Goal: Task Accomplishment & Management: Manage account settings

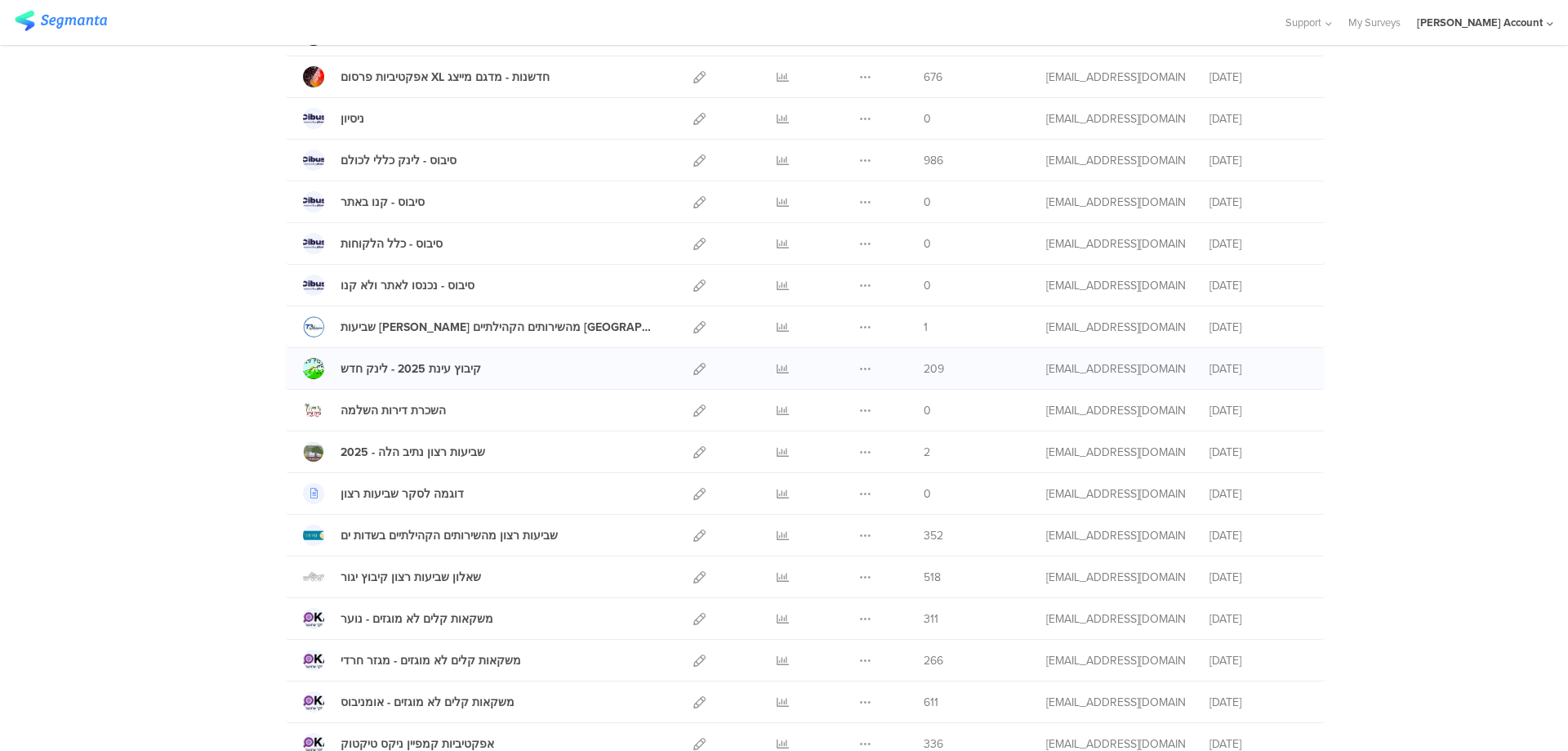
scroll to position [436, 0]
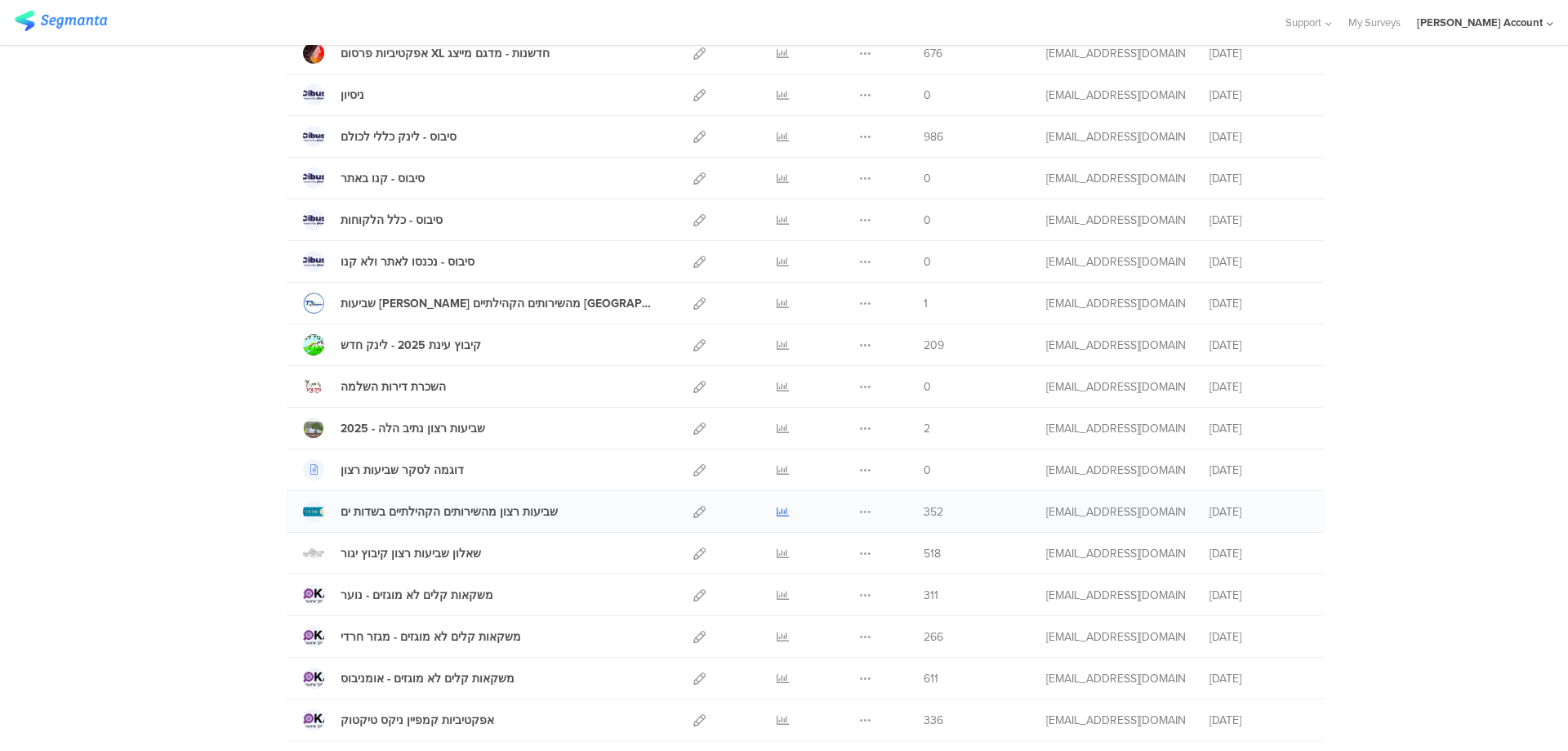
click at [776, 512] on icon at bounding box center [782, 512] width 12 height 12
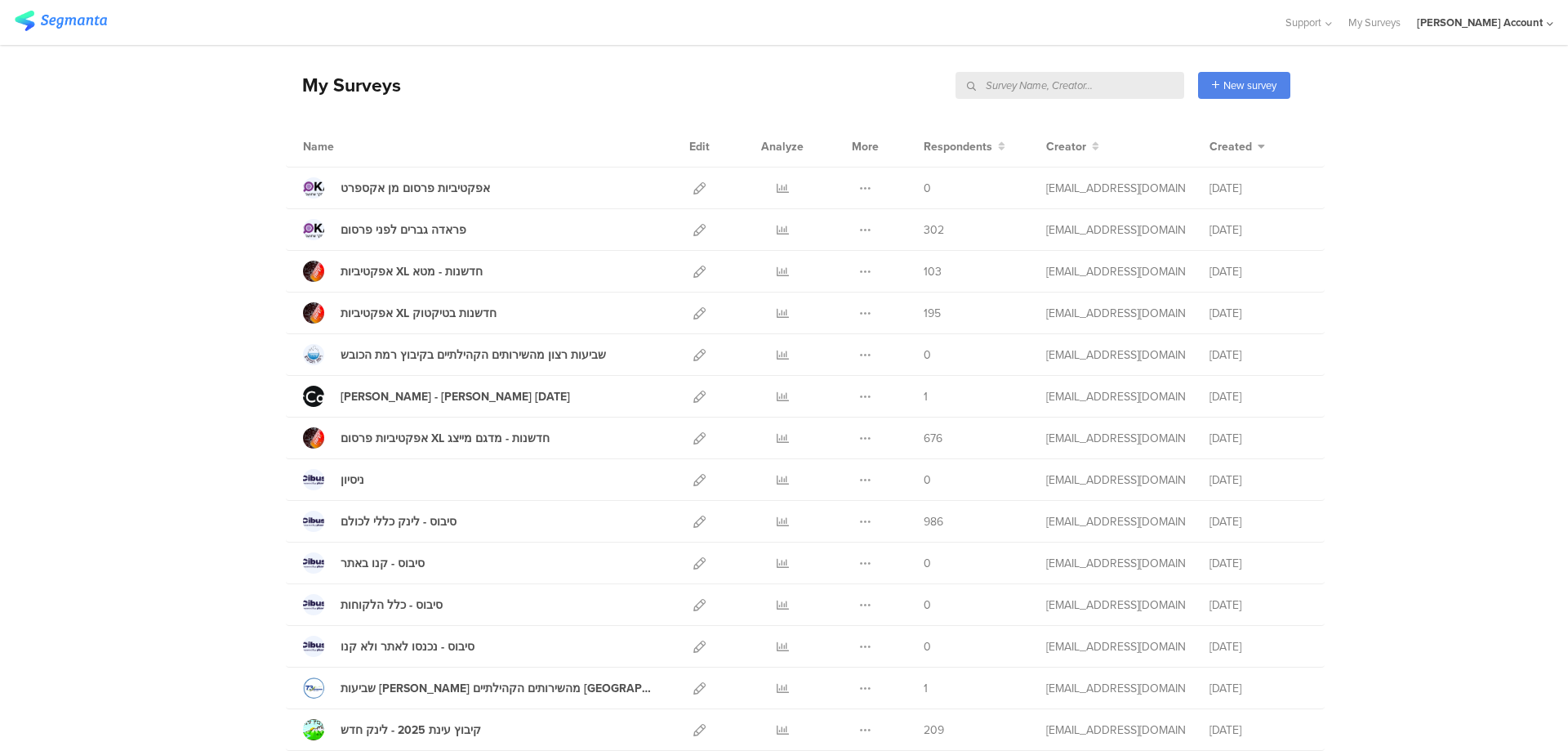
scroll to position [0, 0]
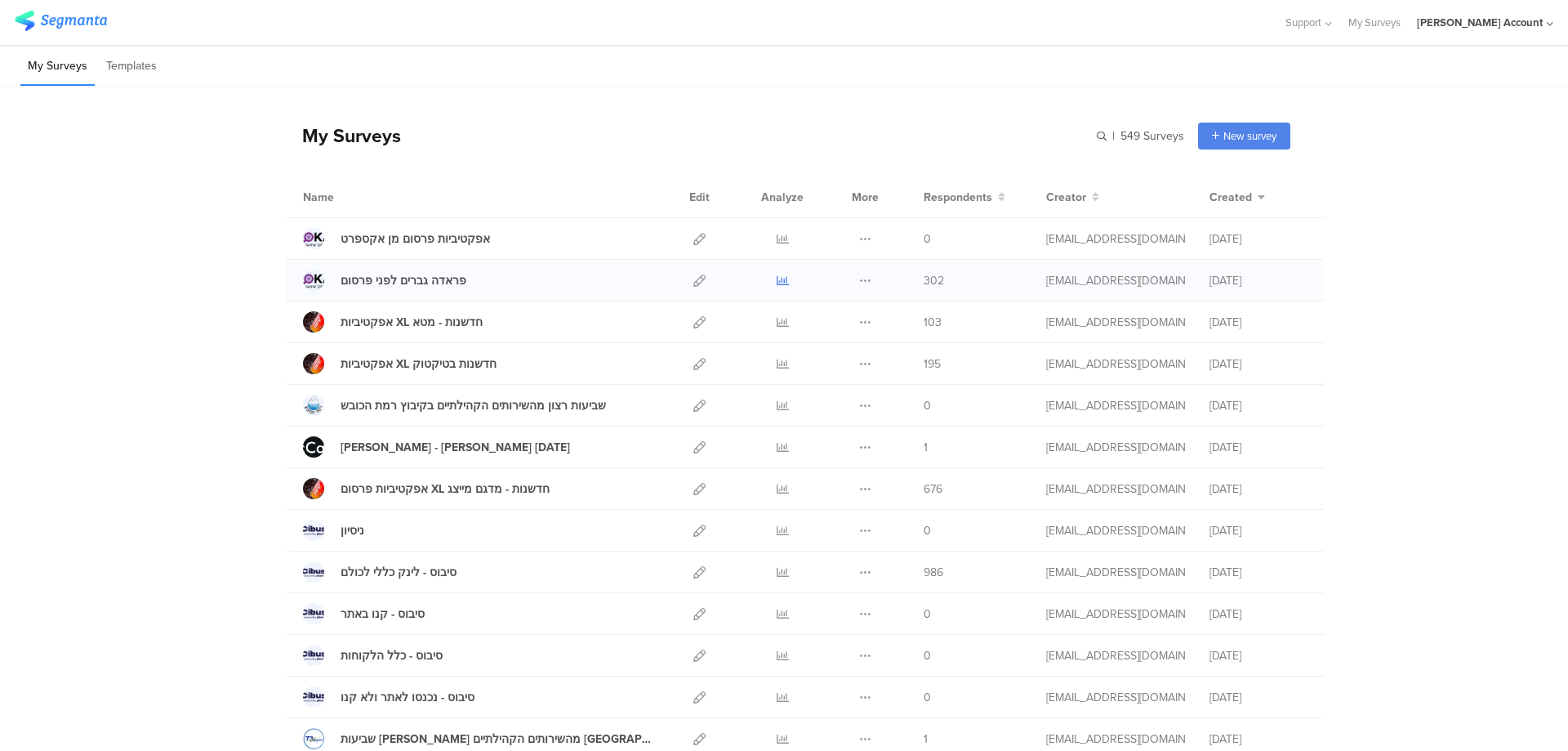
click at [776, 275] on icon at bounding box center [782, 281] width 12 height 12
click at [776, 485] on icon at bounding box center [782, 489] width 12 height 12
click at [693, 320] on icon at bounding box center [700, 322] width 12 height 12
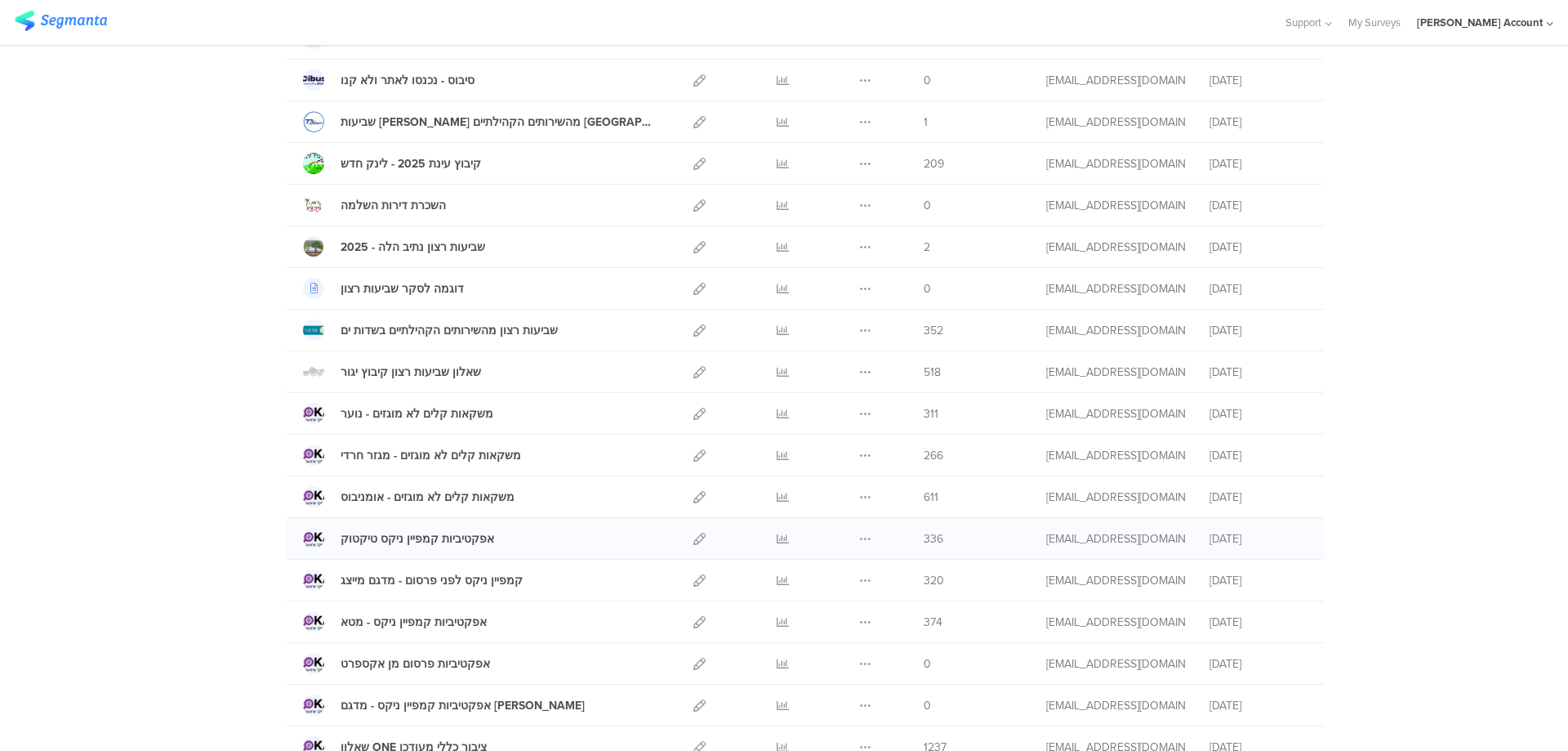
scroll to position [653, 0]
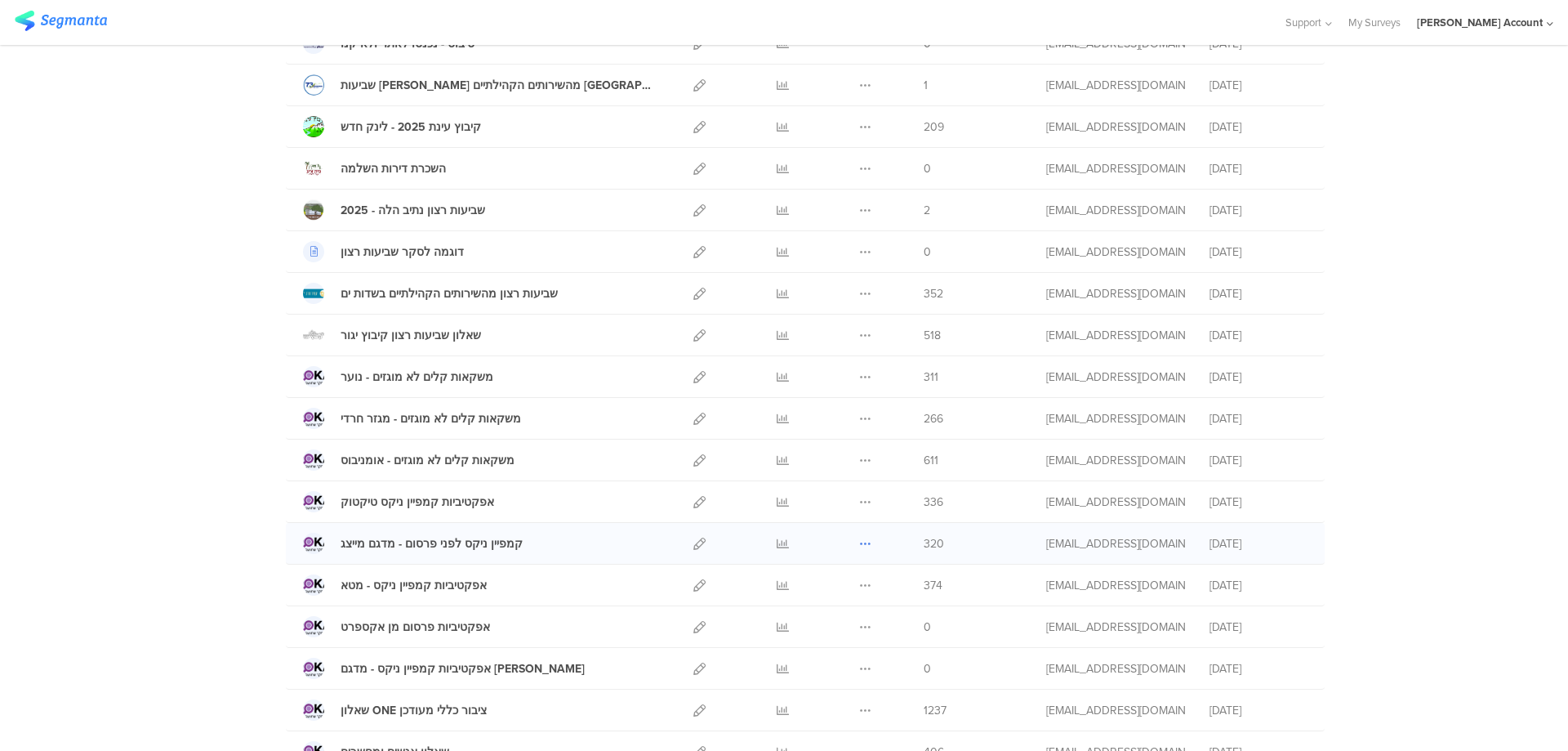
click at [860, 542] on icon at bounding box center [865, 544] width 12 height 12
click at [837, 578] on button "Duplicate" at bounding box center [832, 585] width 90 height 29
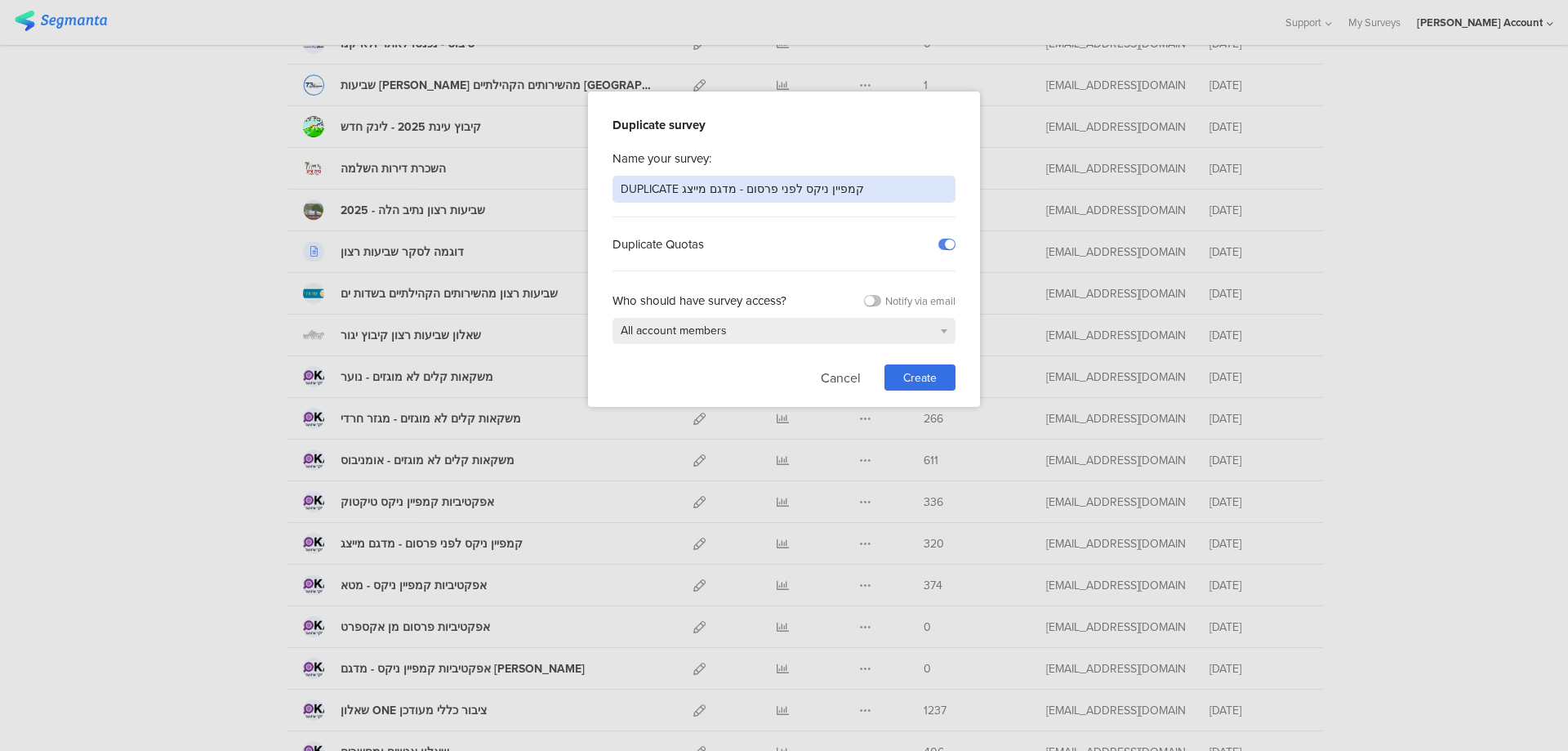
drag, startPoint x: 858, startPoint y: 187, endPoint x: 466, endPoint y: 163, distance: 392.7
click at [466, 163] on div "Duplicate survey Name your survey: DUPLICATE קמפיין ניקס לפני פרסום - מדגם מייצ…" at bounding box center [784, 375] width 1568 height 751
type input "אפקטיביות קמפיין ניקס מדגם מייצג"
click at [918, 383] on span "Create" at bounding box center [920, 377] width 33 height 17
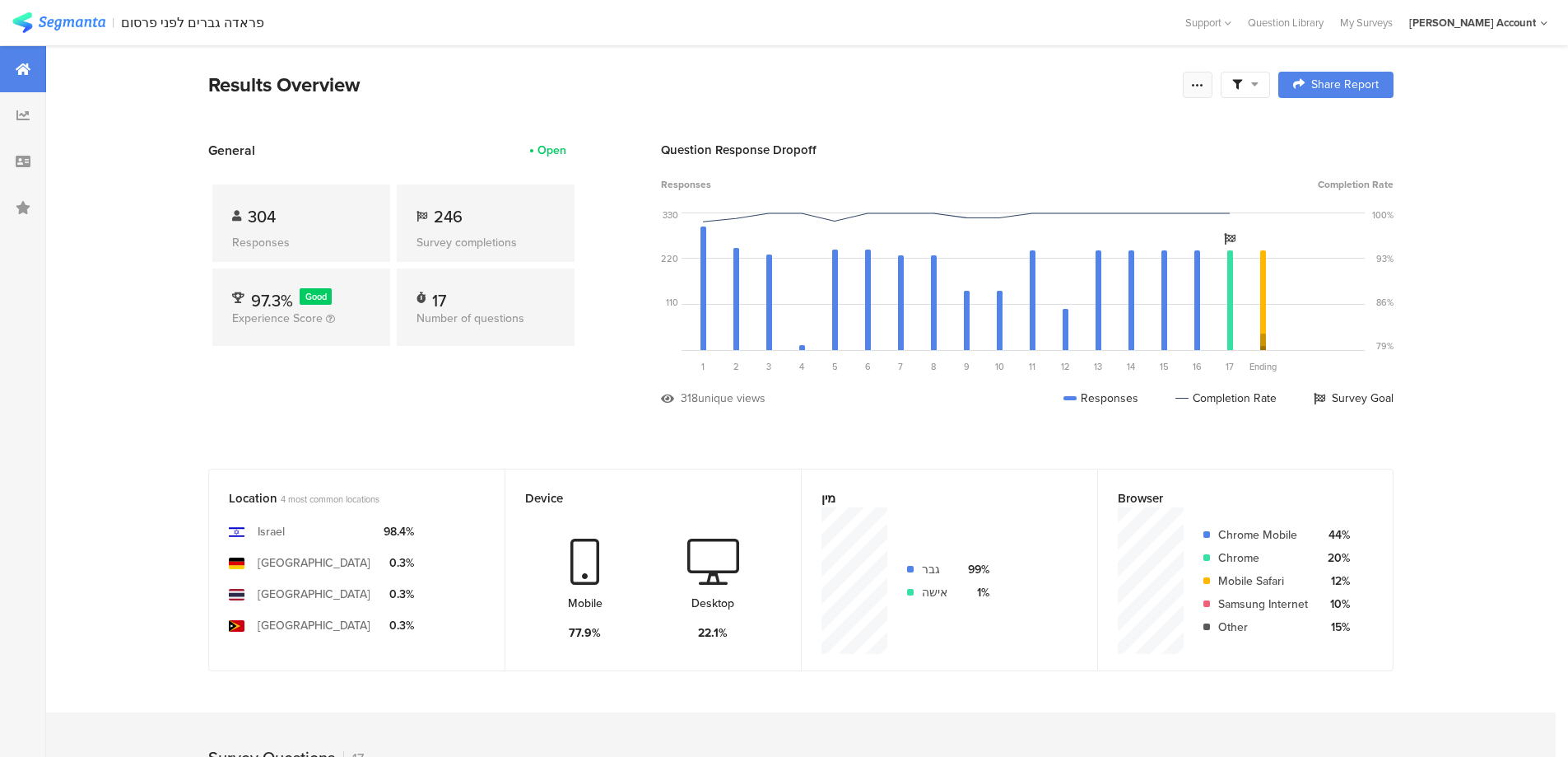
click at [1203, 83] on icon at bounding box center [1197, 84] width 13 height 13
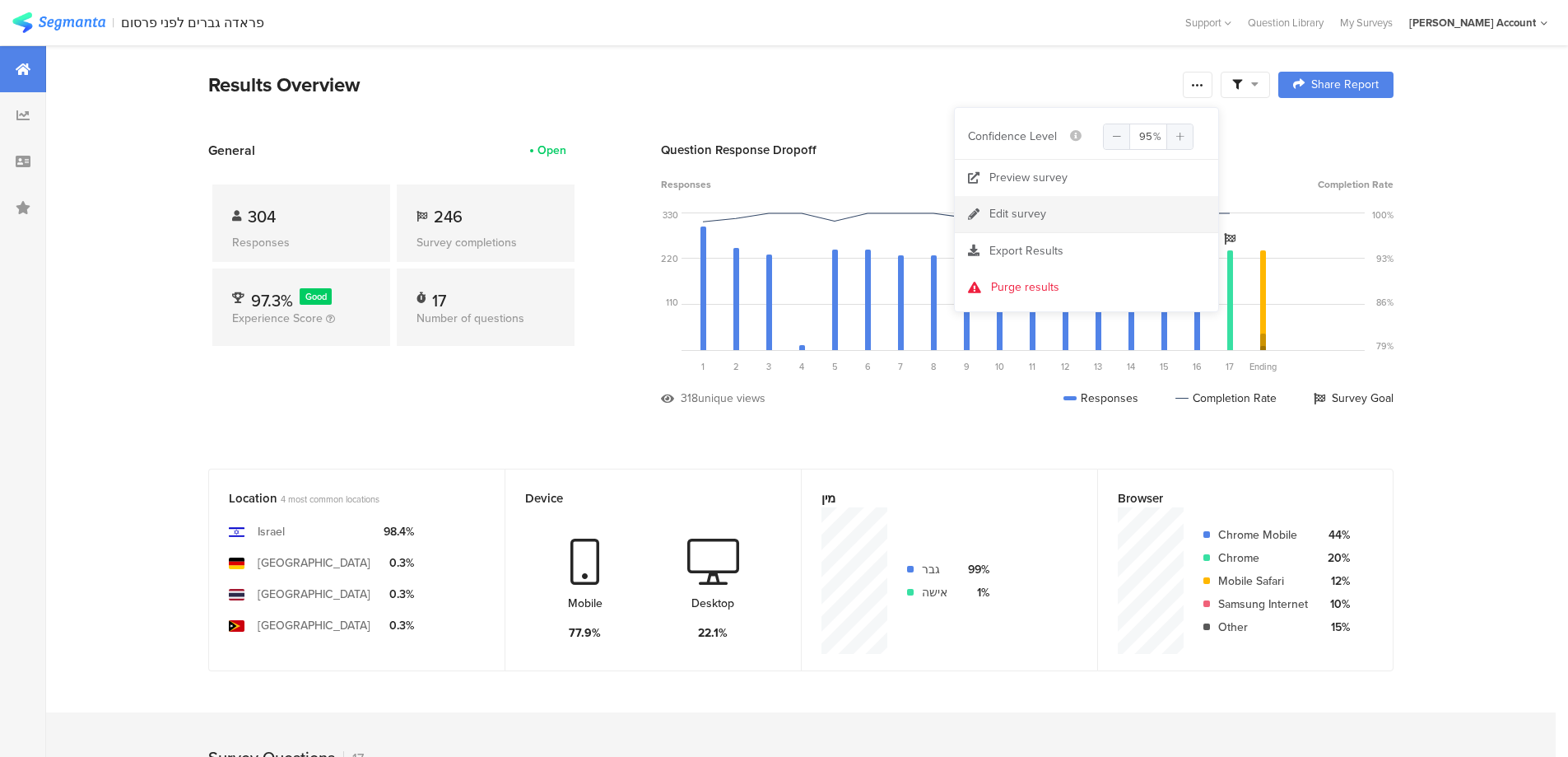
click at [1047, 210] on link "Edit survey" at bounding box center [1086, 214] width 263 height 36
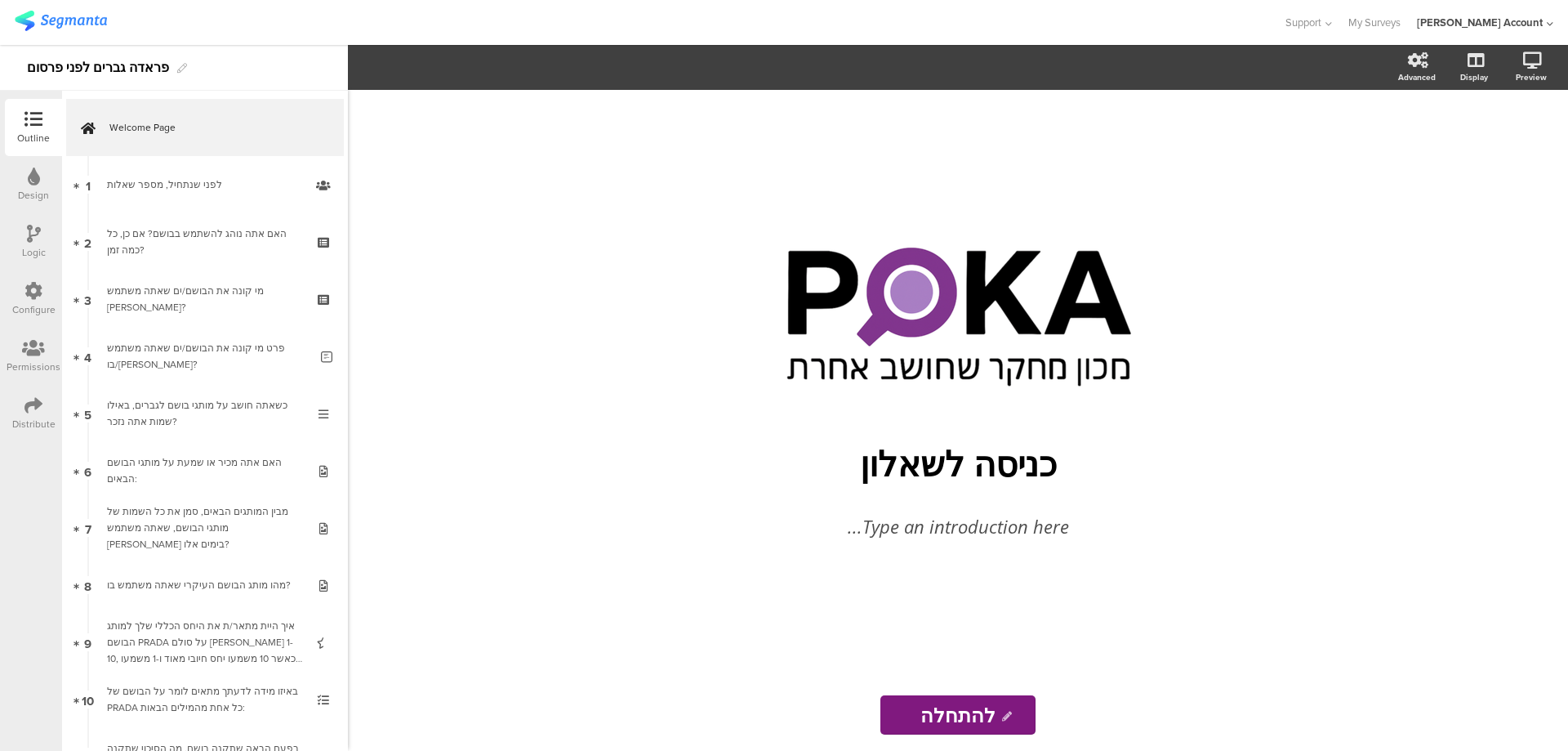
click at [35, 394] on div "Distribute" at bounding box center [33, 413] width 57 height 57
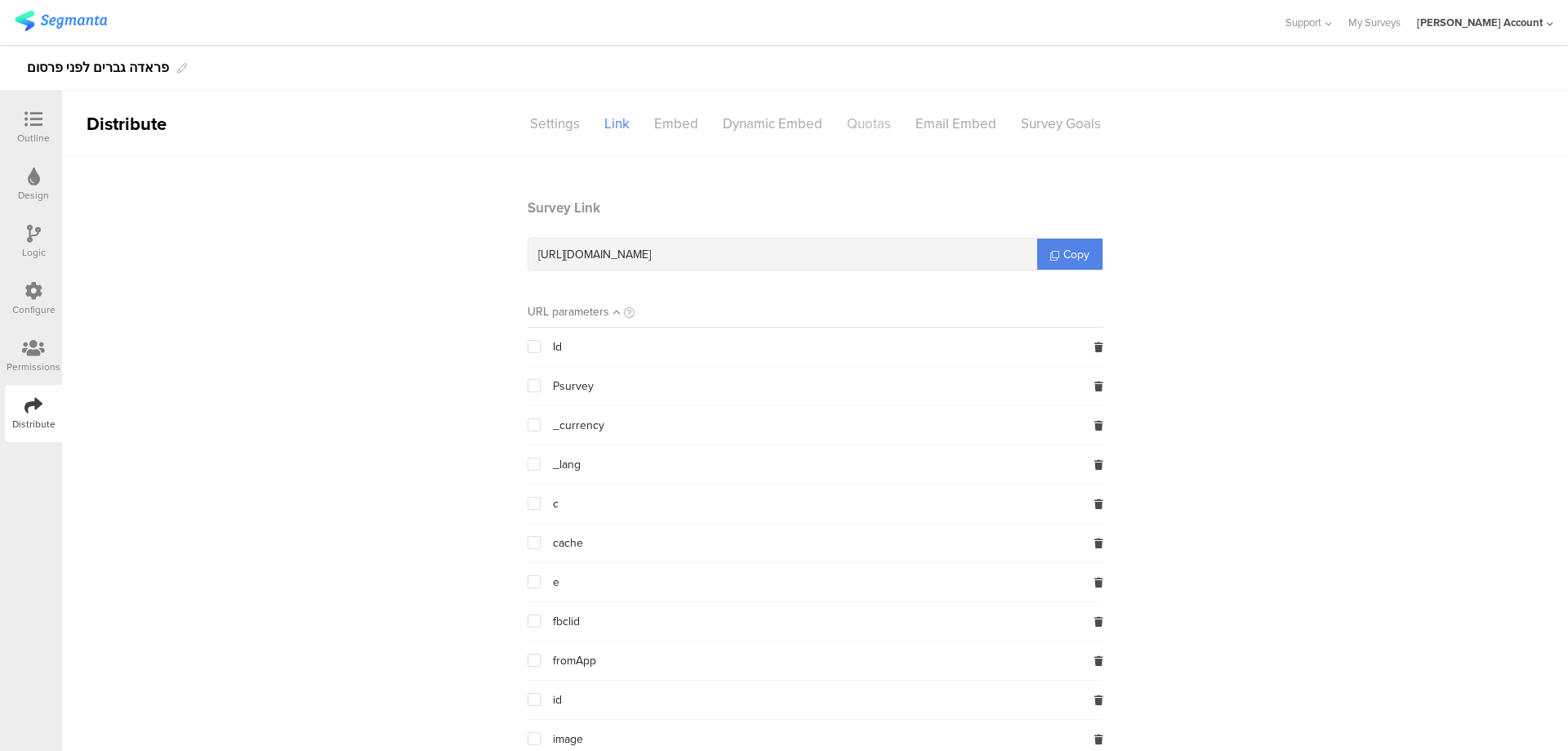
click at [873, 117] on div "Quotas" at bounding box center [868, 123] width 69 height 28
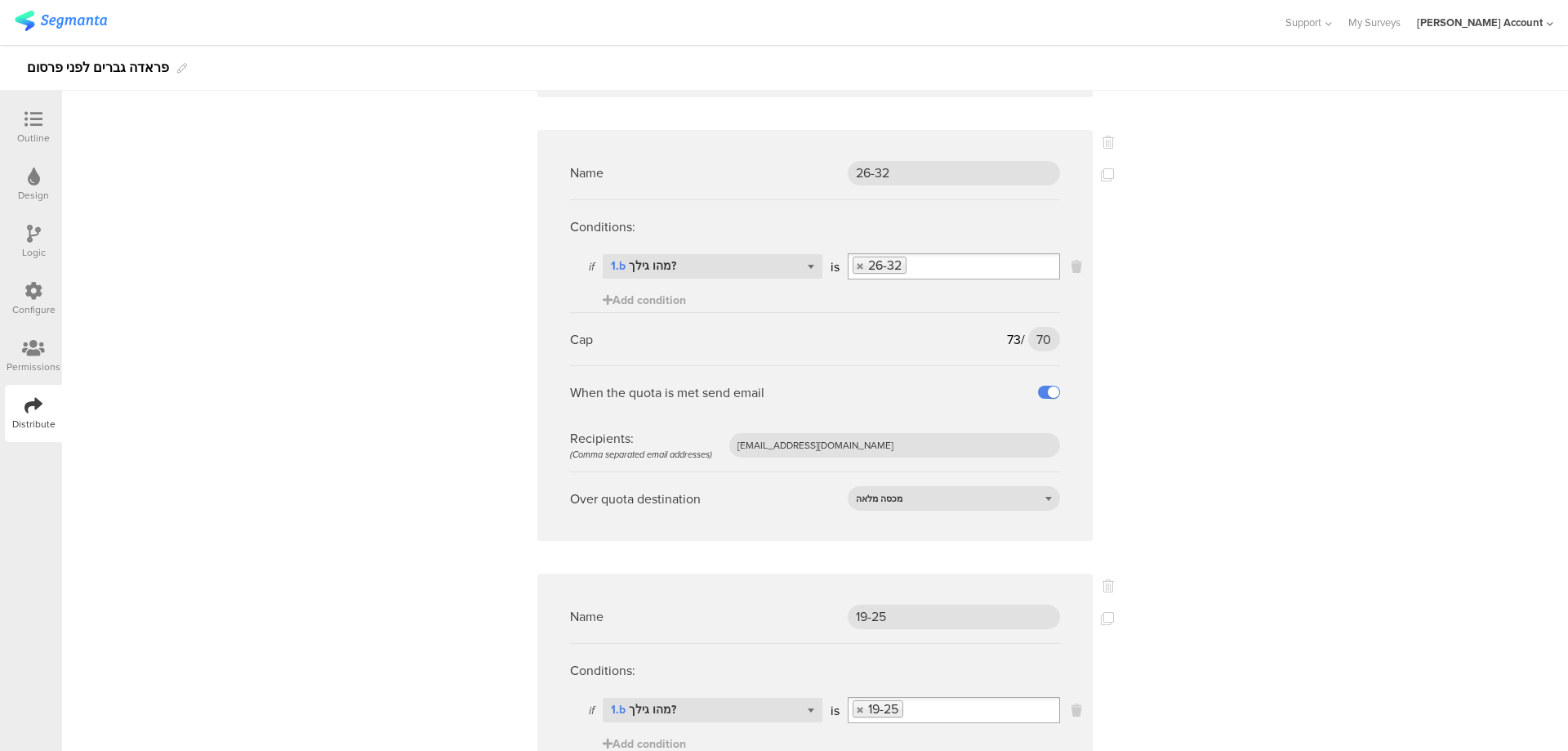
scroll to position [545, 0]
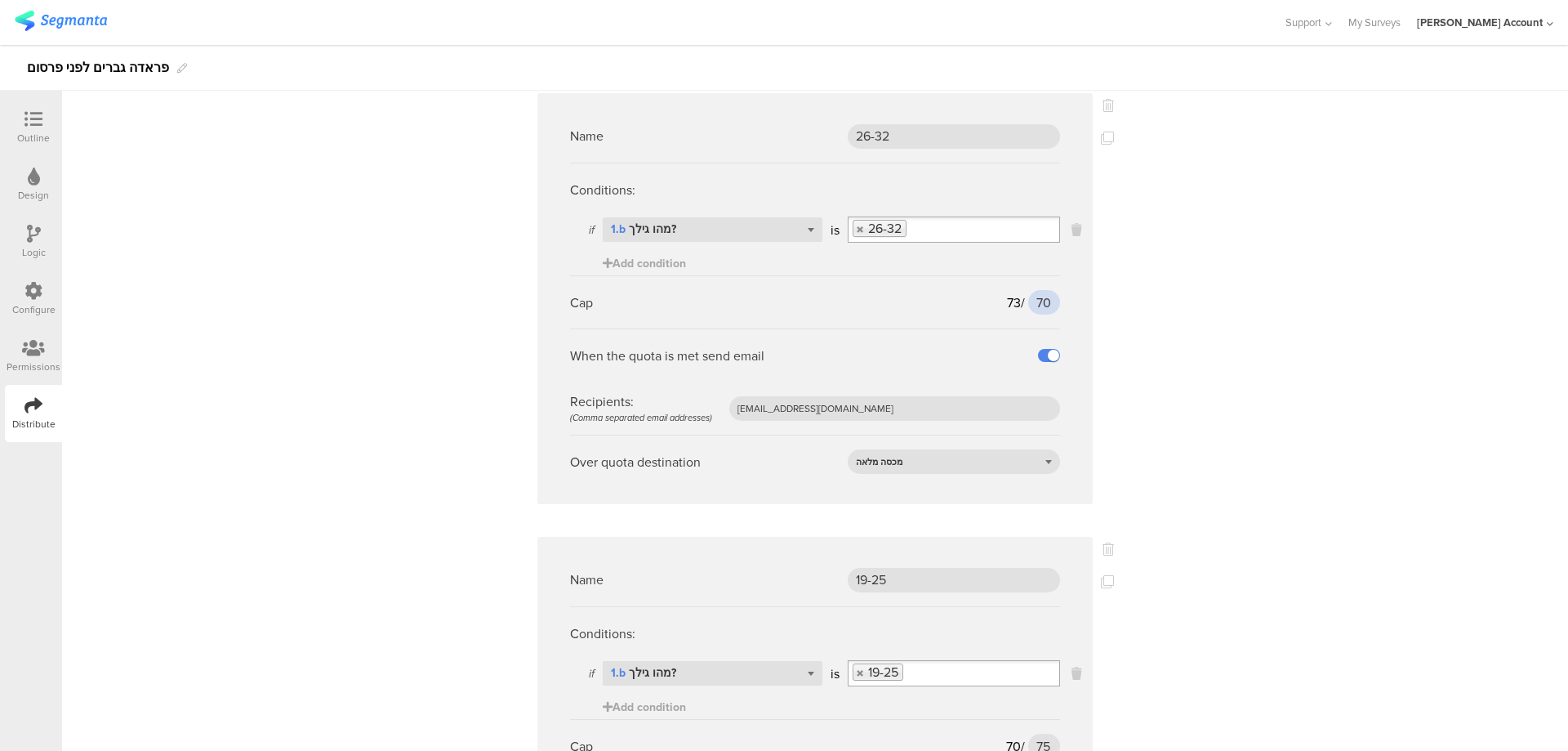
click at [1030, 300] on input "70" at bounding box center [1044, 302] width 32 height 25
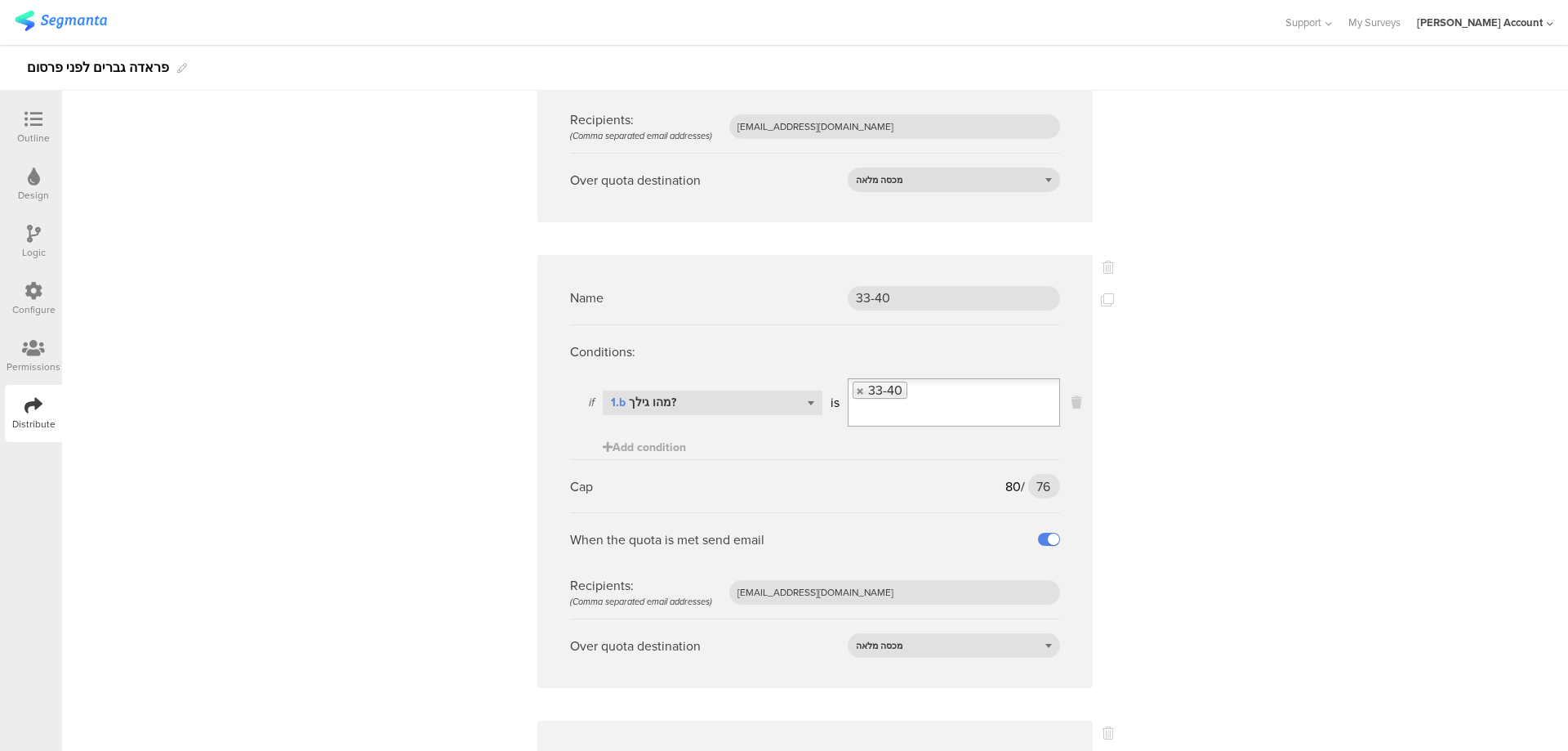
scroll to position [1307, 0]
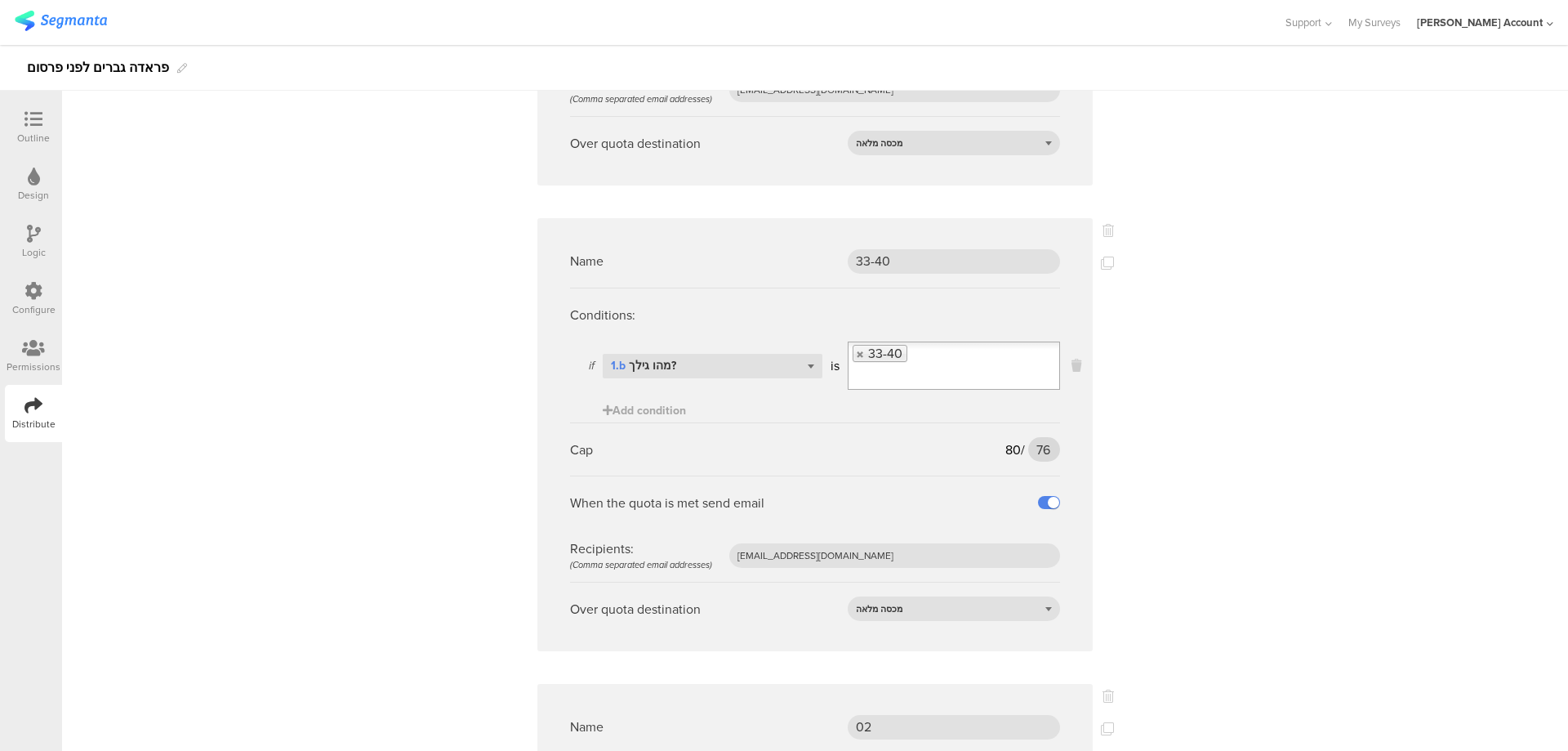
type input "75"
click at [1031, 456] on input "76" at bounding box center [1044, 449] width 32 height 25
click at [1031, 455] on input "76" at bounding box center [1044, 449] width 32 height 25
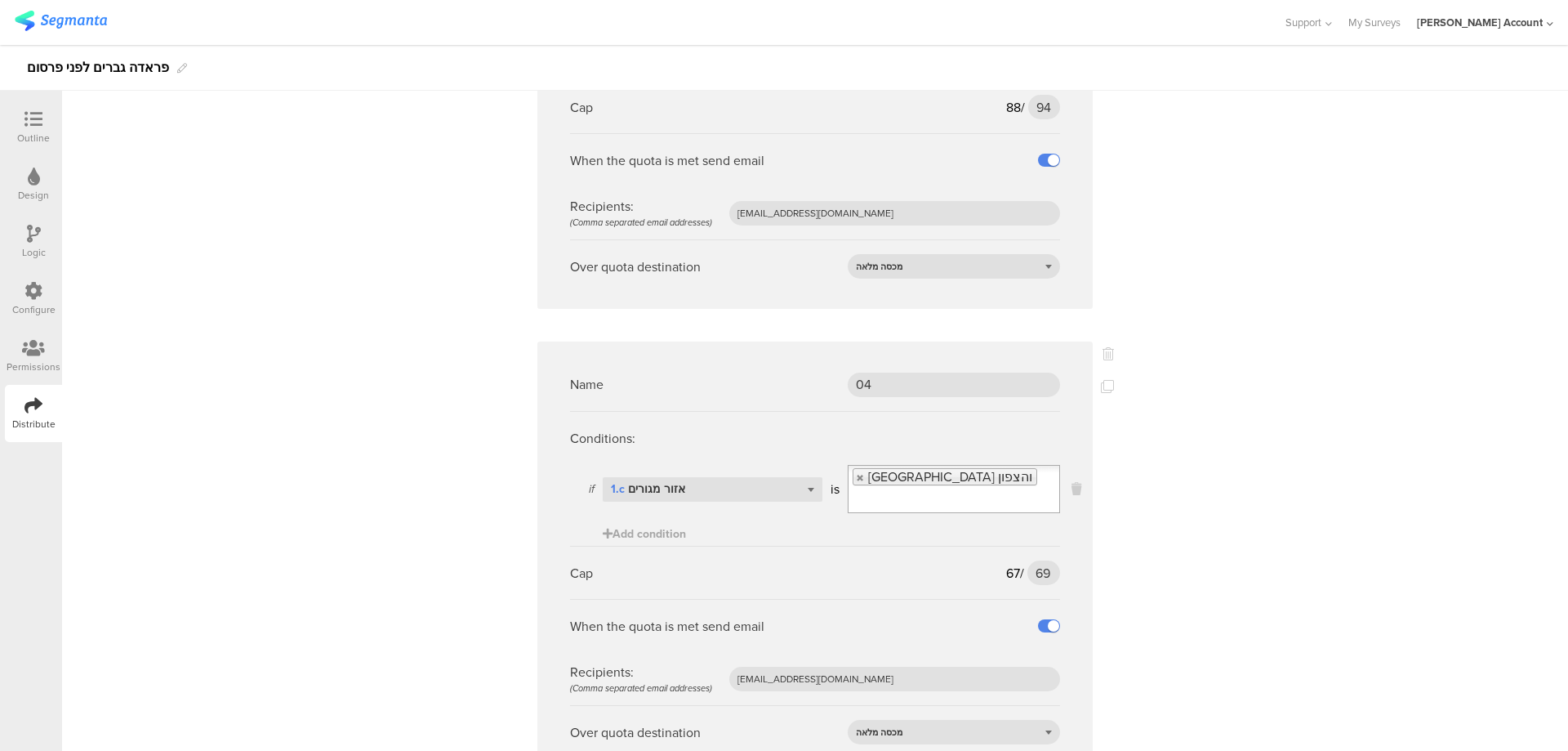
scroll to position [2614, 0]
type input "85"
click at [1033, 560] on input "69" at bounding box center [1043, 572] width 33 height 25
type input "74"
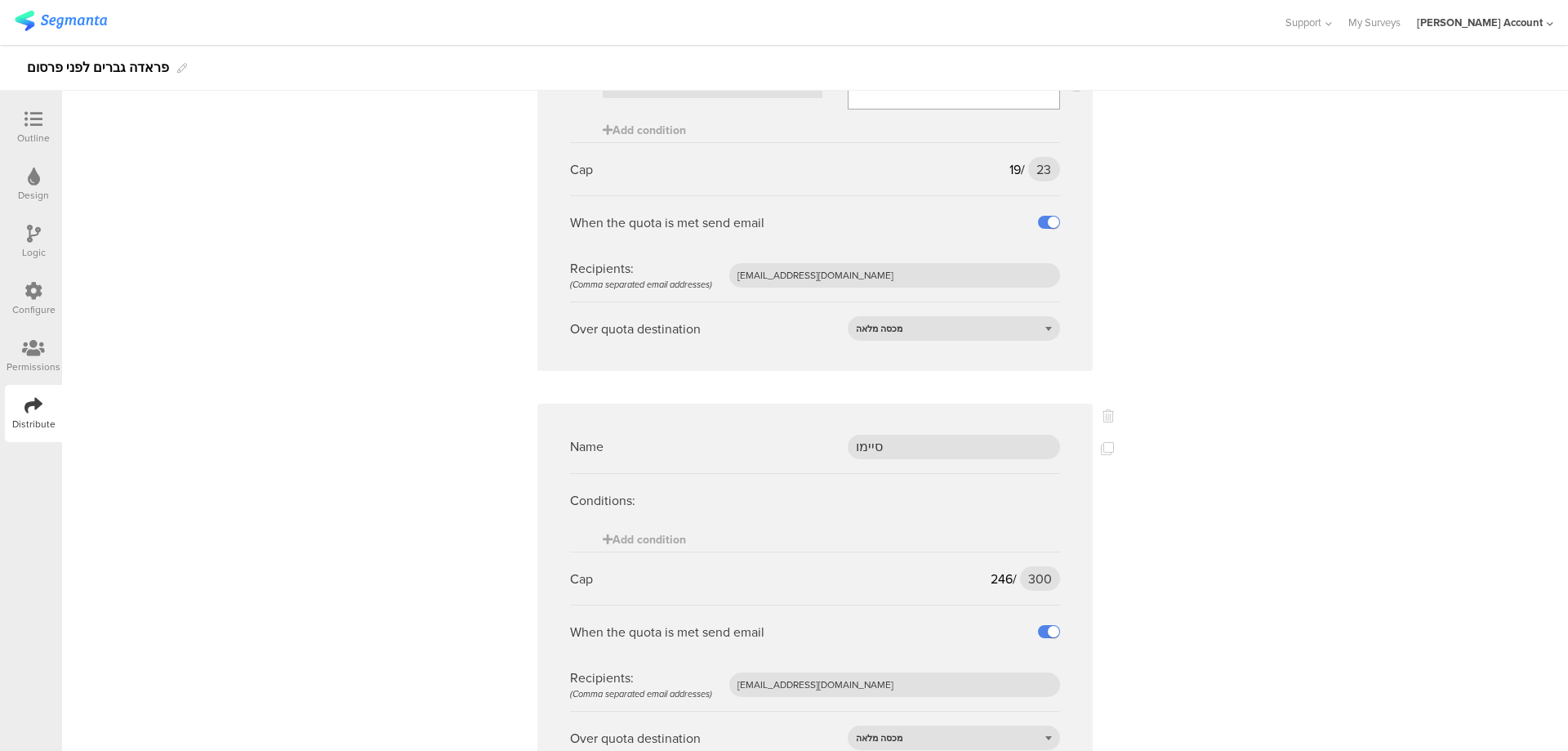
scroll to position [3963, 0]
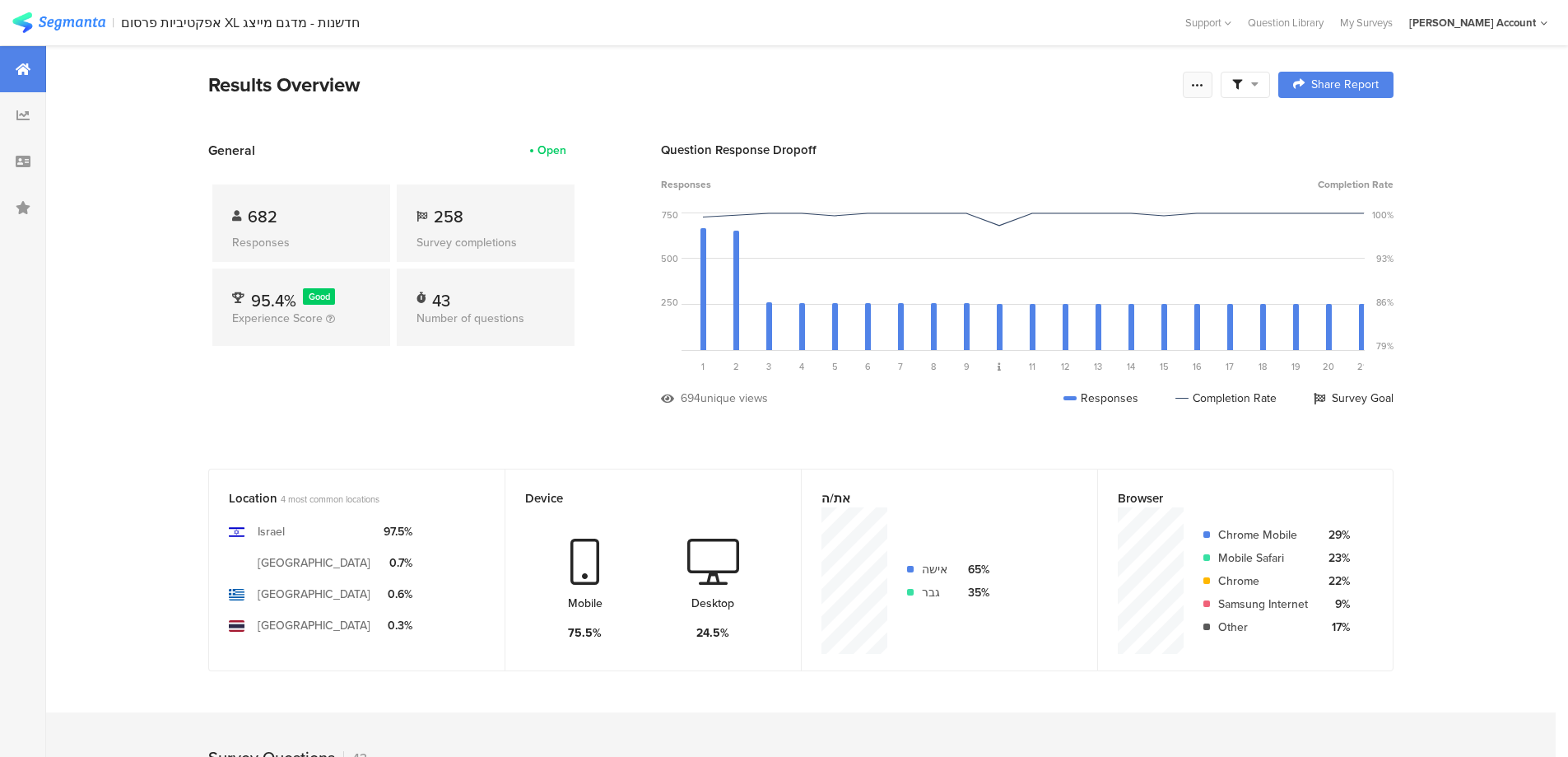
click at [1203, 87] on icon at bounding box center [1197, 84] width 13 height 13
click at [1039, 209] on div "Edit survey" at bounding box center [1017, 214] width 57 height 17
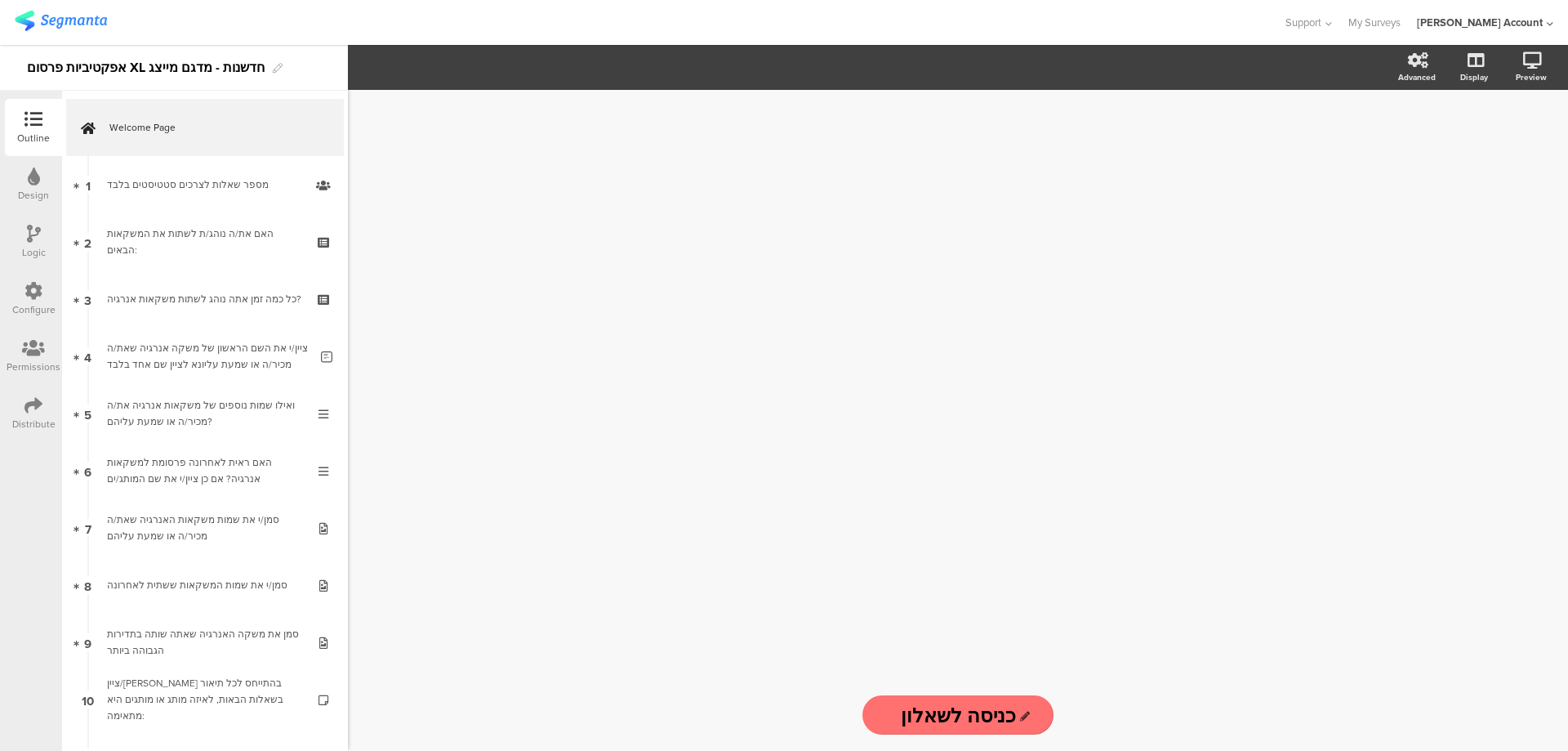
click at [24, 404] on div "Distribute" at bounding box center [33, 413] width 57 height 57
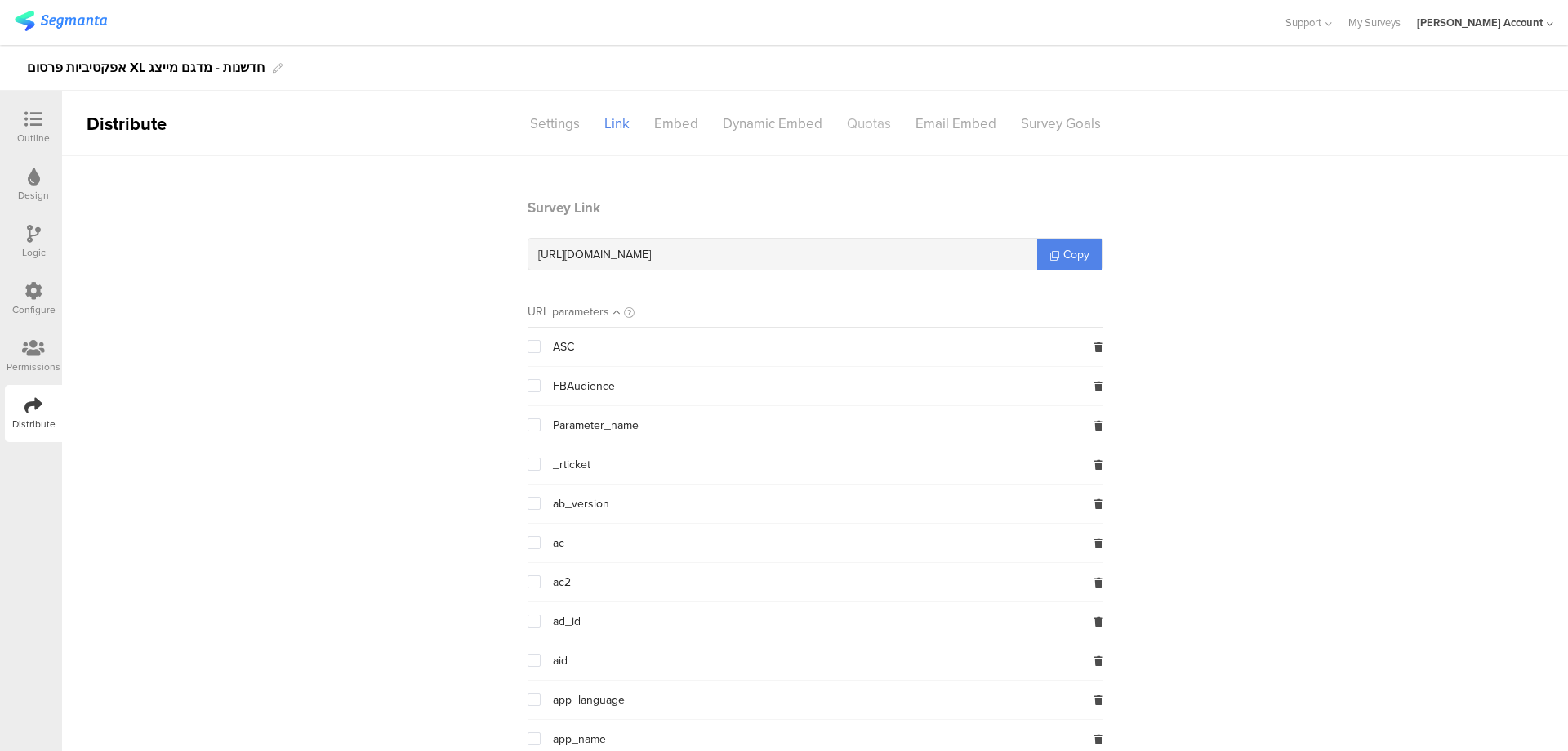
click at [846, 121] on div "Quotas" at bounding box center [868, 123] width 69 height 28
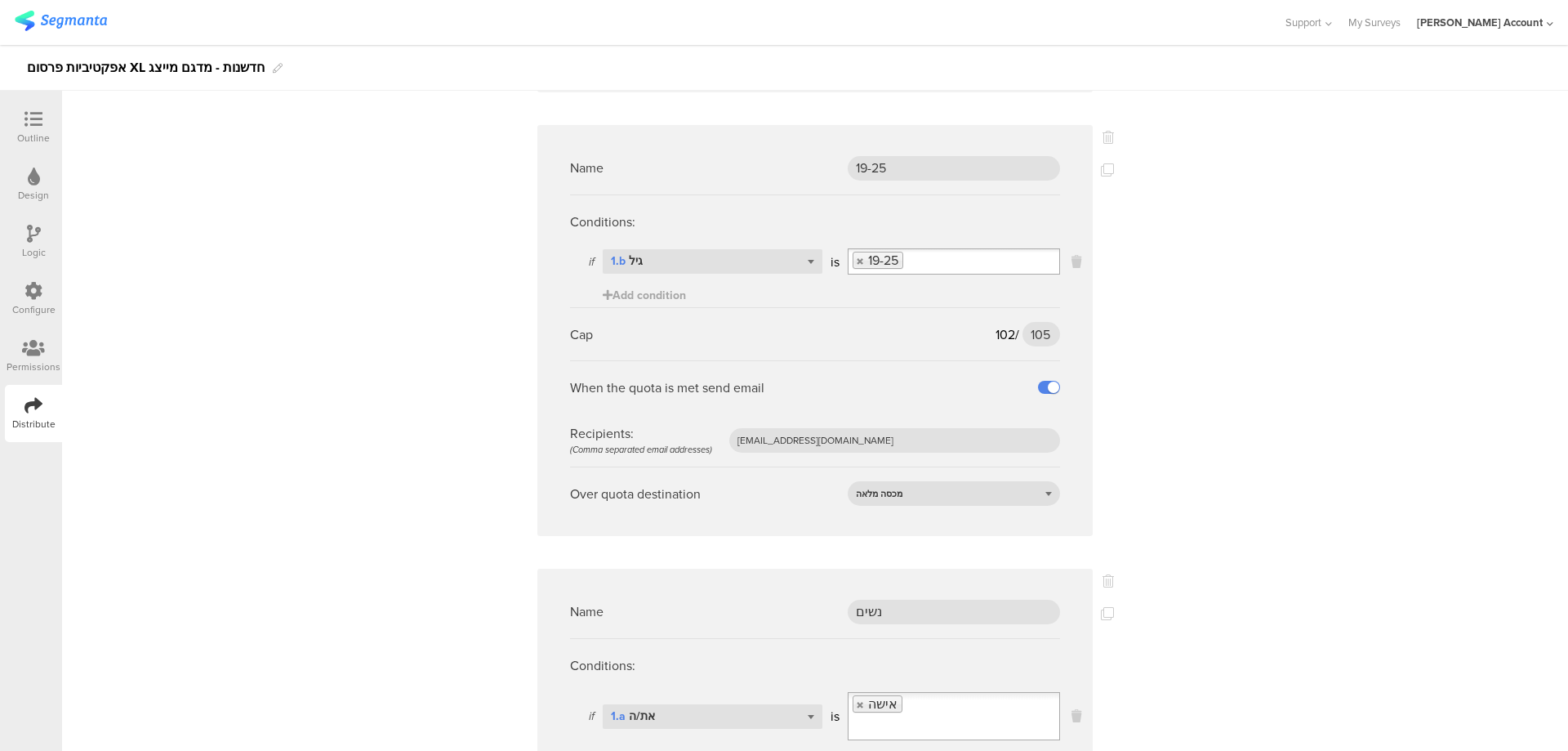
scroll to position [980, 0]
click at [1032, 332] on input "105" at bounding box center [1041, 333] width 38 height 25
click at [1032, 331] on input "105" at bounding box center [1041, 333] width 38 height 25
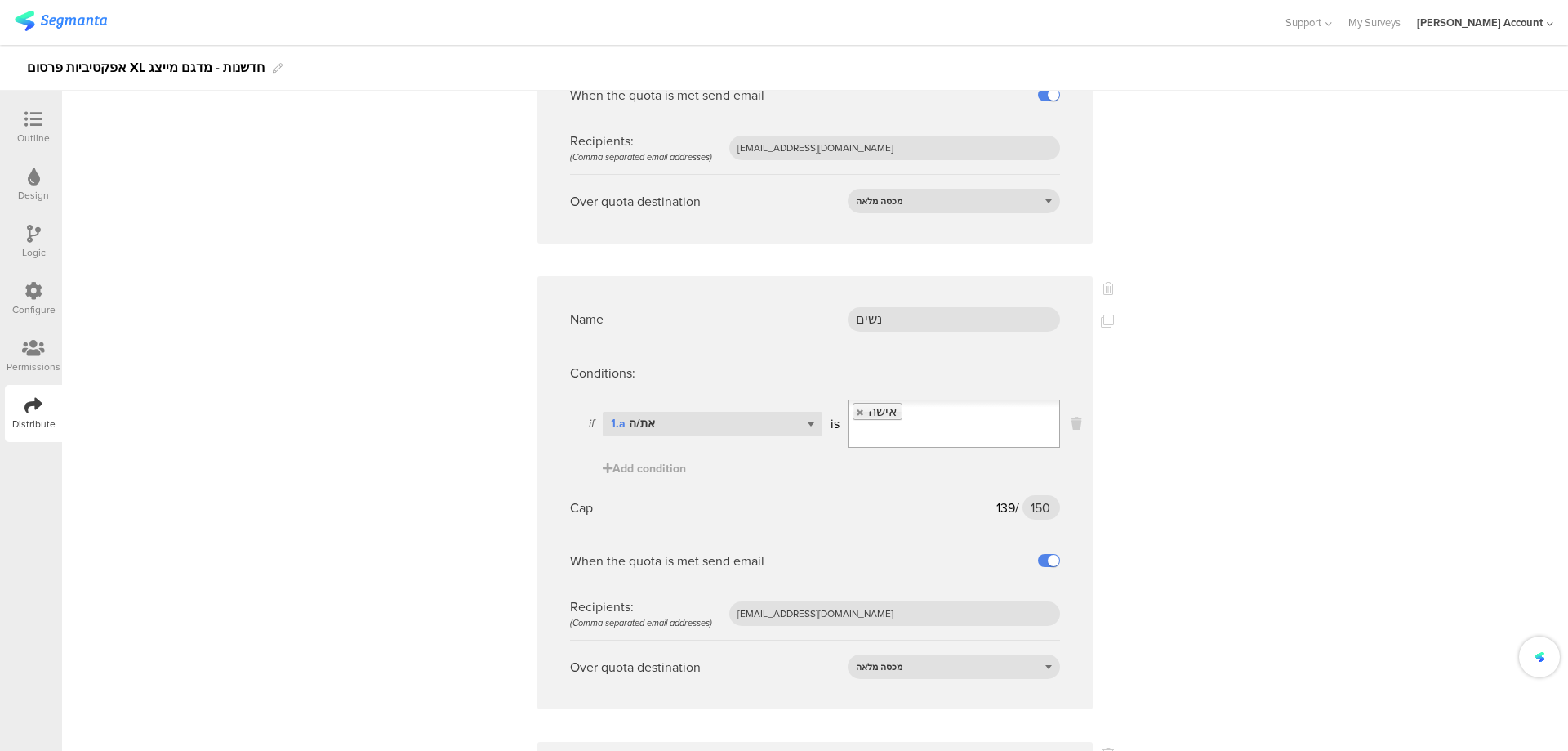
scroll to position [1307, 0]
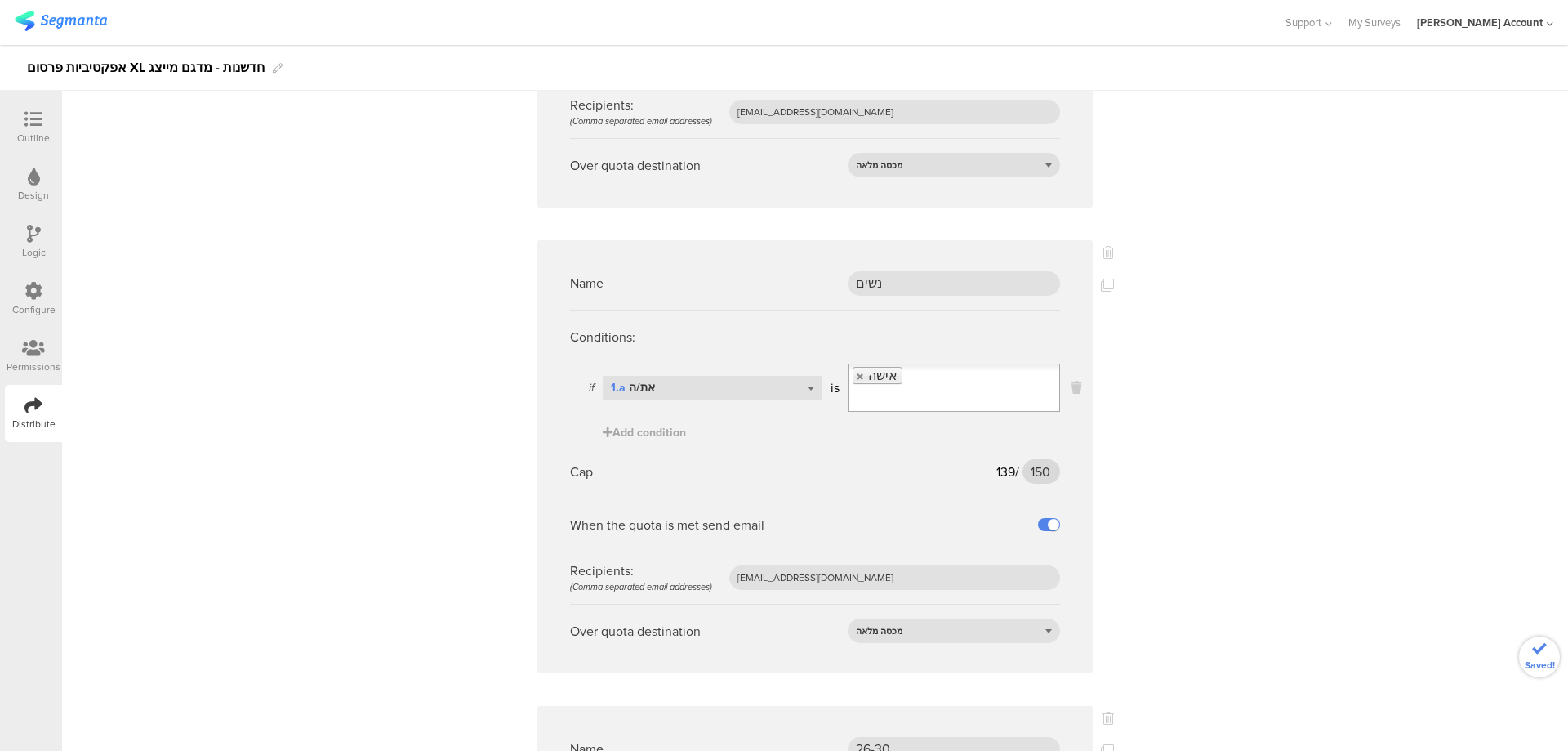
type input "110"
click at [1034, 459] on input "150" at bounding box center [1041, 471] width 38 height 25
type input "160"
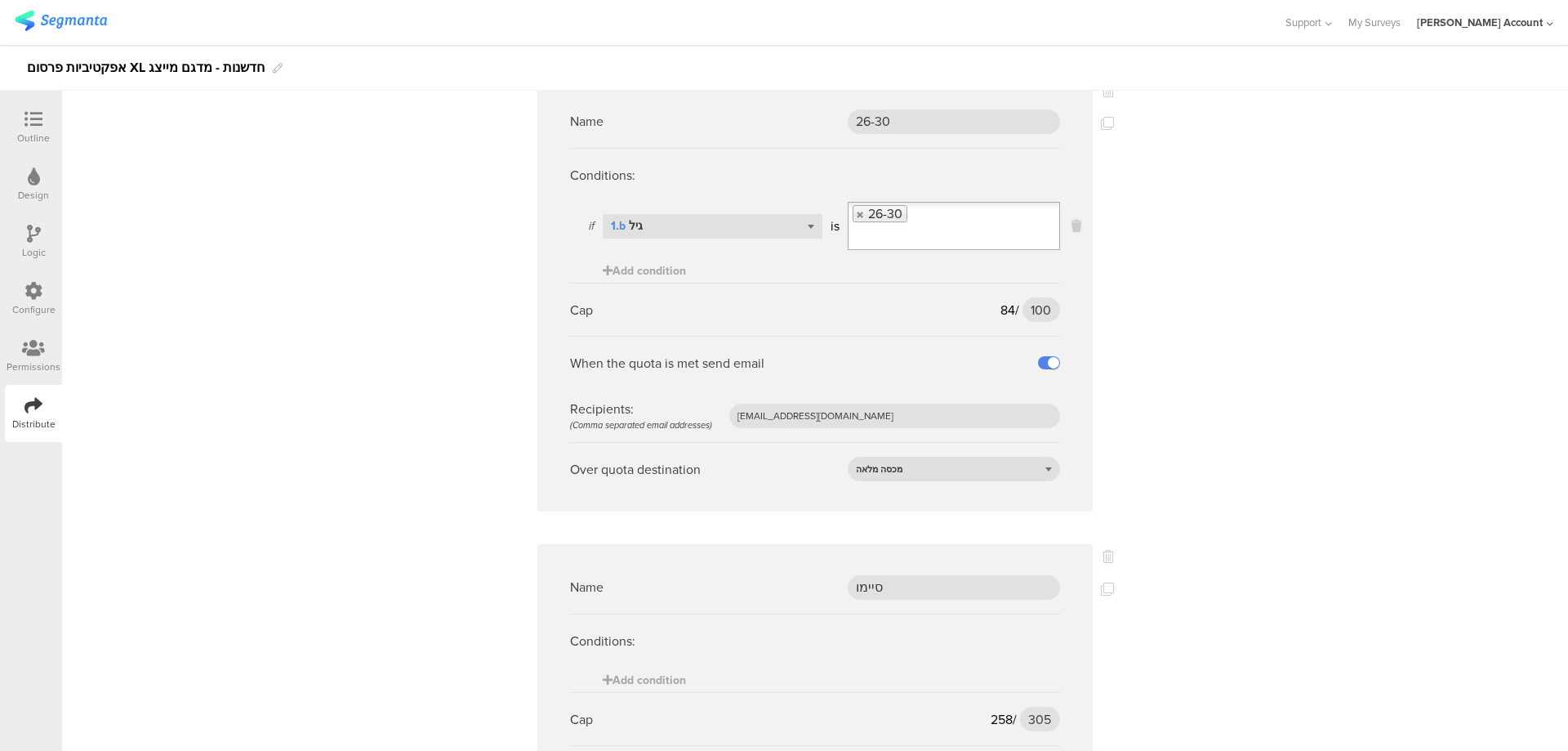
scroll to position [1840, 0]
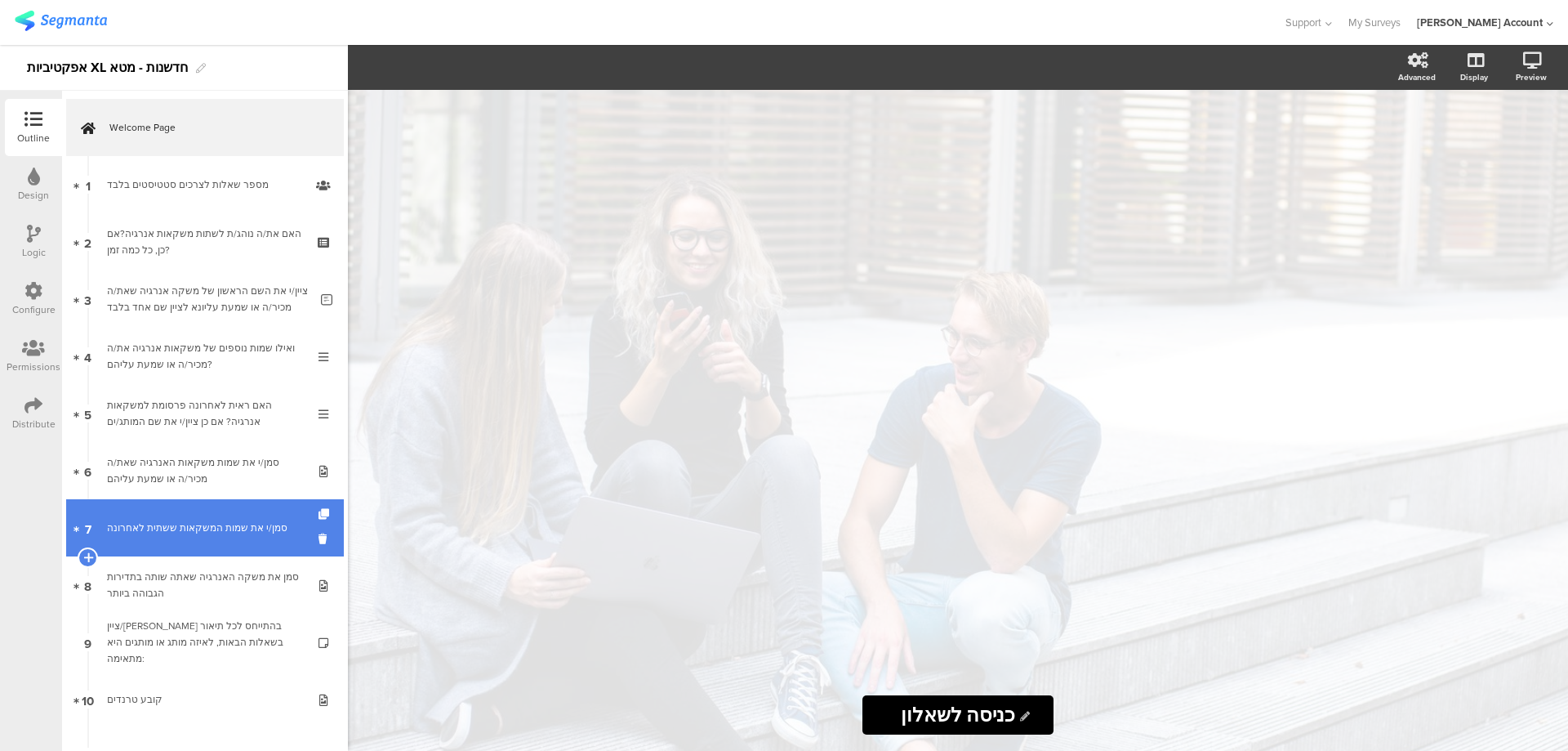
click at [242, 520] on div "סמן/י את שמות המשקאות ששתית לאחרונה" at bounding box center [205, 527] width 195 height 17
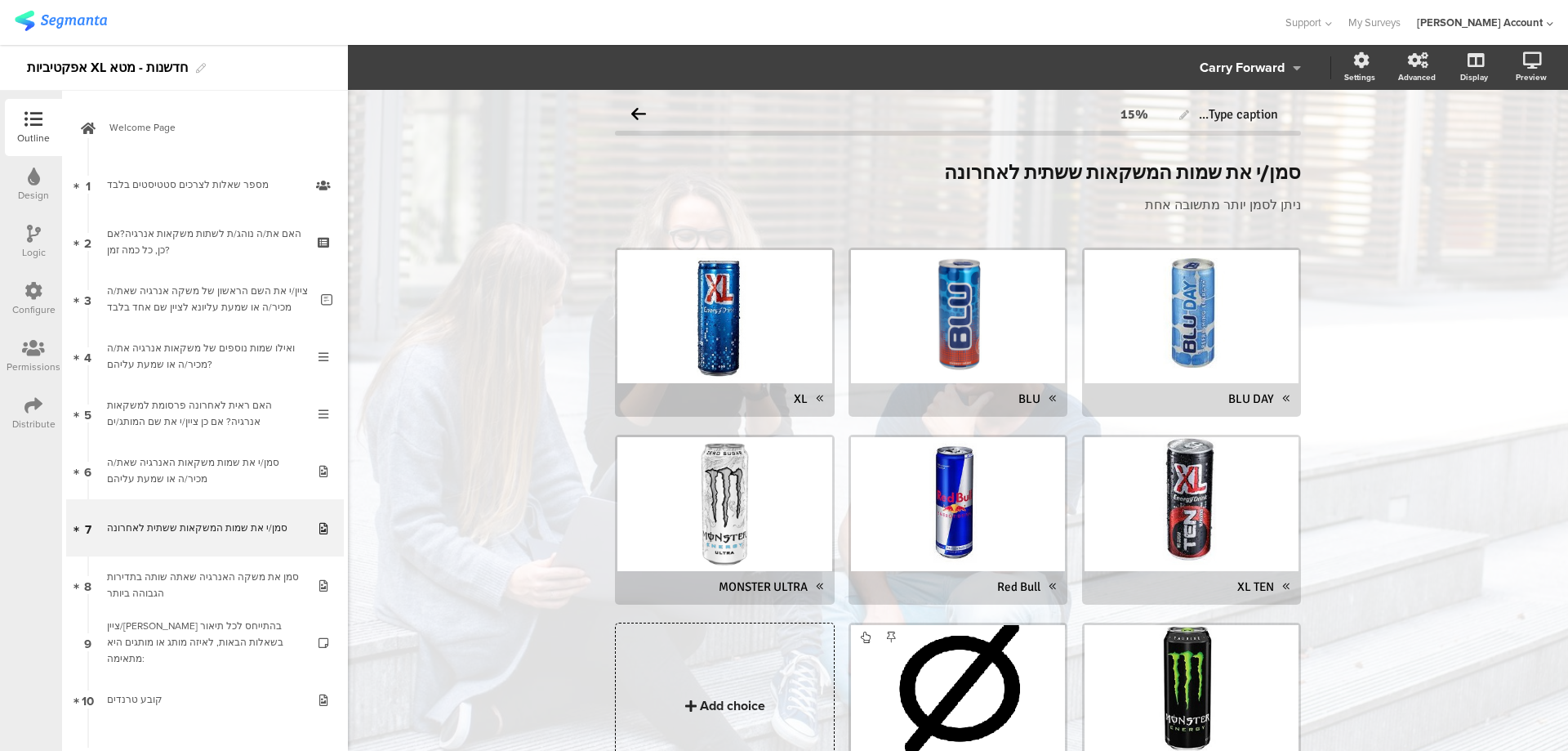
click at [24, 233] on div "Logic" at bounding box center [33, 241] width 57 height 57
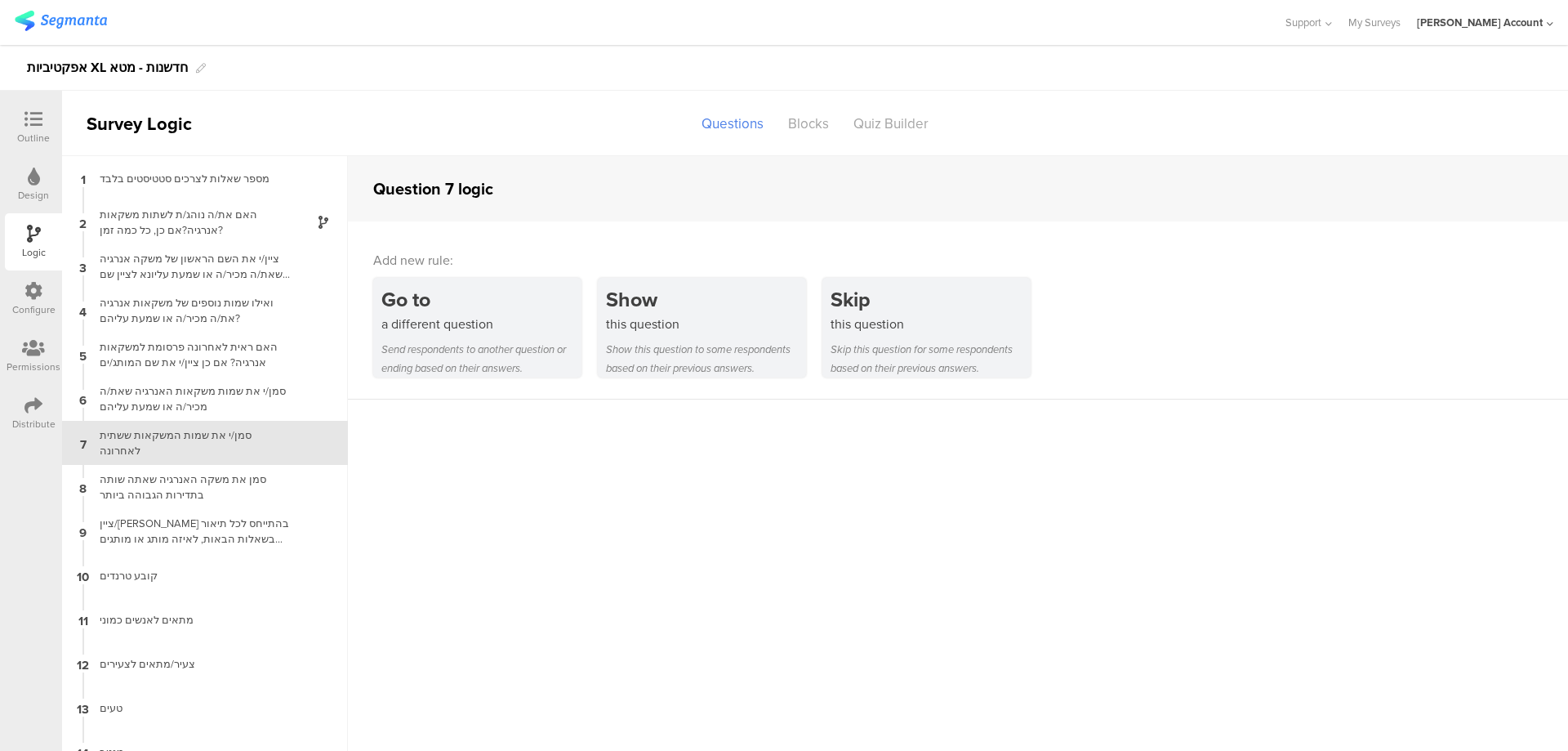
scroll to position [22, 0]
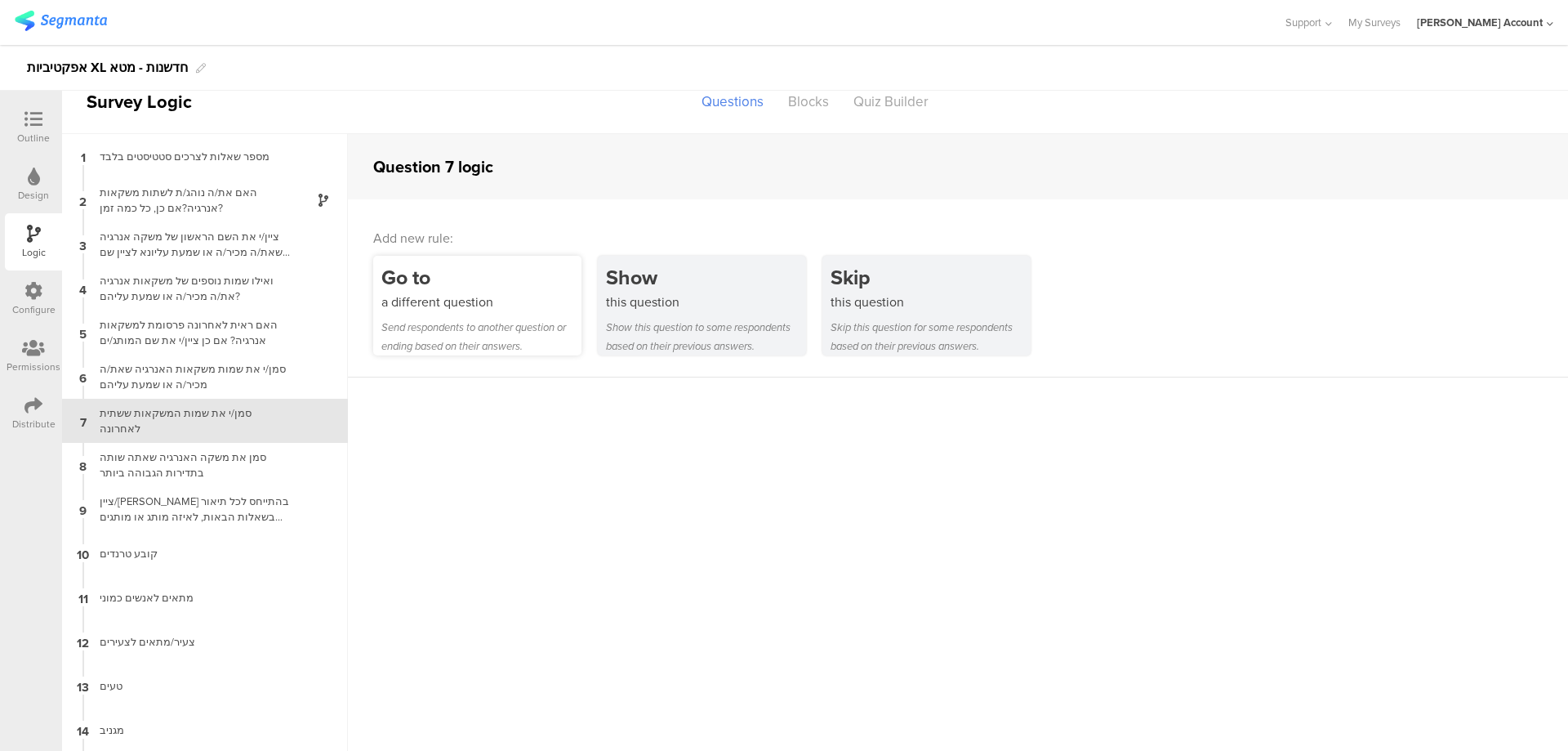
click at [525, 276] on div "Go to" at bounding box center [480, 277] width 200 height 30
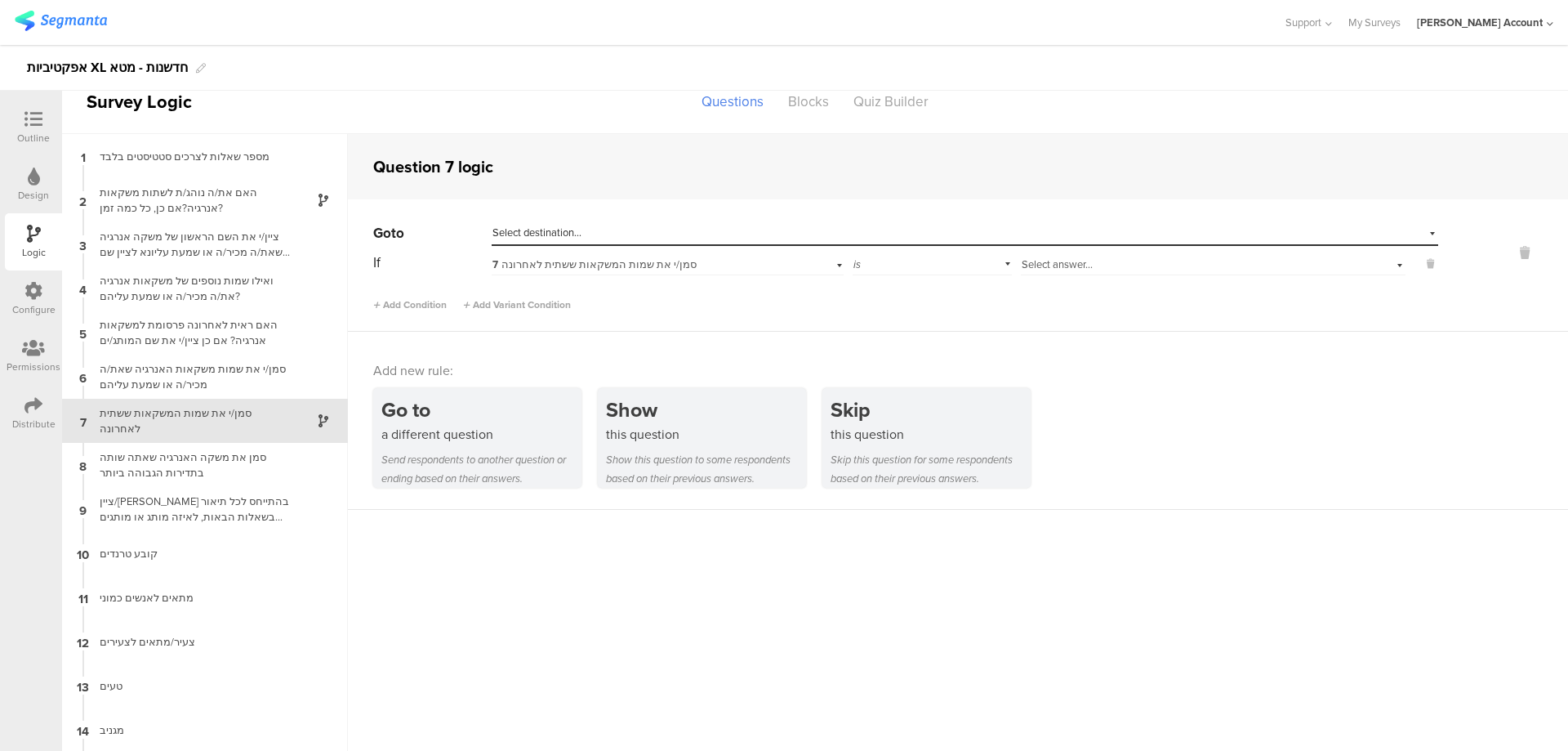
click at [854, 265] on span "is" at bounding box center [857, 264] width 7 height 16
drag, startPoint x: 902, startPoint y: 308, endPoint x: 954, endPoint y: 299, distance: 52.8
click at [903, 308] on div "is not" at bounding box center [933, 309] width 158 height 23
click at [1100, 261] on div "Select answer..." at bounding box center [1184, 264] width 326 height 15
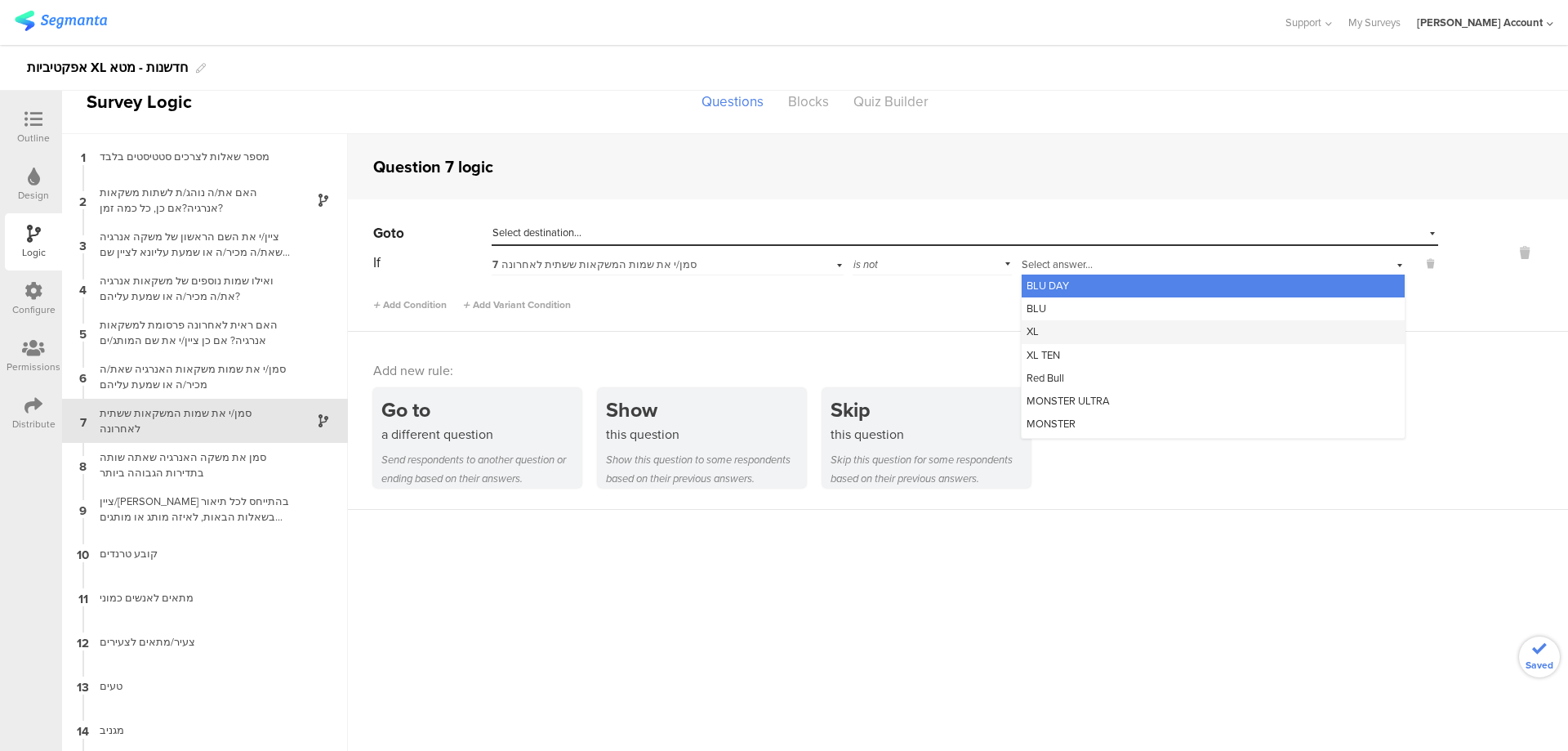
click at [1099, 328] on div "XL" at bounding box center [1213, 332] width 383 height 23
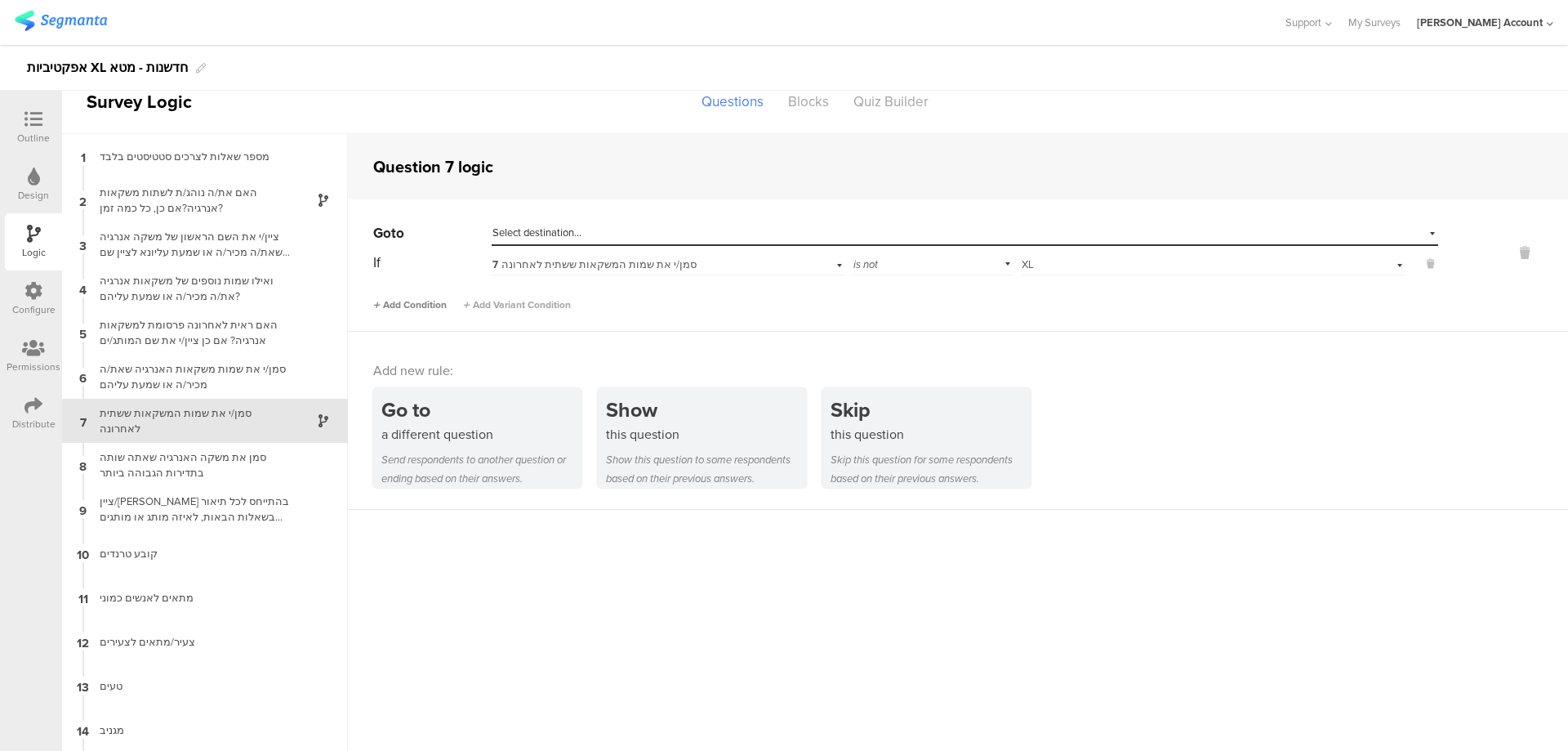
click at [407, 303] on span "Add Condition" at bounding box center [410, 305] width 74 height 15
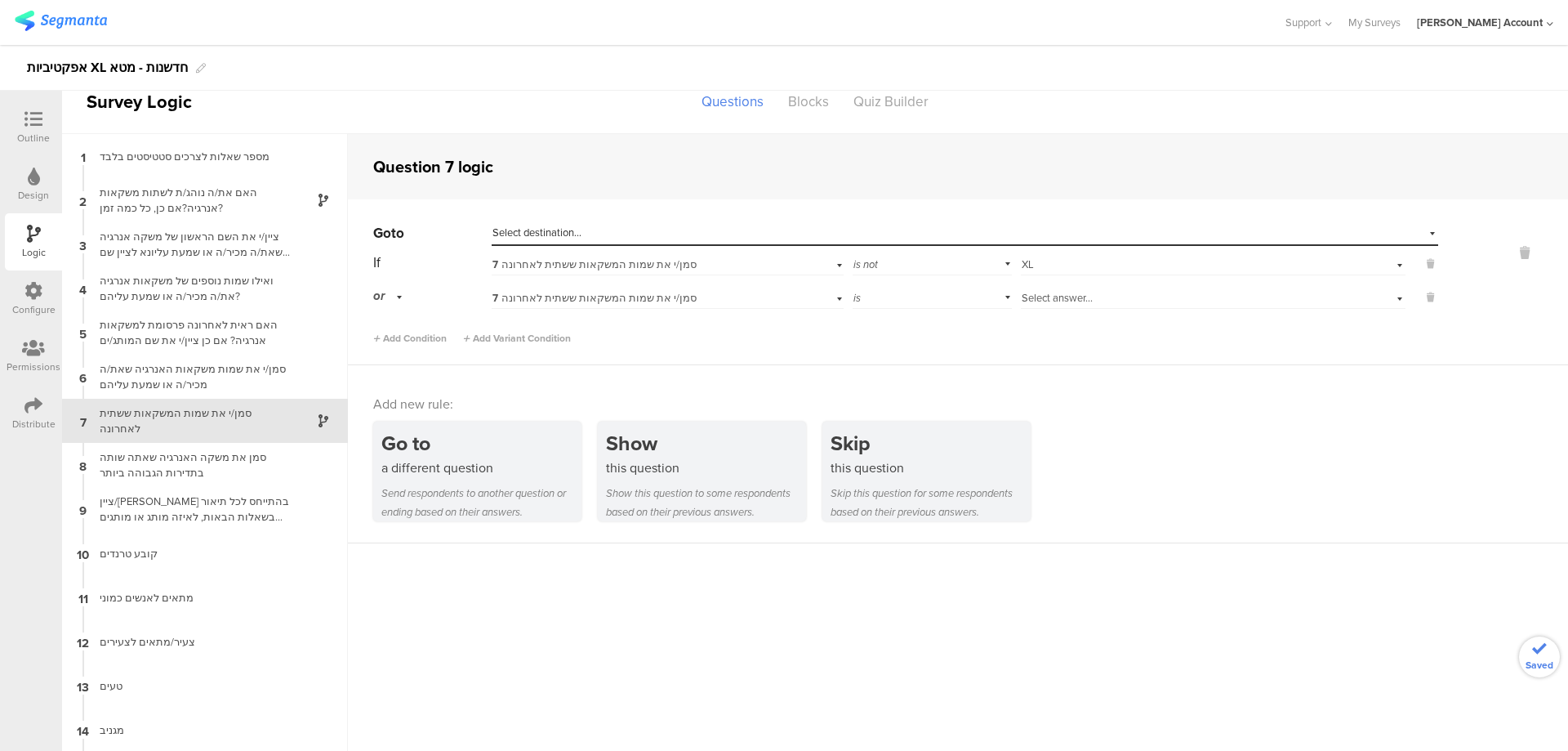
click at [836, 292] on div "7 סמן/י את שמות המשקאות ששתית לאחרונה" at bounding box center [667, 296] width 351 height 26
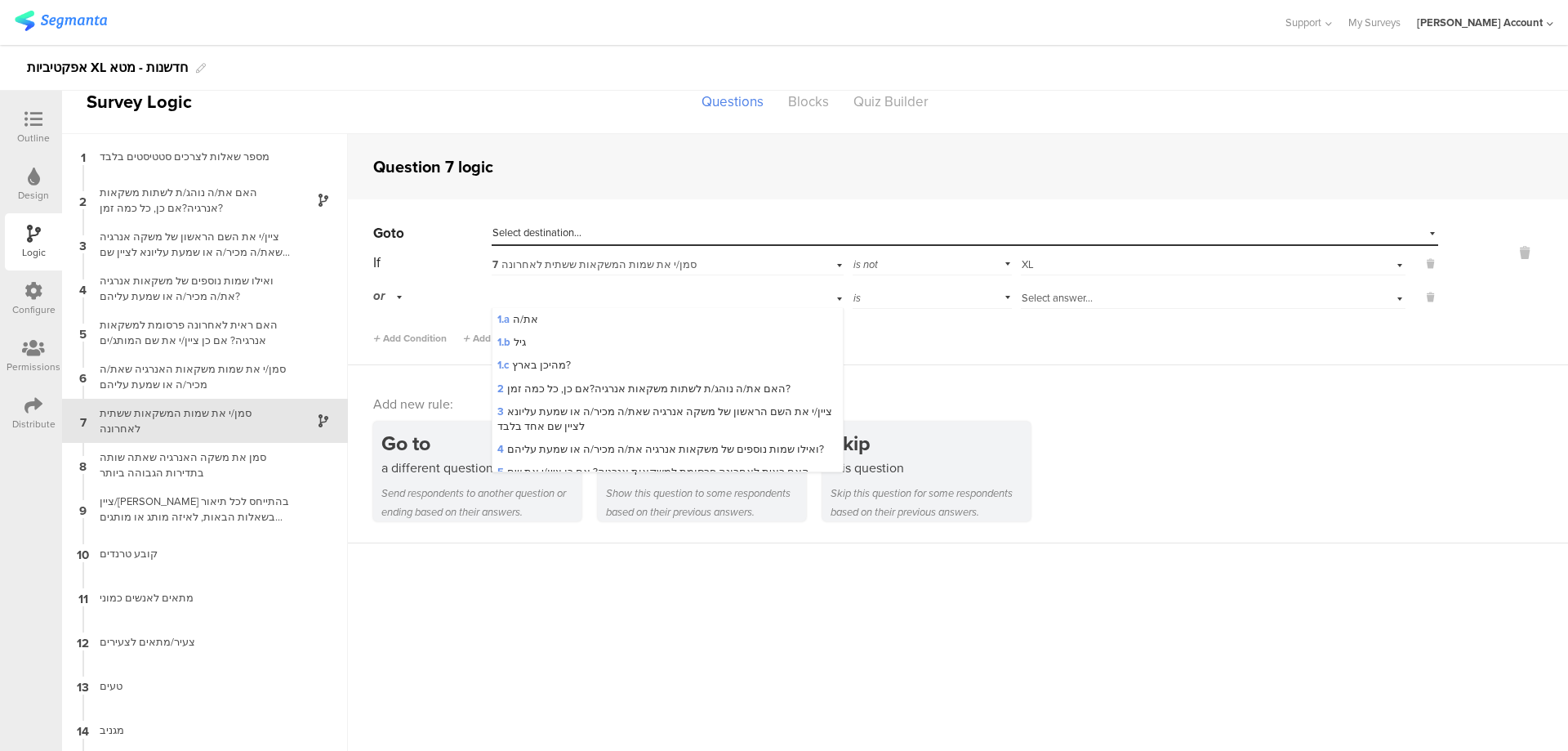
click at [896, 304] on div "is" at bounding box center [933, 296] width 160 height 26
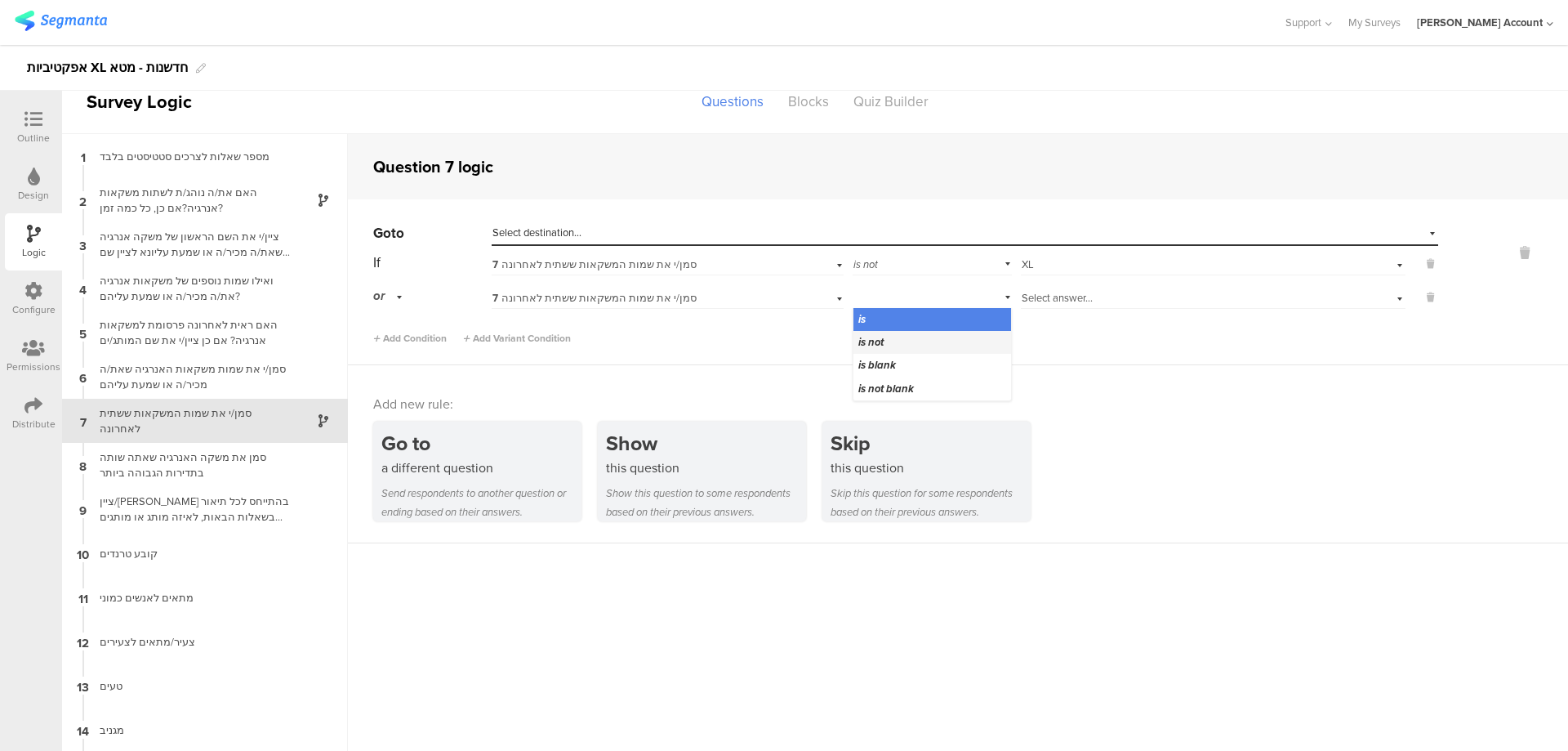
click at [896, 337] on div "is not" at bounding box center [933, 342] width 158 height 23
click at [1078, 292] on span "Select answer..." at bounding box center [1057, 298] width 71 height 16
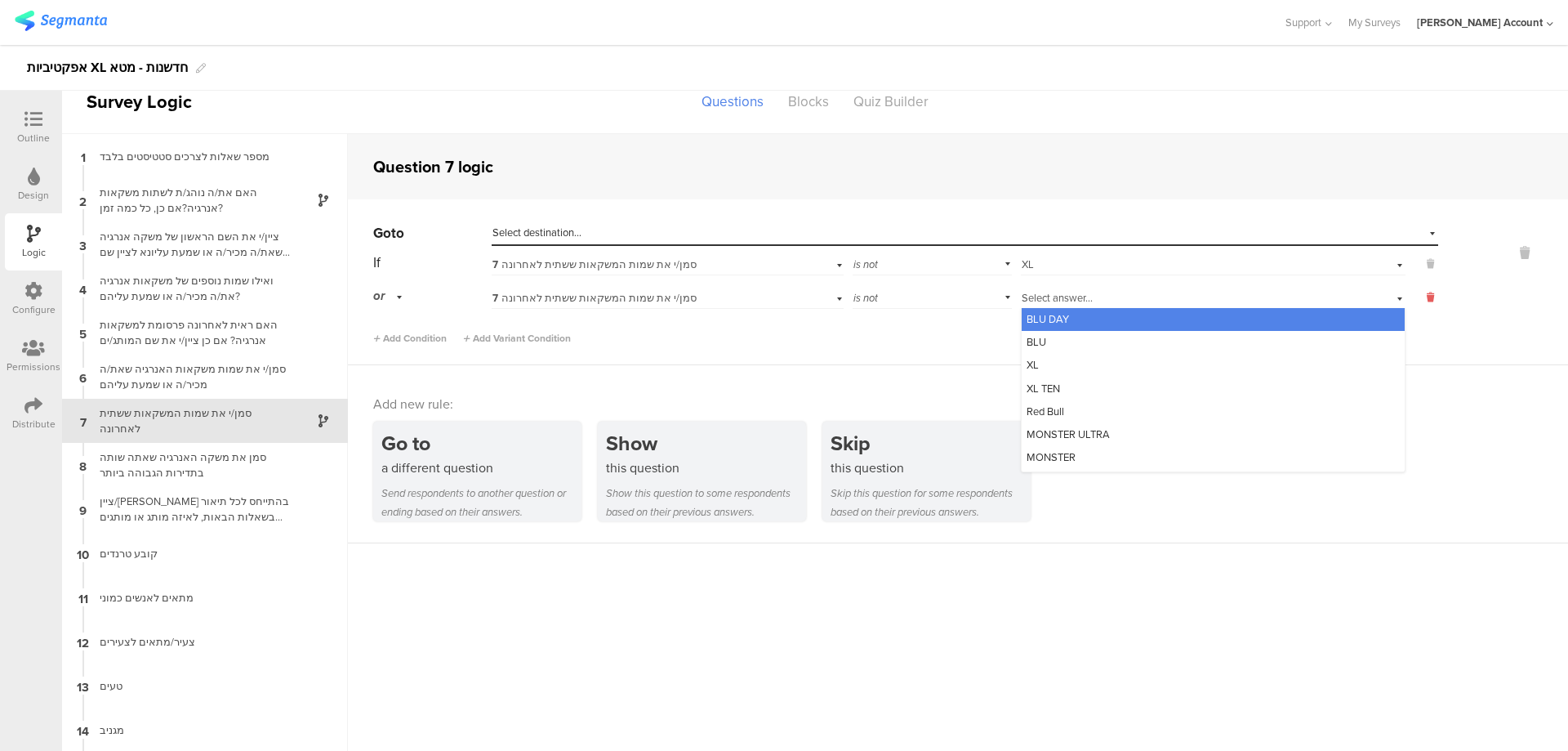
click at [1426, 296] on icon at bounding box center [1430, 297] width 7 height 15
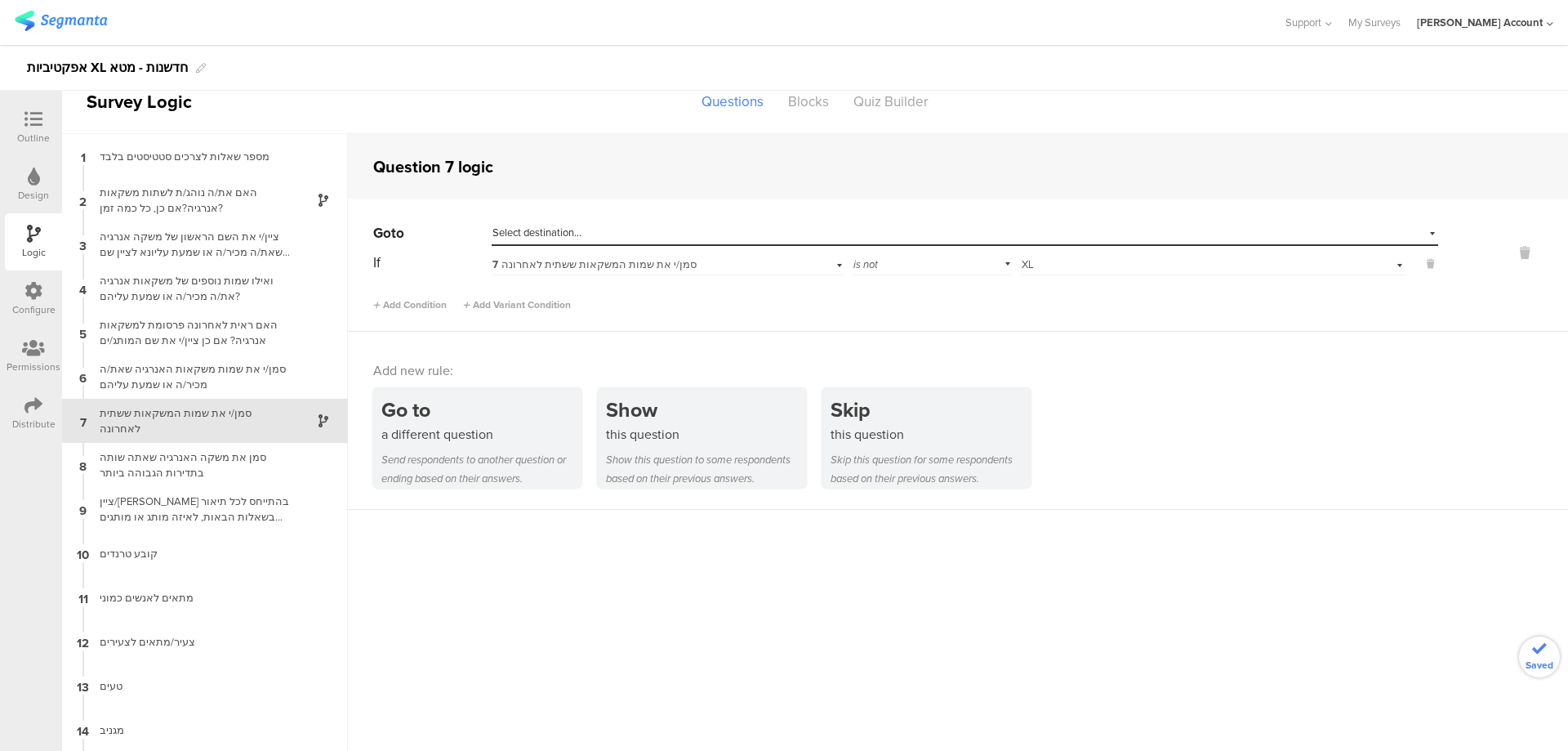
click at [832, 232] on div "Select destination..." at bounding box center [890, 232] width 795 height 15
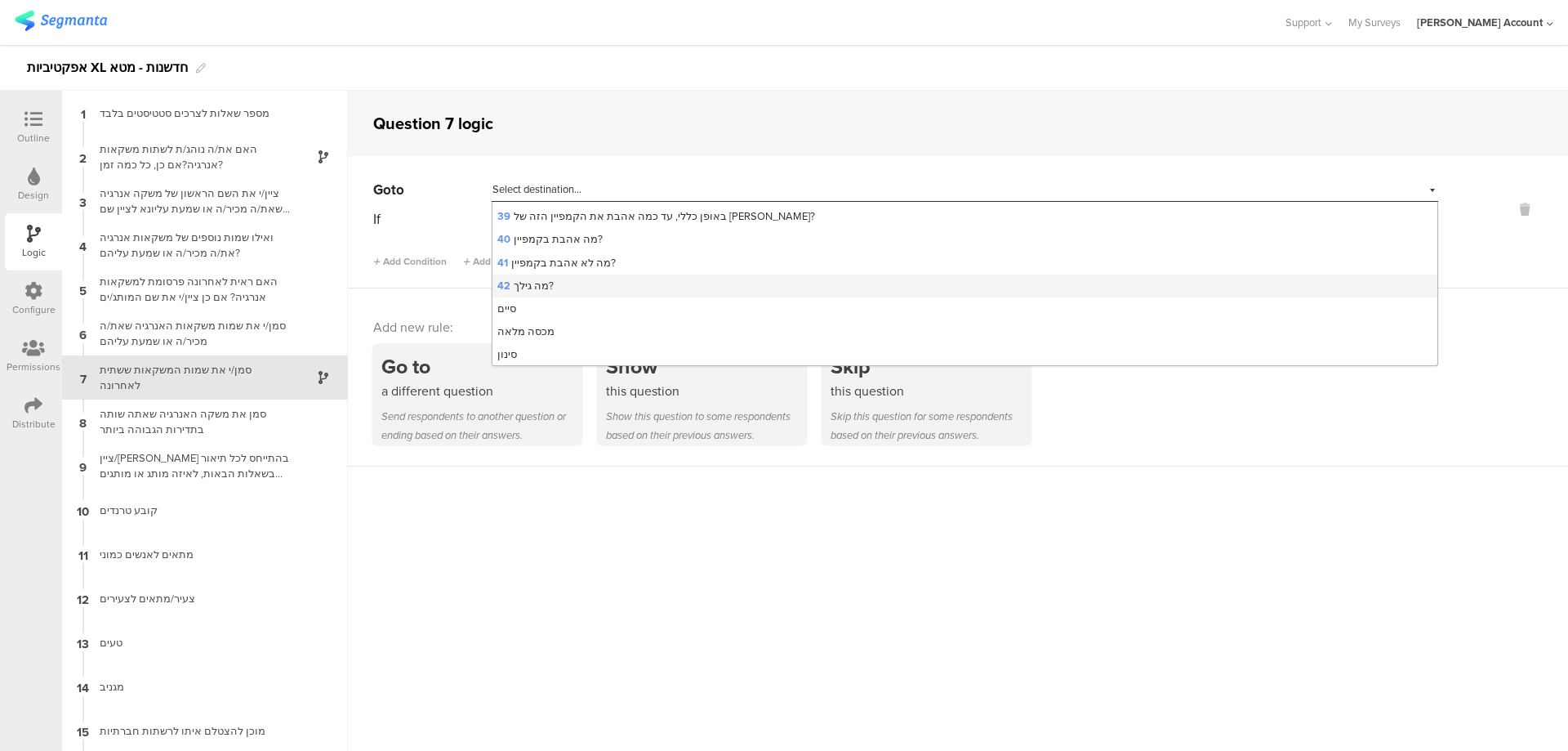
scroll to position [872, 0]
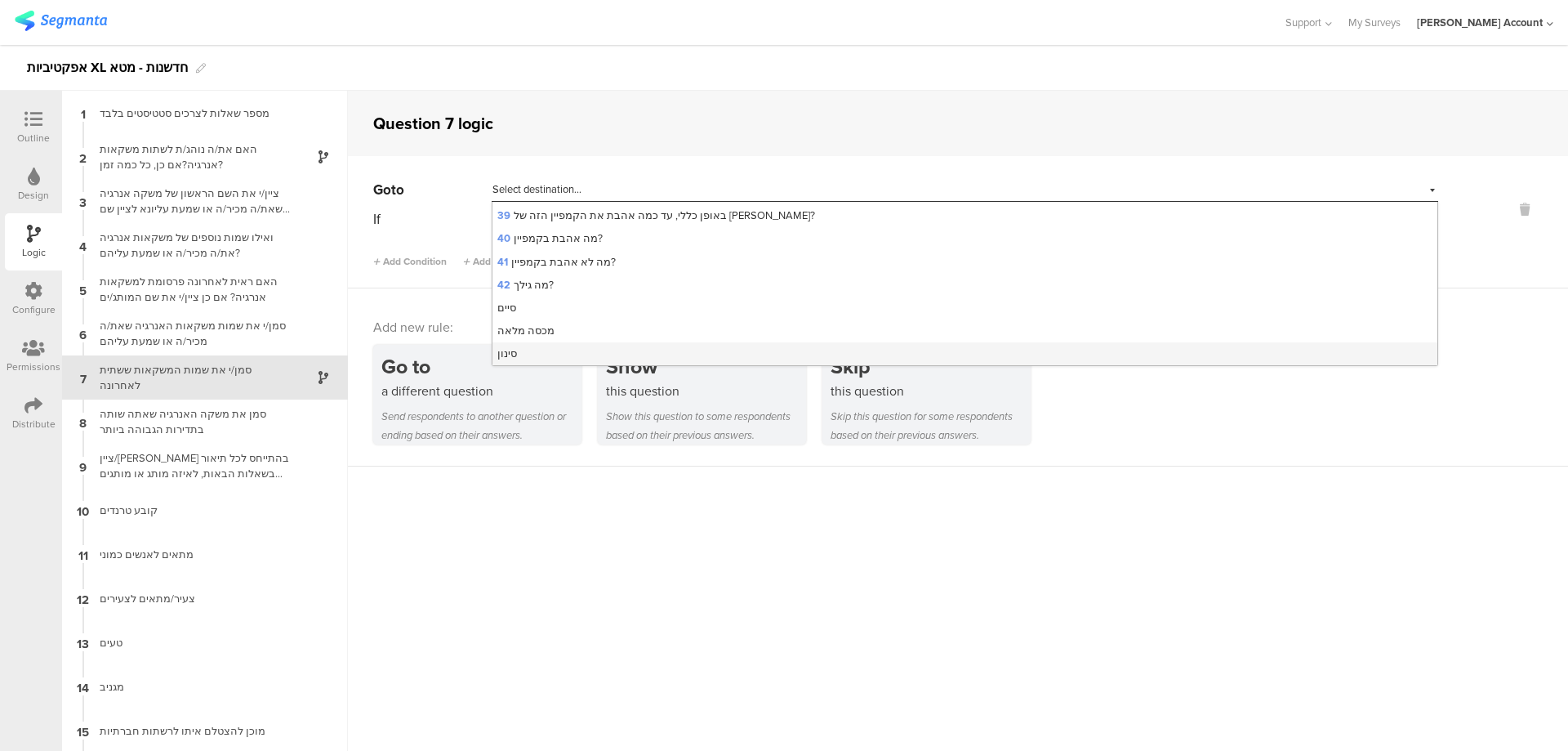
click at [613, 356] on div "סינון" at bounding box center [965, 354] width 945 height 23
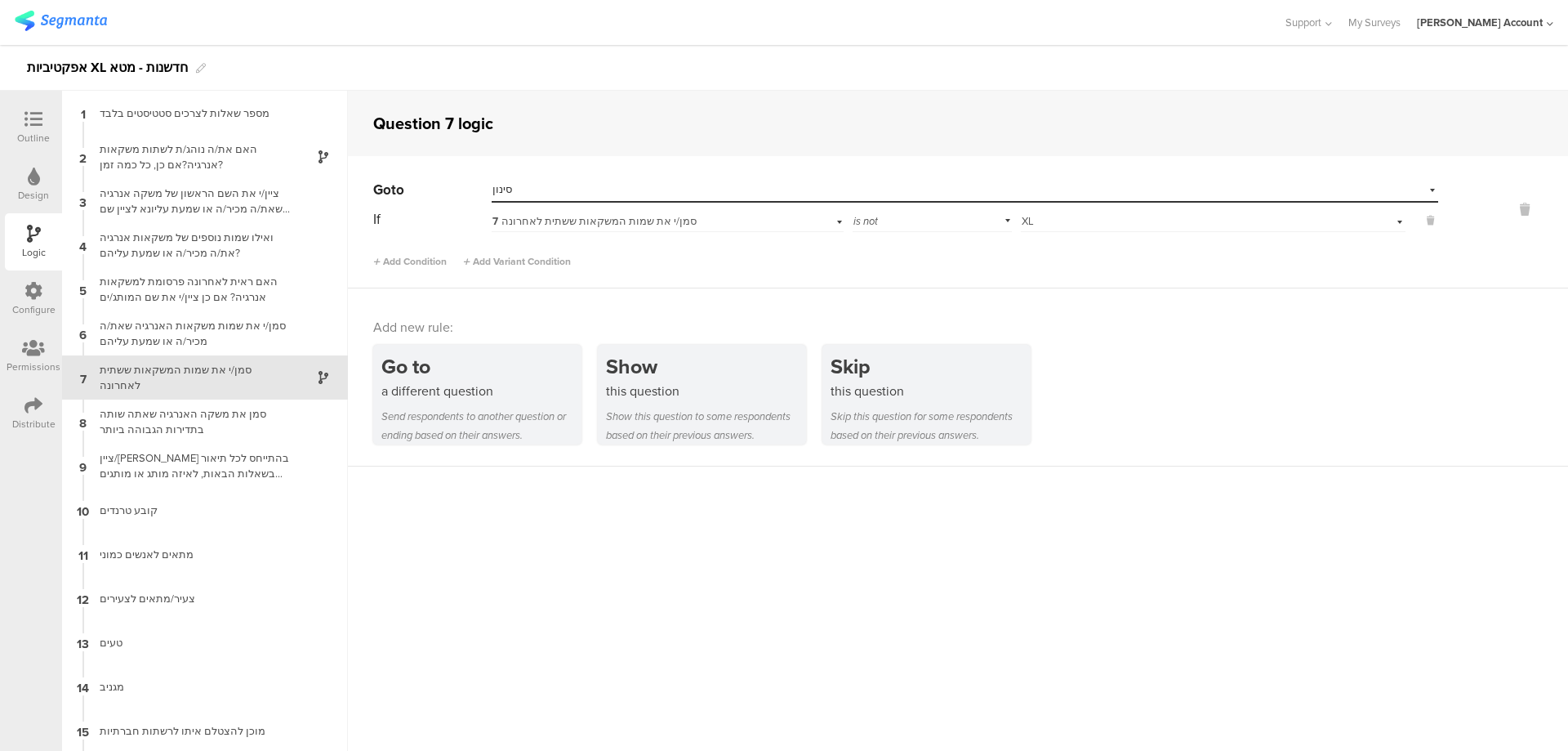
click at [21, 126] on div at bounding box center [33, 120] width 33 height 20
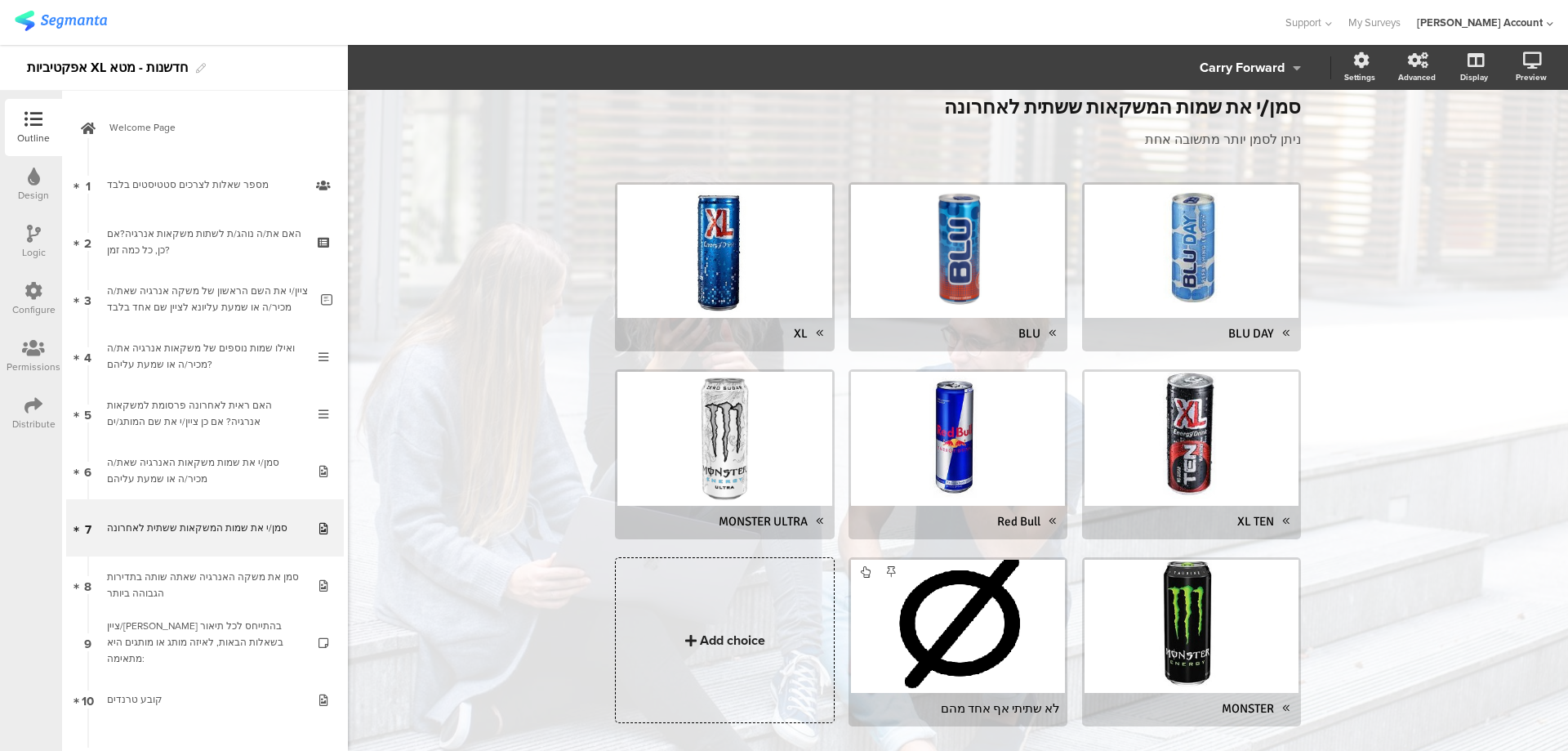
scroll to position [107, 0]
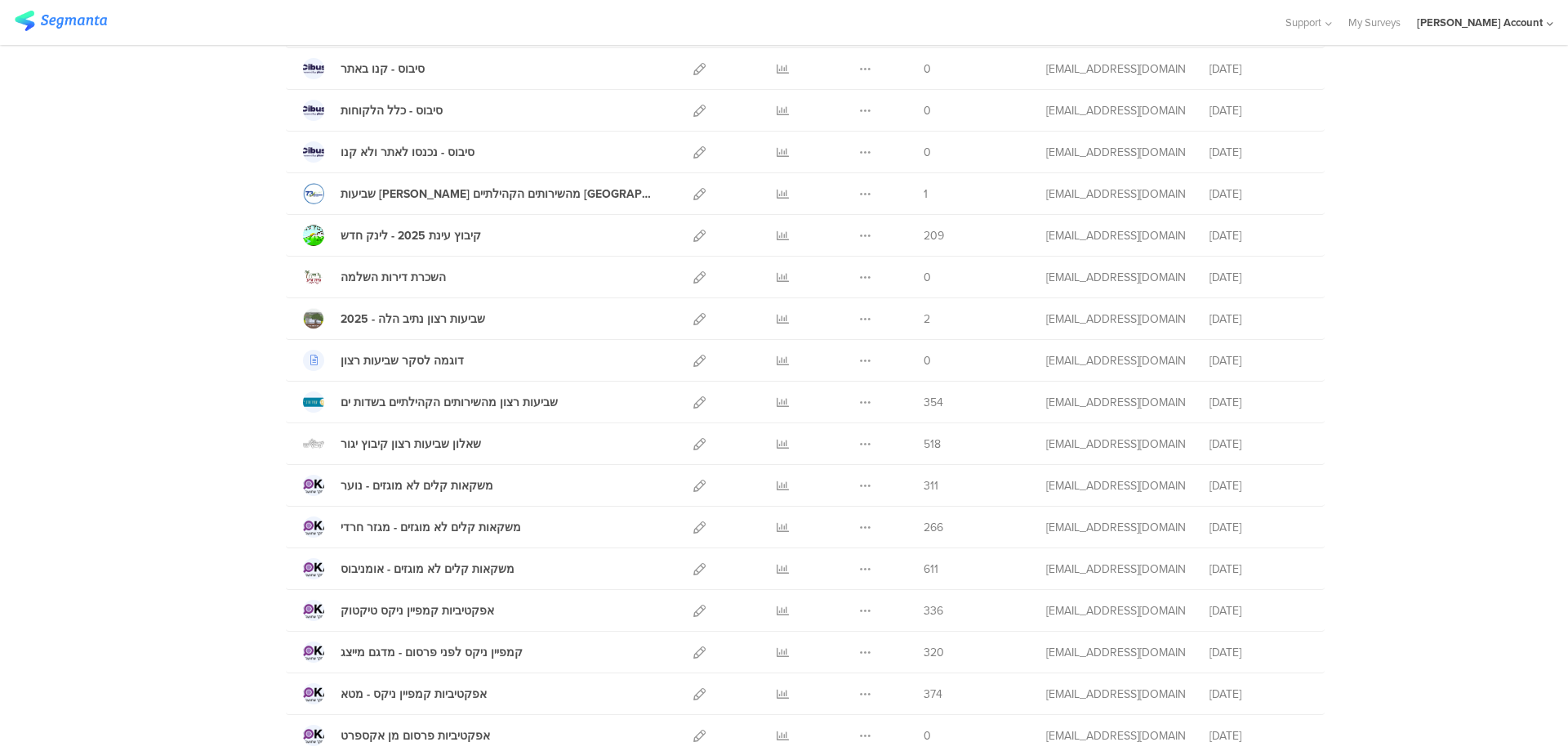
scroll to position [653, 0]
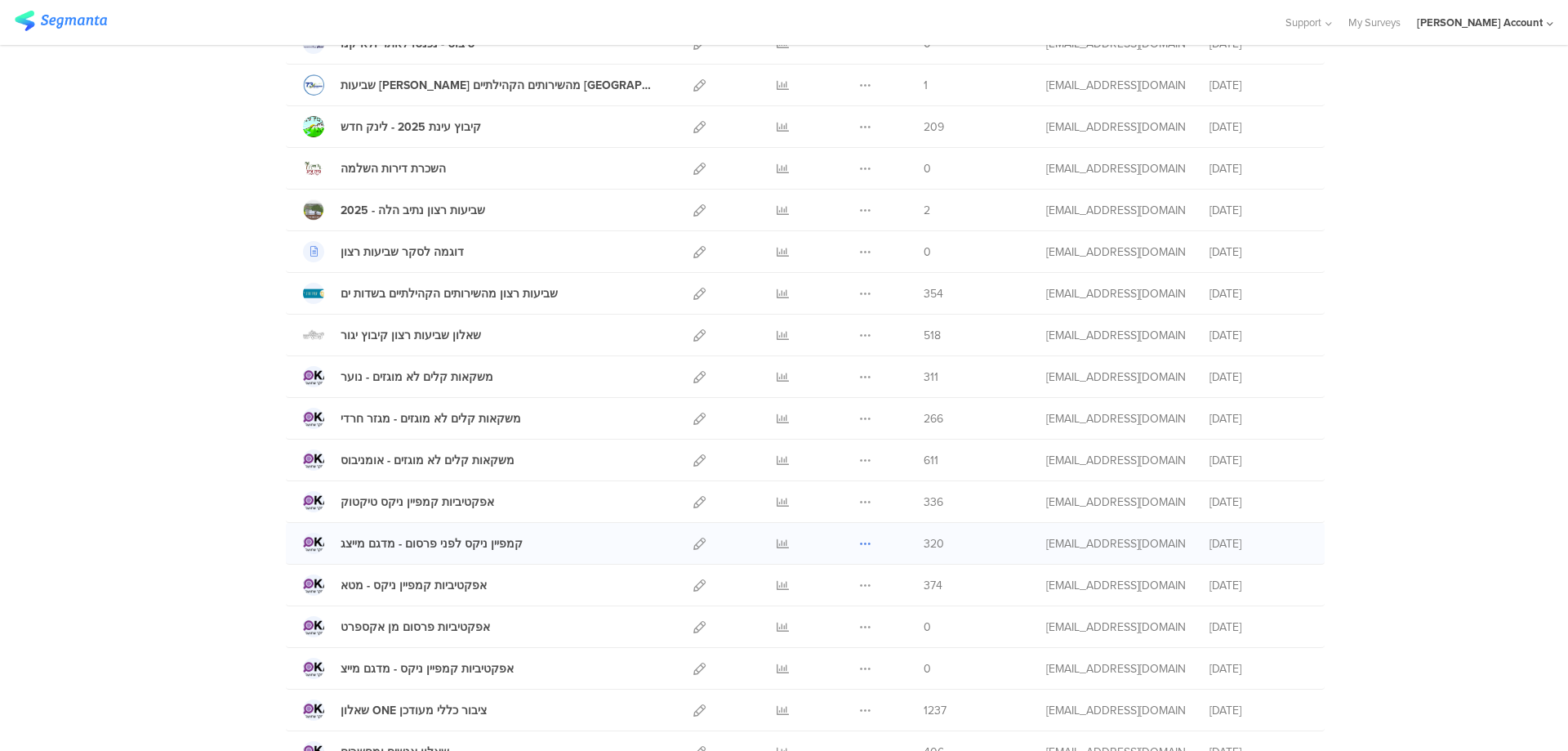
click at [864, 542] on icon at bounding box center [865, 544] width 12 height 12
click at [843, 583] on button "Duplicate" at bounding box center [832, 585] width 90 height 29
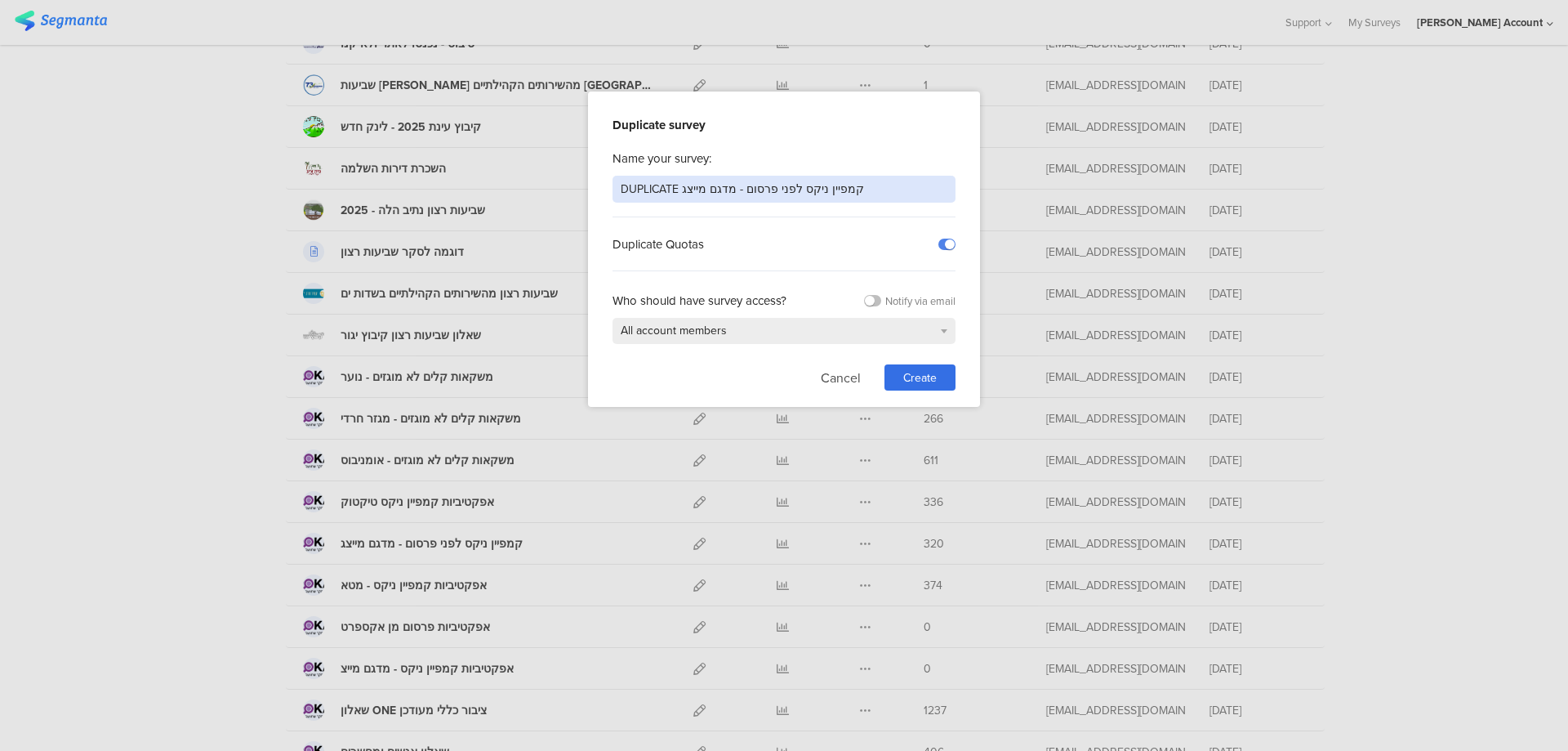
drag, startPoint x: 890, startPoint y: 188, endPoint x: 429, endPoint y: 189, distance: 461.0
click at [429, 189] on div "Duplicate survey Name your survey: DUPLICATE קמפיין ניקס לפני פרסום - מדגם מייצ…" at bounding box center [784, 375] width 1568 height 751
type input "אפקטיביות קמפיין ניקס"
click at [911, 374] on span "Create" at bounding box center [920, 377] width 33 height 17
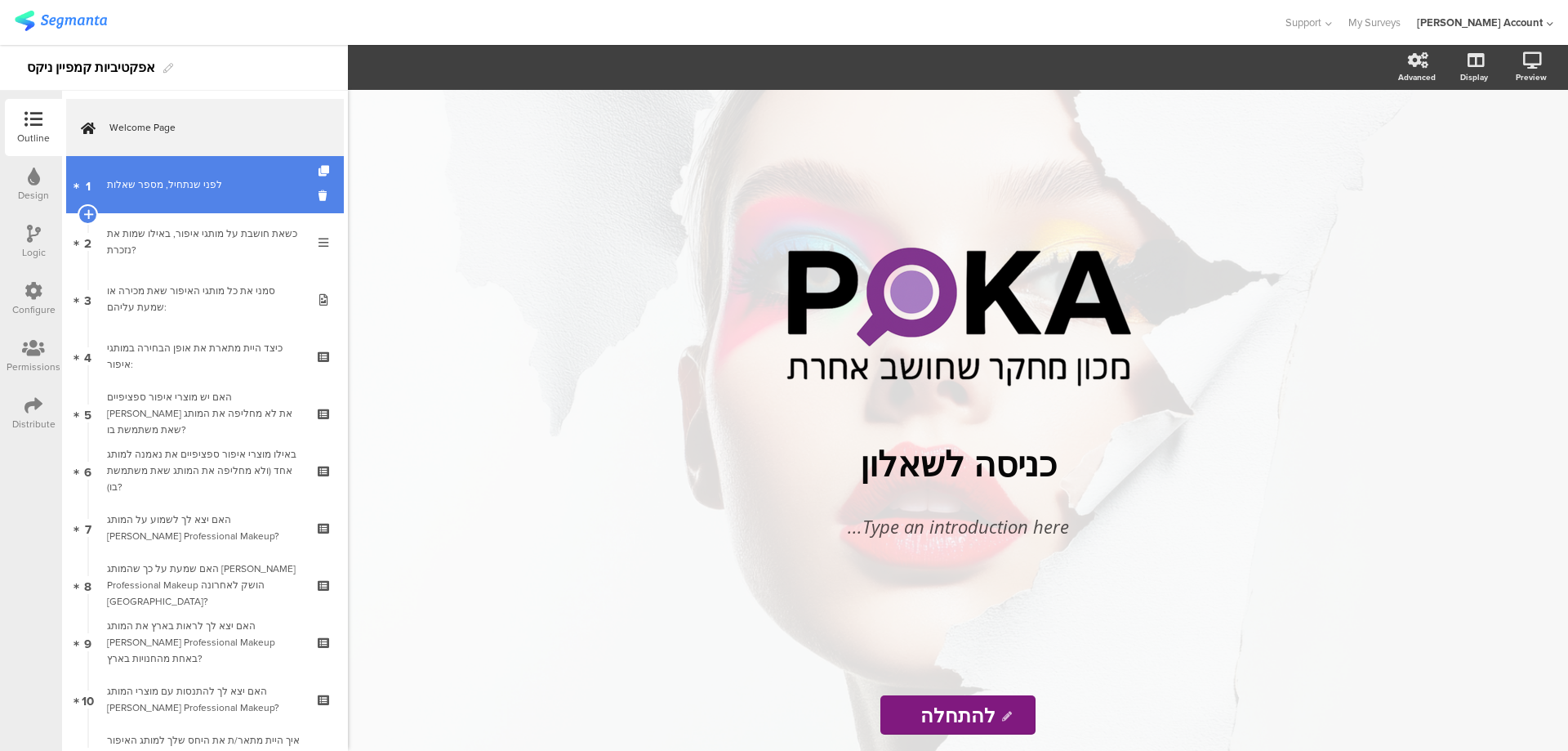
click at [227, 195] on link "1 לפני שנתחיל, מספר שאלות" at bounding box center [204, 184] width 277 height 57
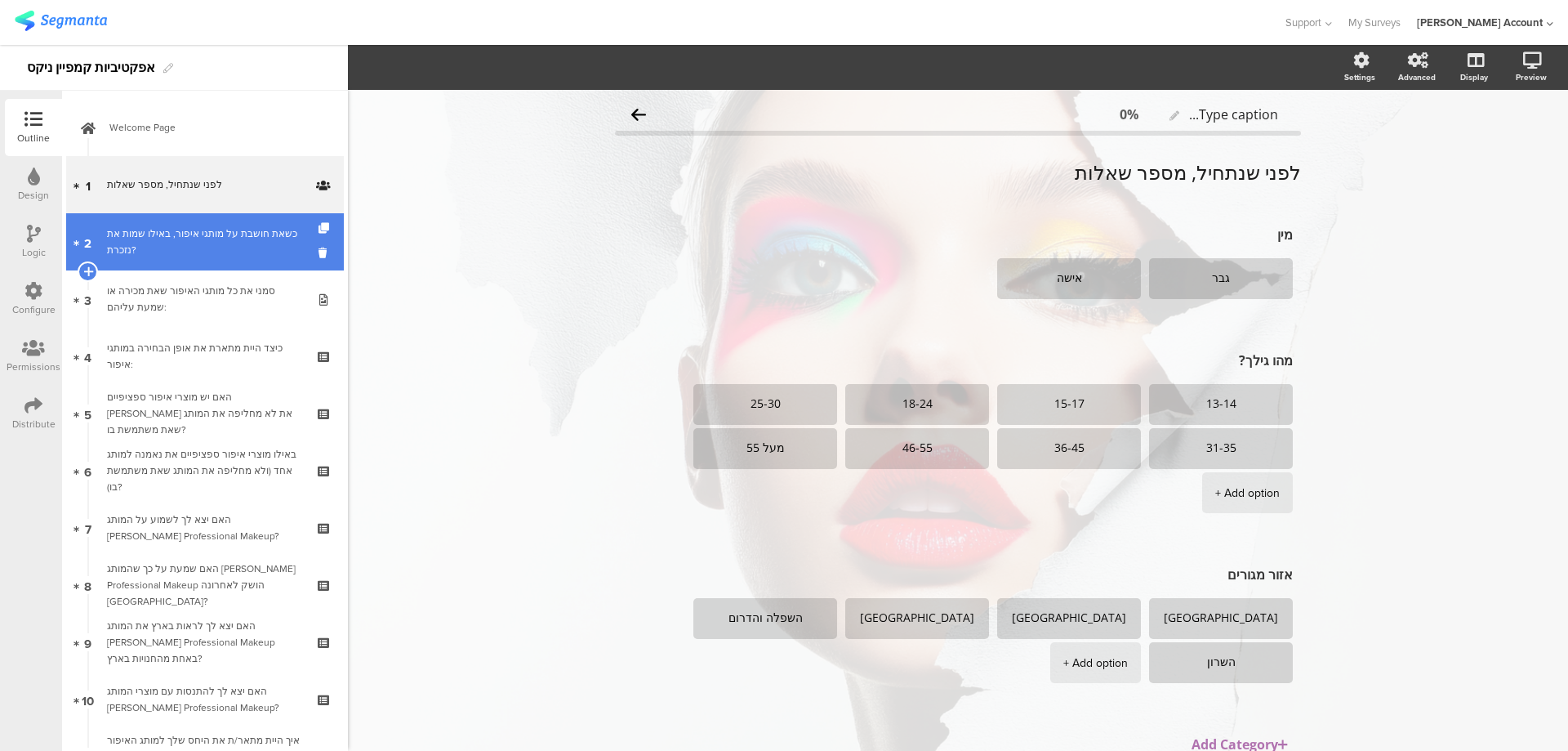
click at [243, 236] on div "כשאת חושבת על מותגי איפור, באילו שמות את נזכרת?" at bounding box center [205, 241] width 195 height 33
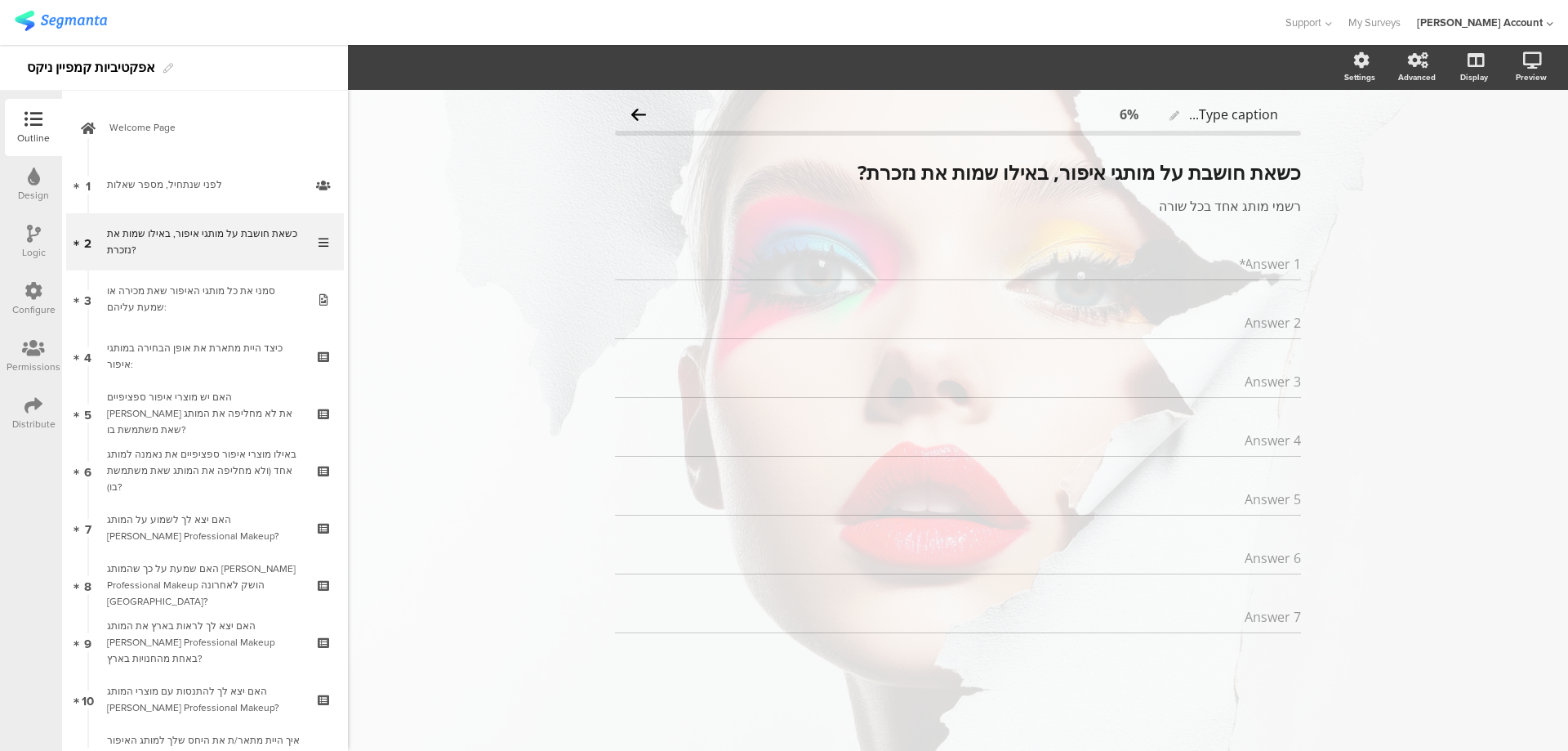
click at [32, 409] on icon at bounding box center [33, 405] width 18 height 18
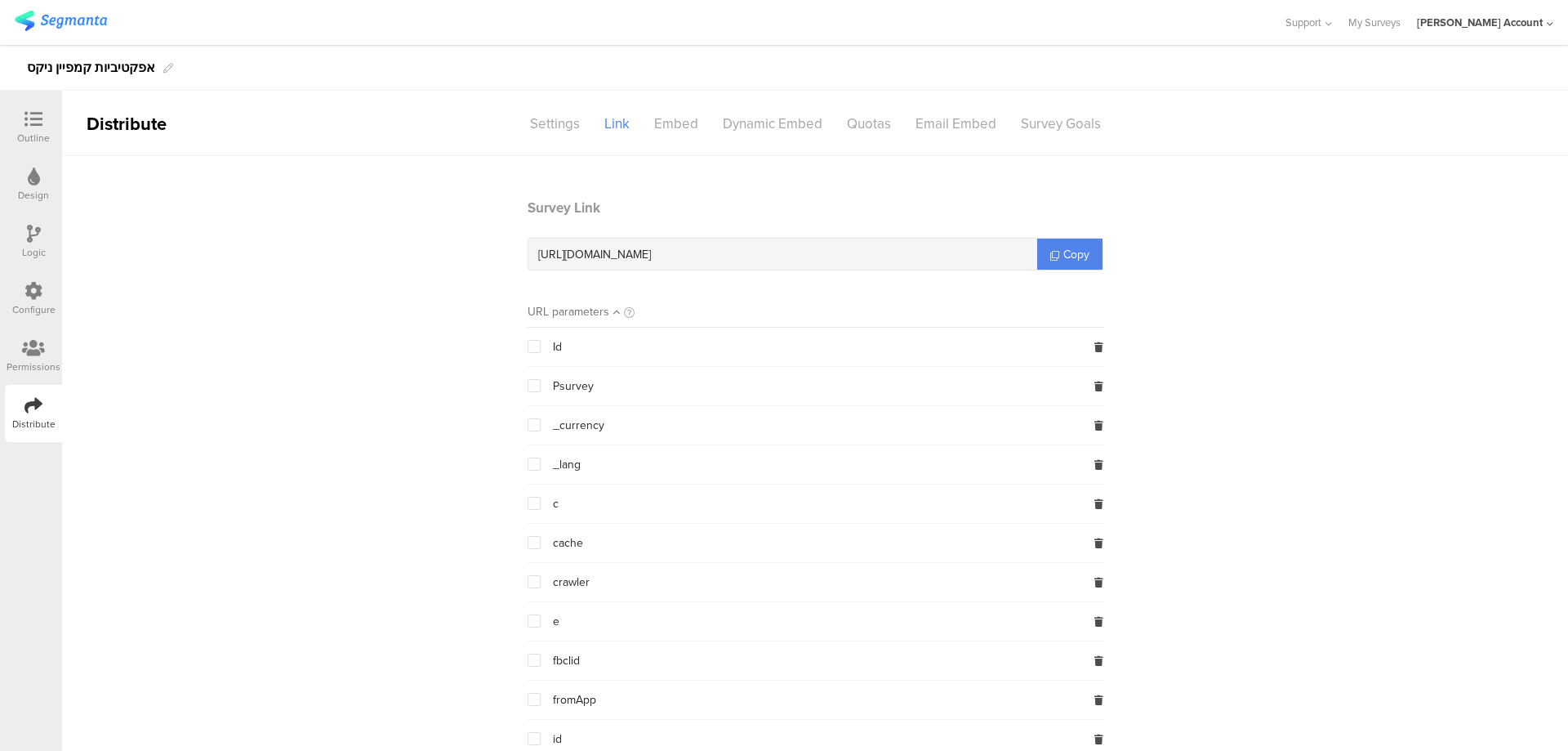
click at [39, 120] on icon at bounding box center [33, 119] width 18 height 18
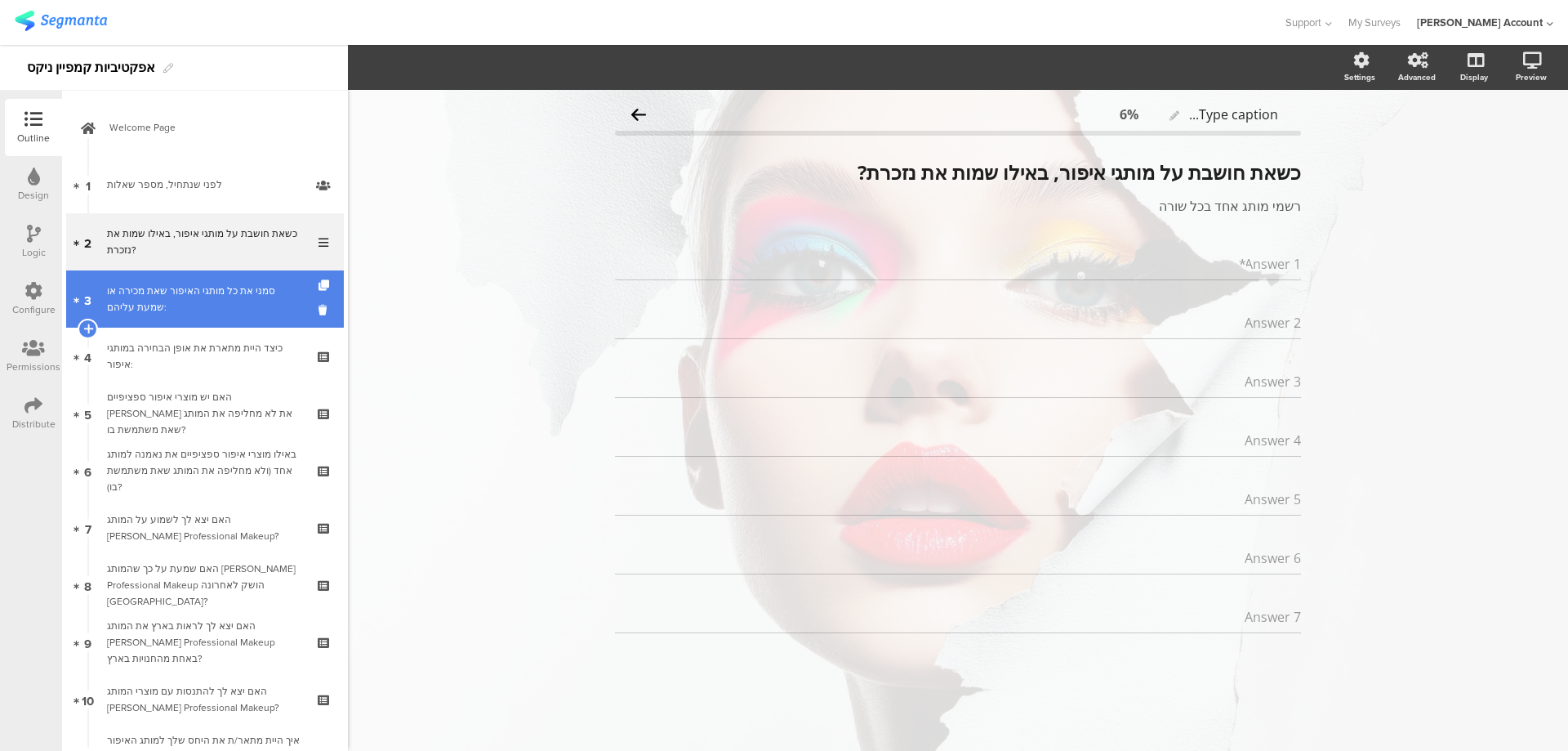
click at [165, 285] on div "סמני את כל מותגי האיפור שאת מכירה או שמעת עליהם:" at bounding box center [205, 298] width 195 height 33
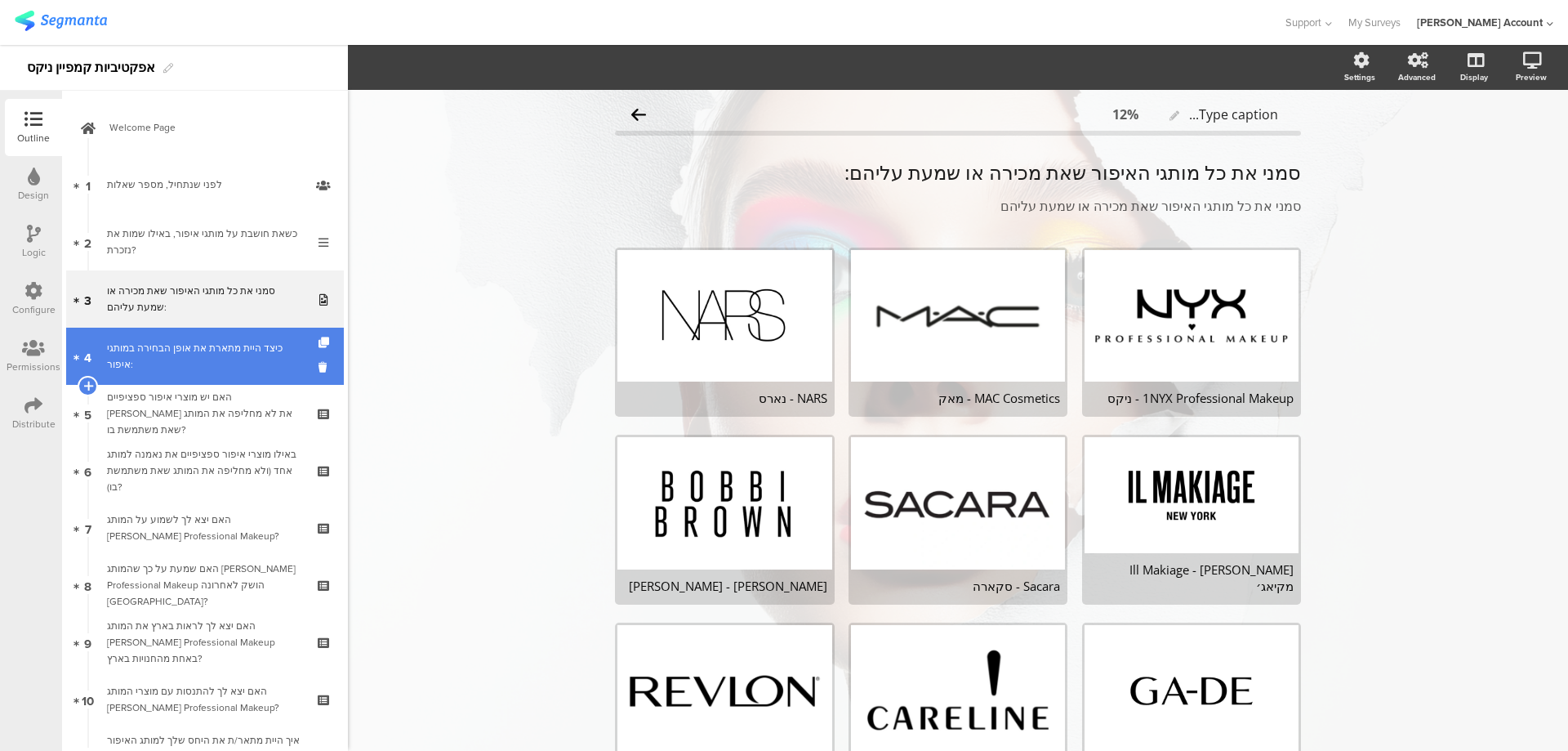
click at [187, 352] on div "כיצד היית מתארת את אופן הבחירה במותגי איפור:" at bounding box center [205, 356] width 195 height 33
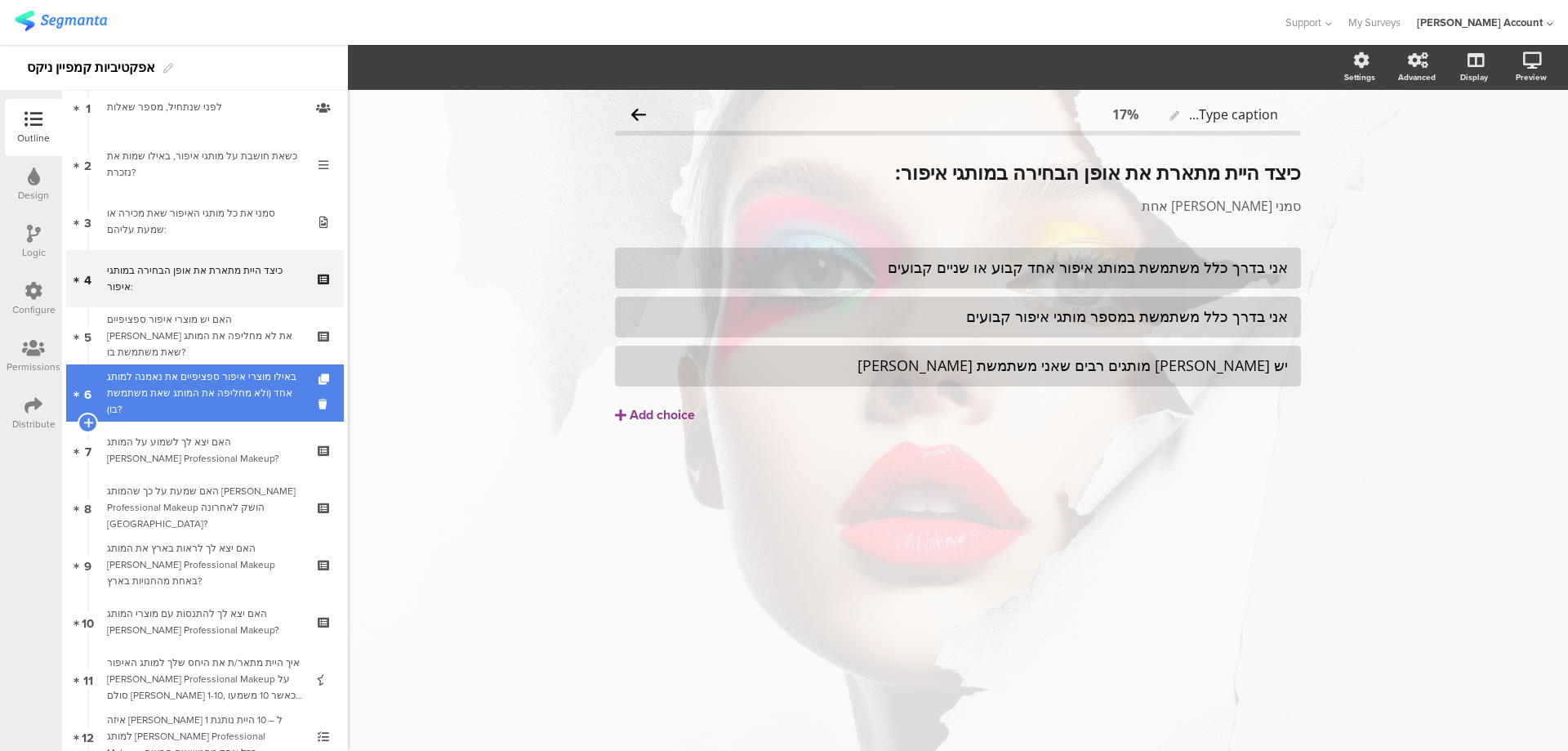
scroll to position [108, 0]
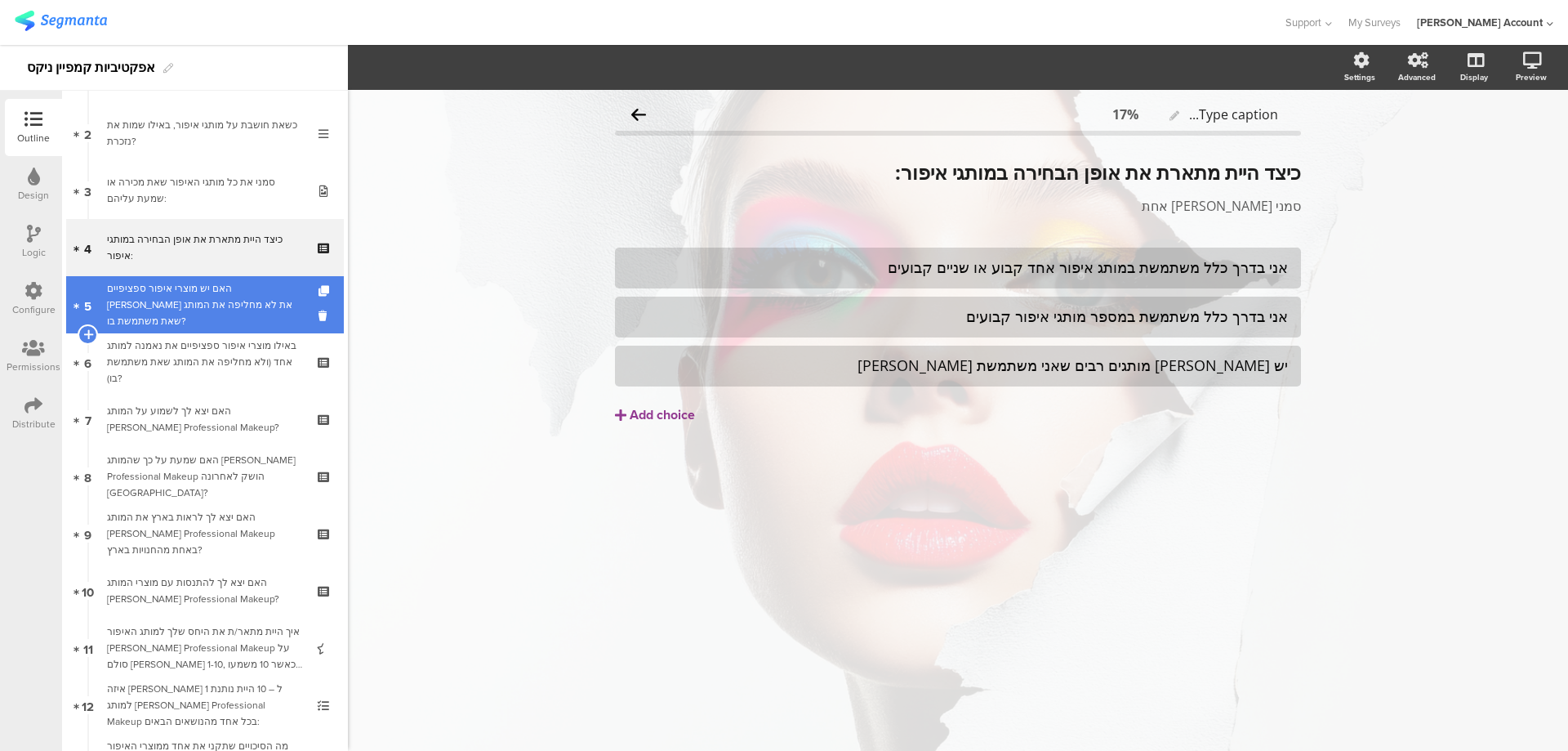
click at [216, 306] on div "האם יש מוצרי איפור ספציפיים שבהם את לא מחליפה את המותג שאת משתמשת בו?" at bounding box center [205, 305] width 195 height 49
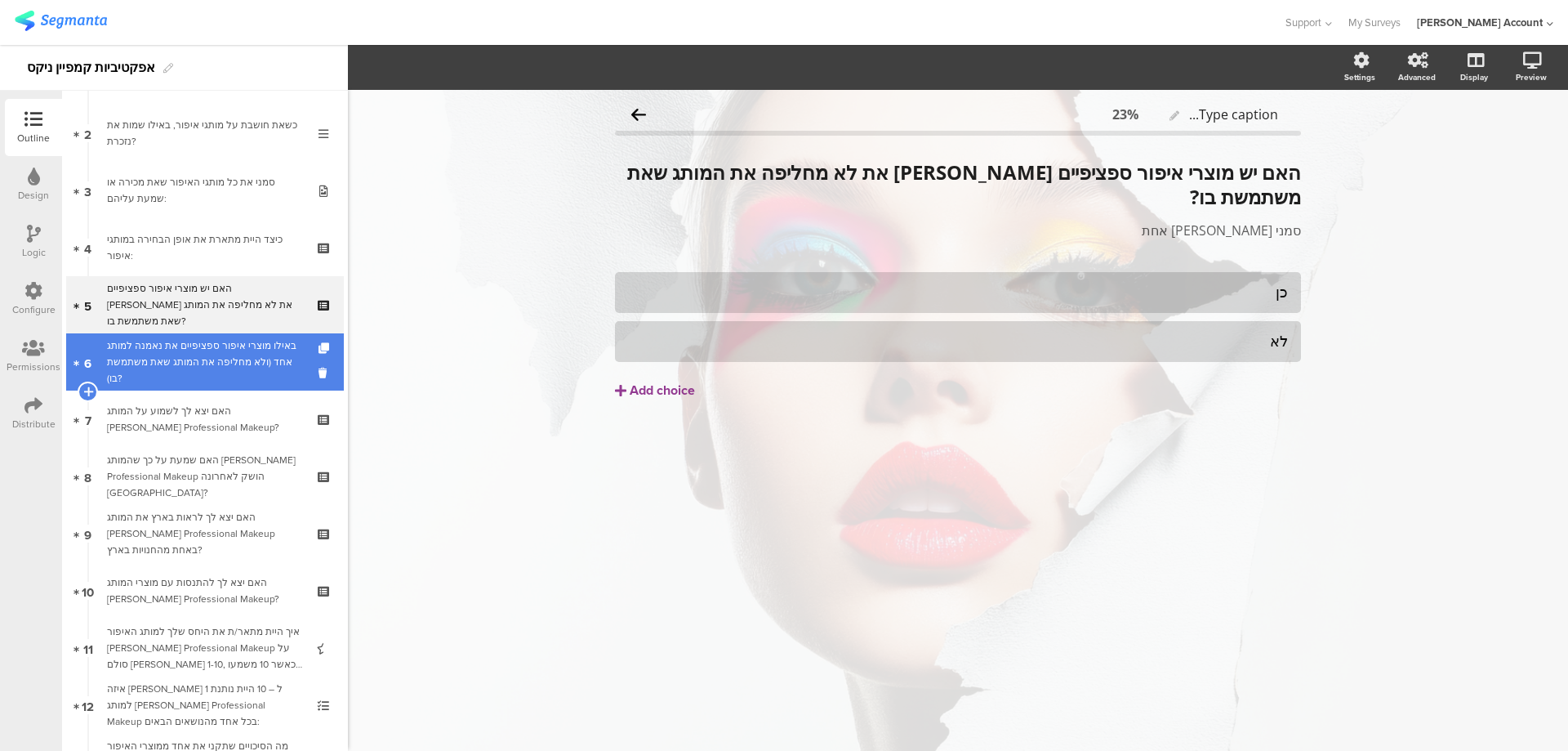
click at [238, 342] on div "באילו מוצרי איפור ספציפיים את נאמנה למותג אחד (ולא מחליפה את המותג שאת משתמשת ב…" at bounding box center [205, 362] width 195 height 49
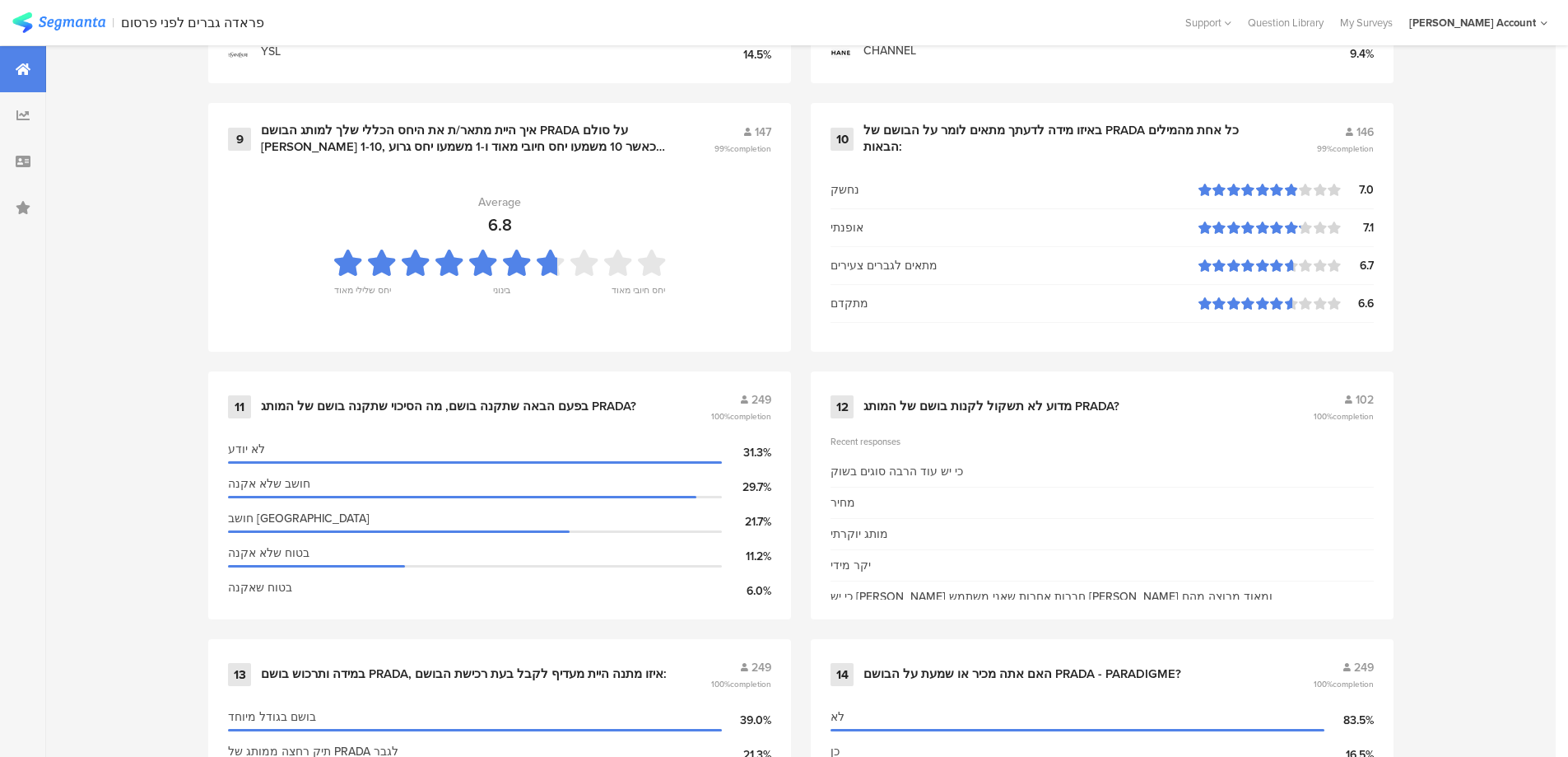
scroll to position [1756, 0]
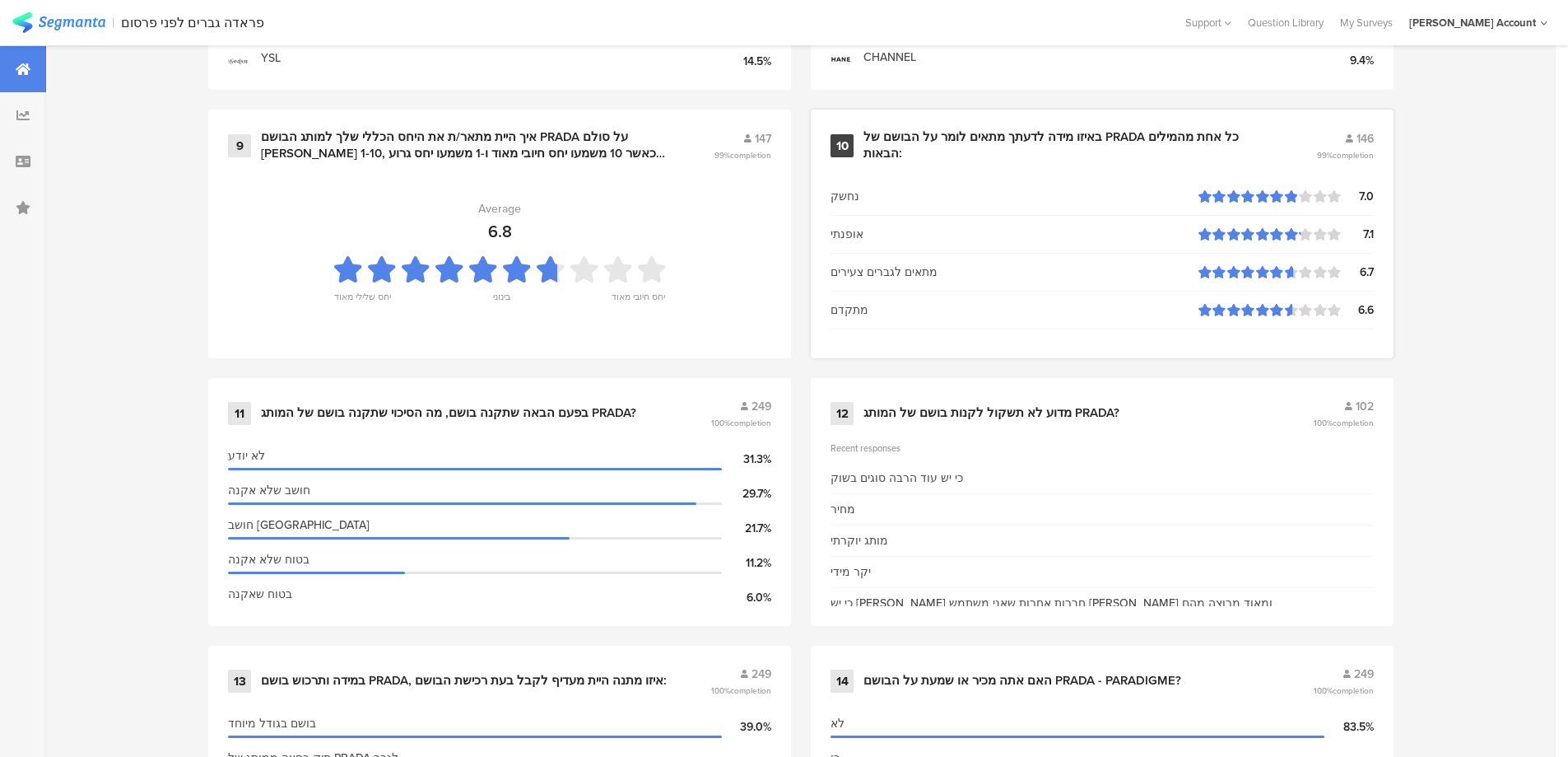
click at [1102, 140] on div "באיזו מידה לדעתך מתאים לומר על הבושם של PRADA כל אחת מהמילים הבאות:" at bounding box center [1070, 146] width 413 height 32
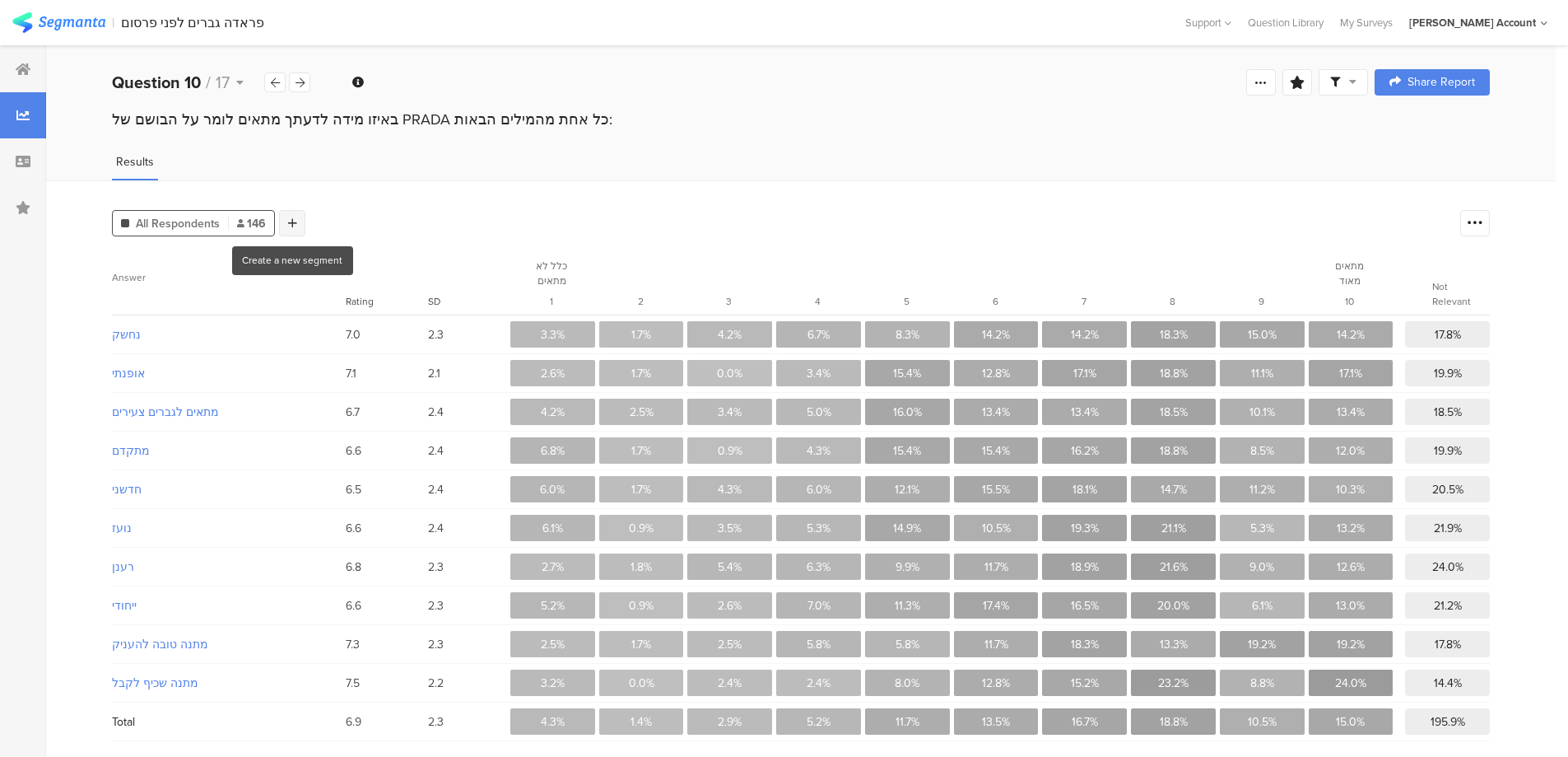
click at [291, 217] on icon at bounding box center [293, 223] width 9 height 12
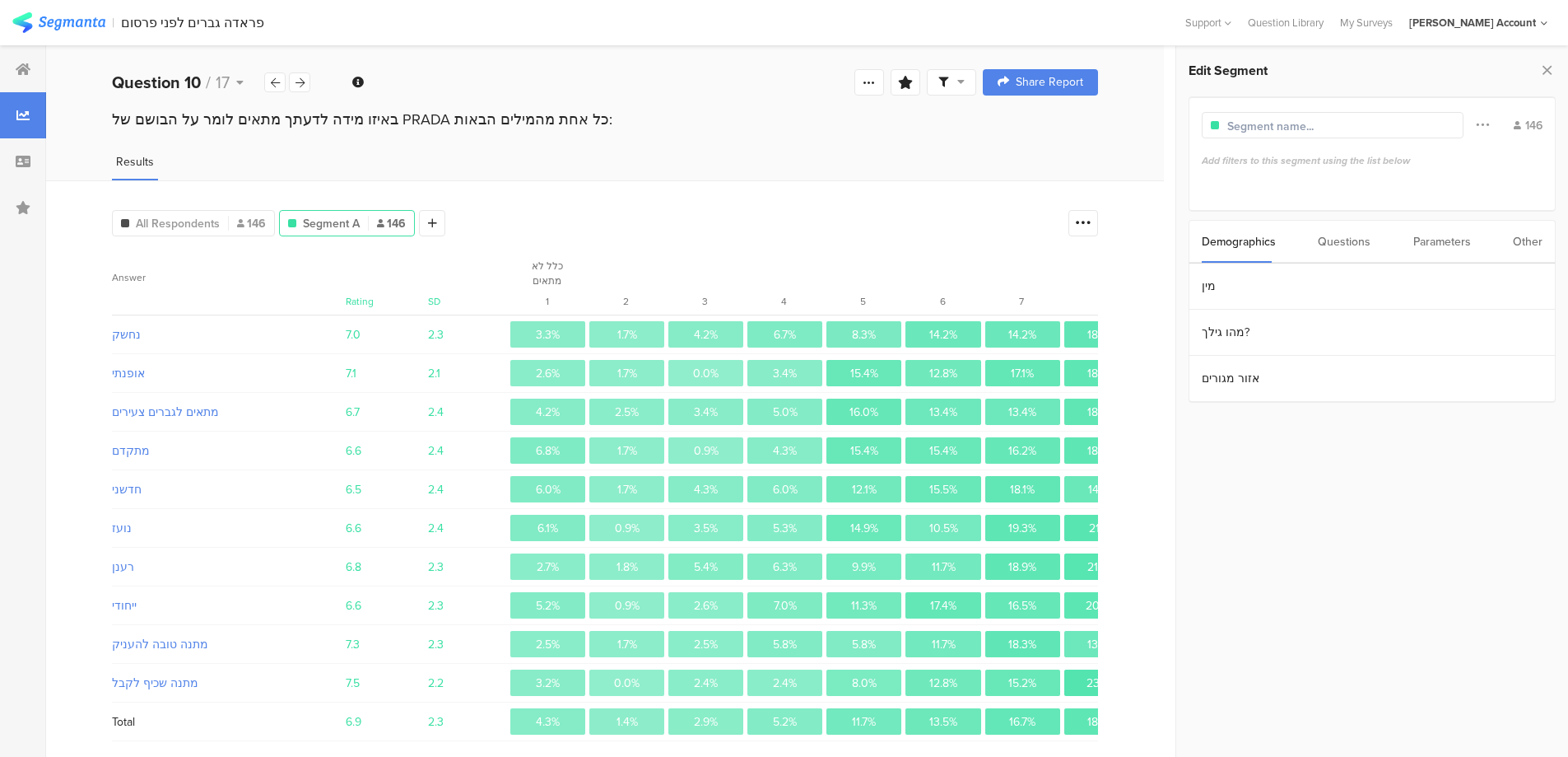
click at [1339, 245] on div "Questions" at bounding box center [1344, 241] width 52 height 42
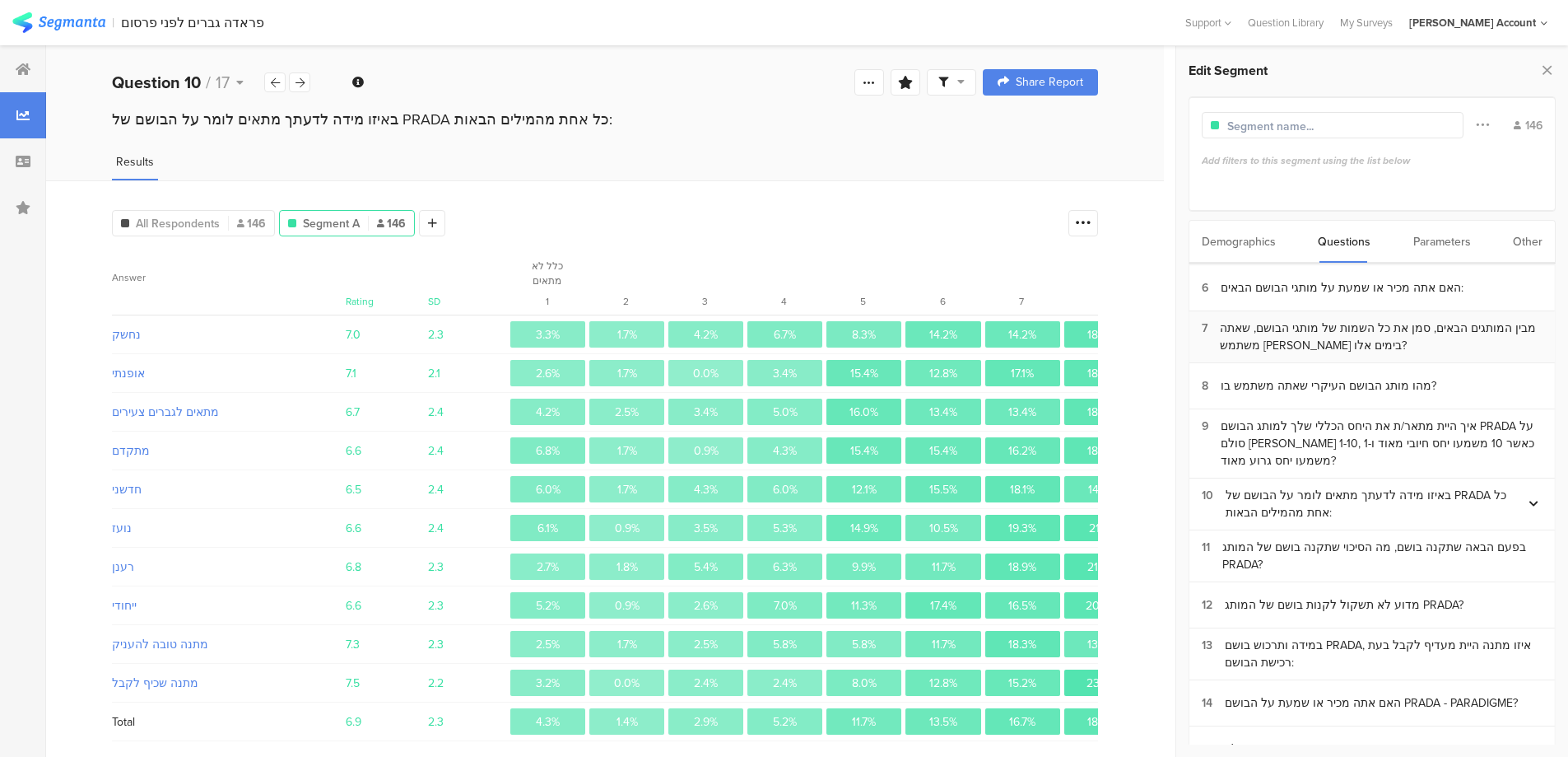
scroll to position [220, 0]
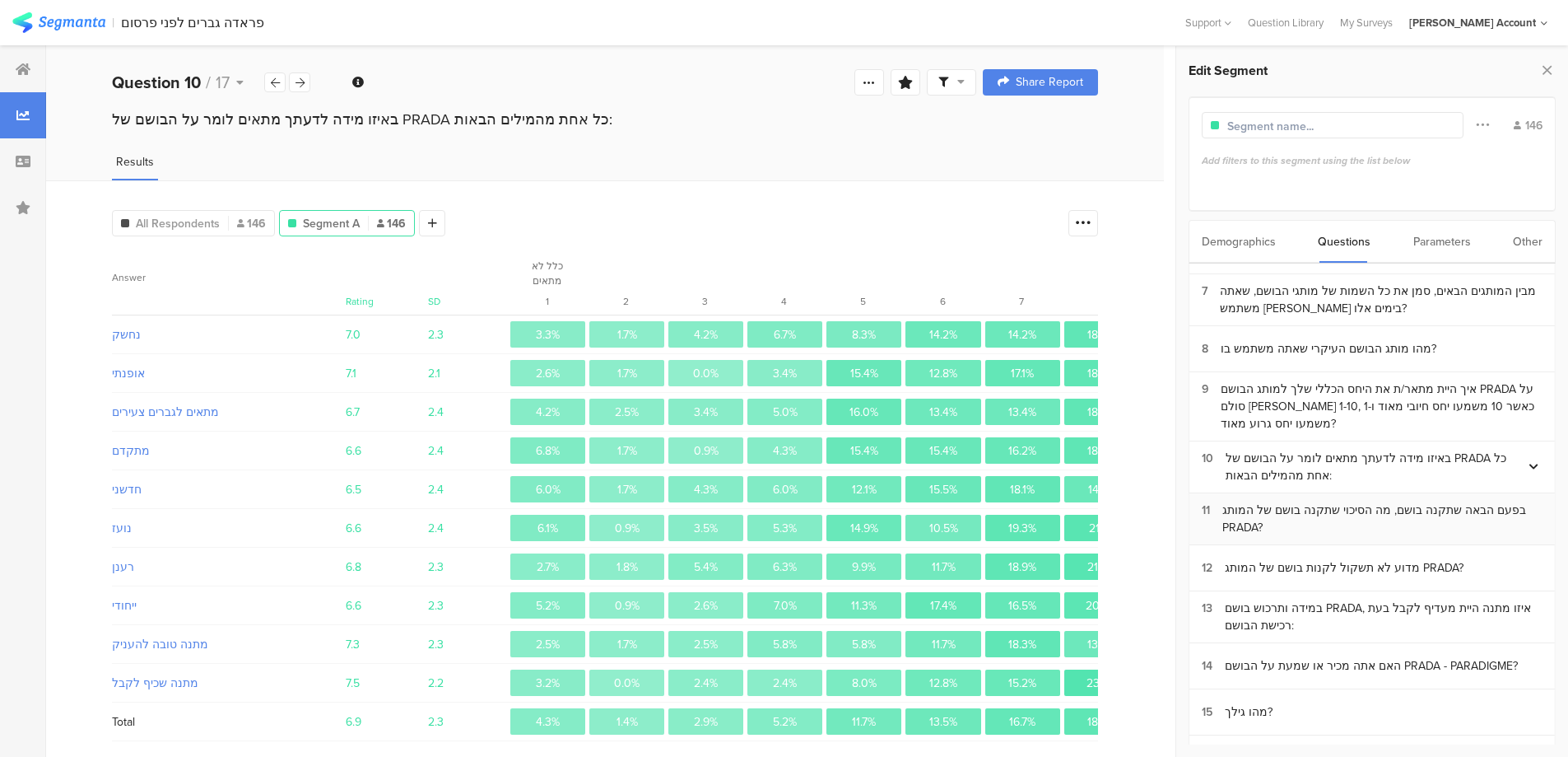
click at [1401, 504] on div "בפעם הבאה שתקנה בושם, מה הסיכוי שתקנה בושם של המותג PRADA?" at bounding box center [1382, 518] width 320 height 35
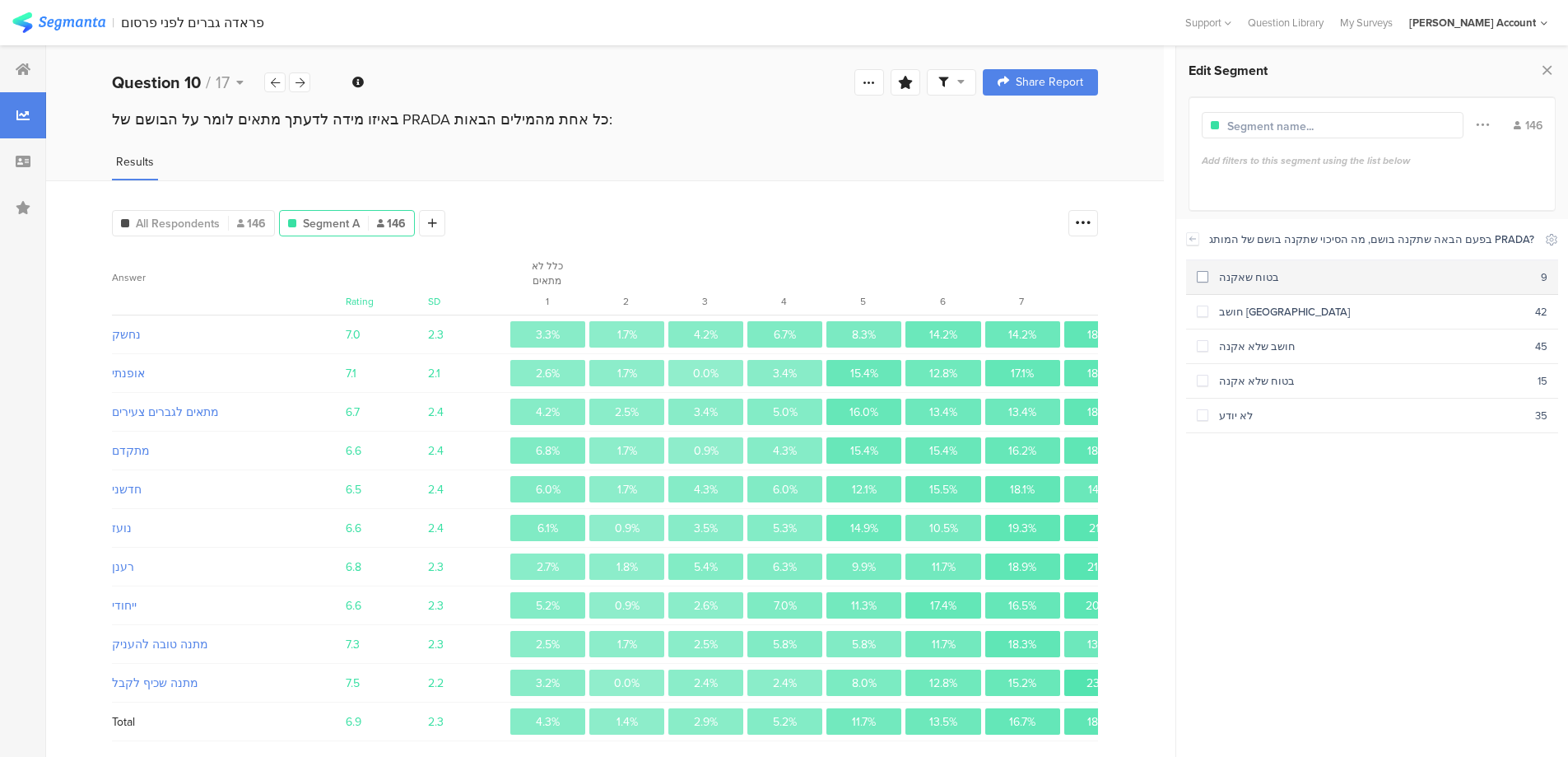
click at [1306, 286] on section "בטוח שאקנה 9" at bounding box center [1371, 277] width 372 height 35
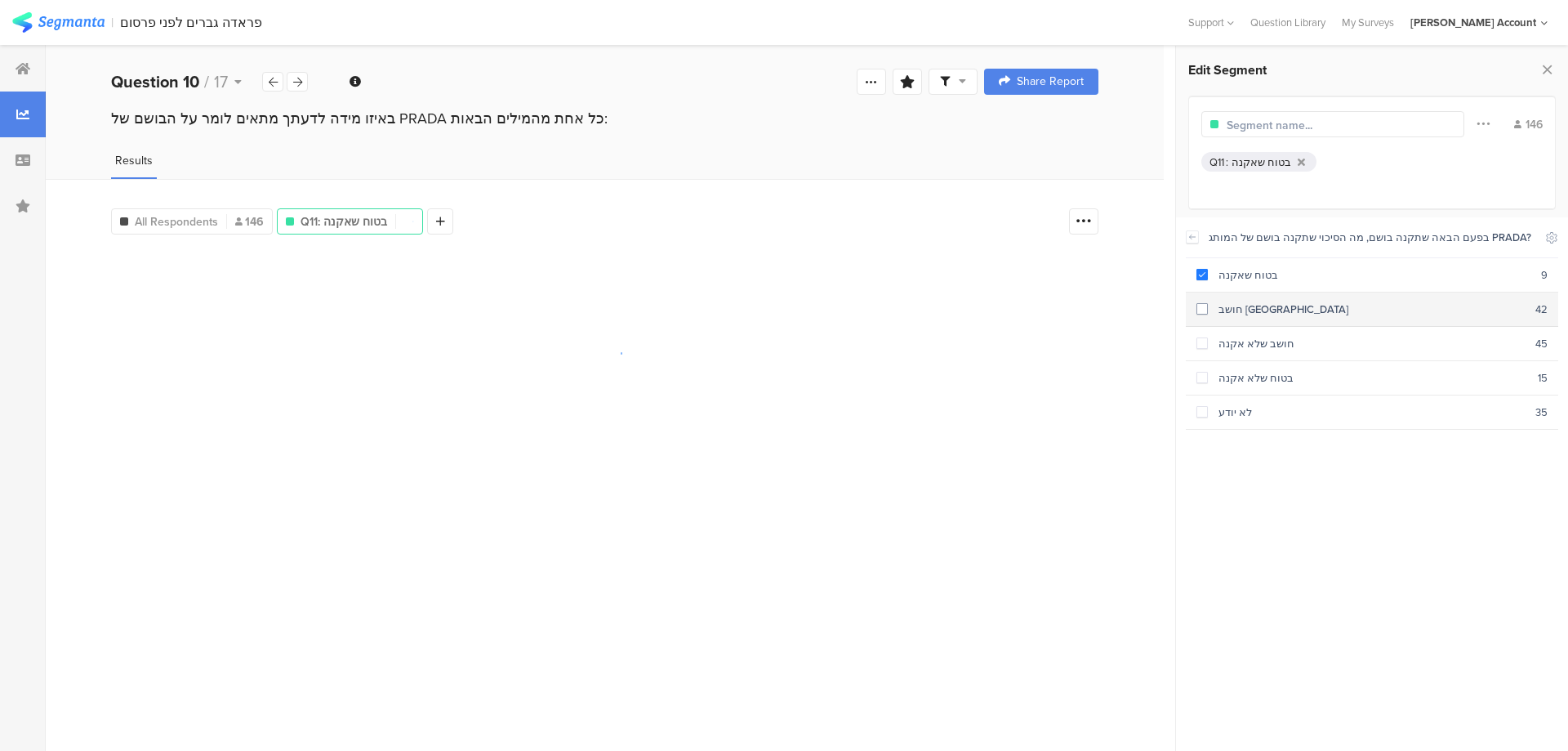
click at [1300, 307] on div "חושב [GEOGRAPHIC_DATA]" at bounding box center [1371, 309] width 327 height 16
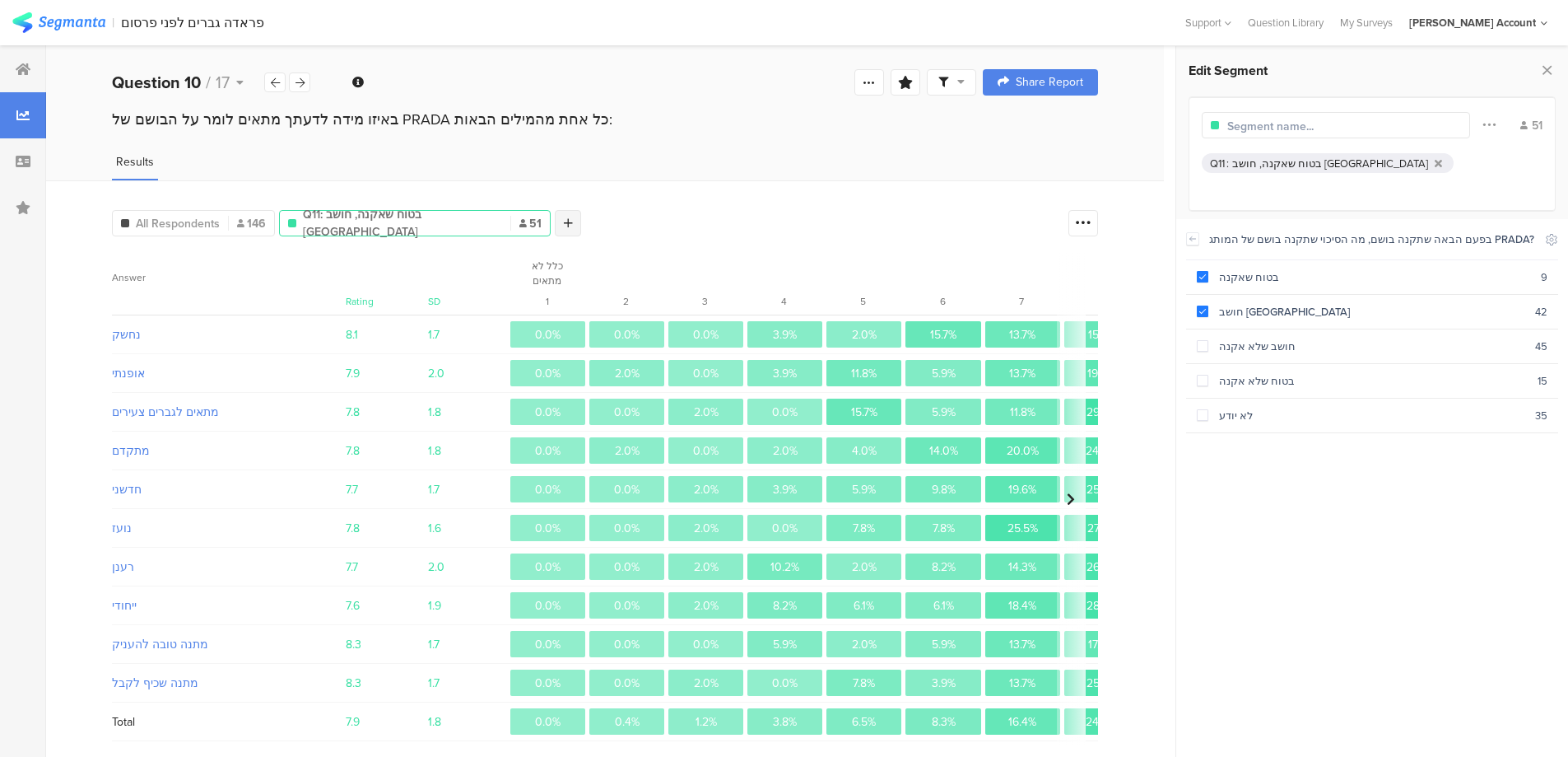
click at [564, 222] on icon at bounding box center [568, 223] width 9 height 12
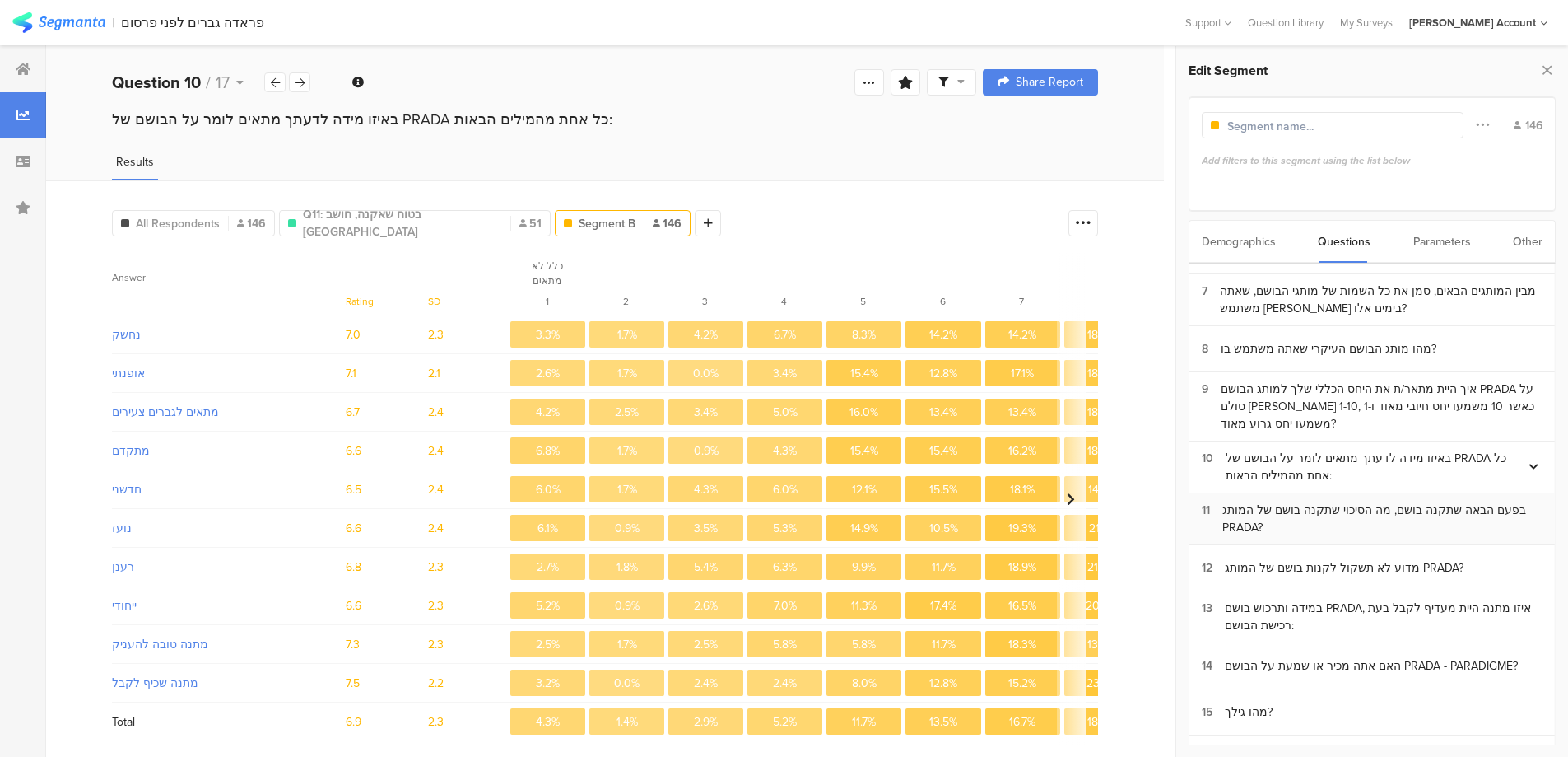
click at [1378, 505] on div "בפעם הבאה שתקנה בושם, מה הסיכוי שתקנה בושם של המותג PRADA?" at bounding box center [1382, 518] width 320 height 35
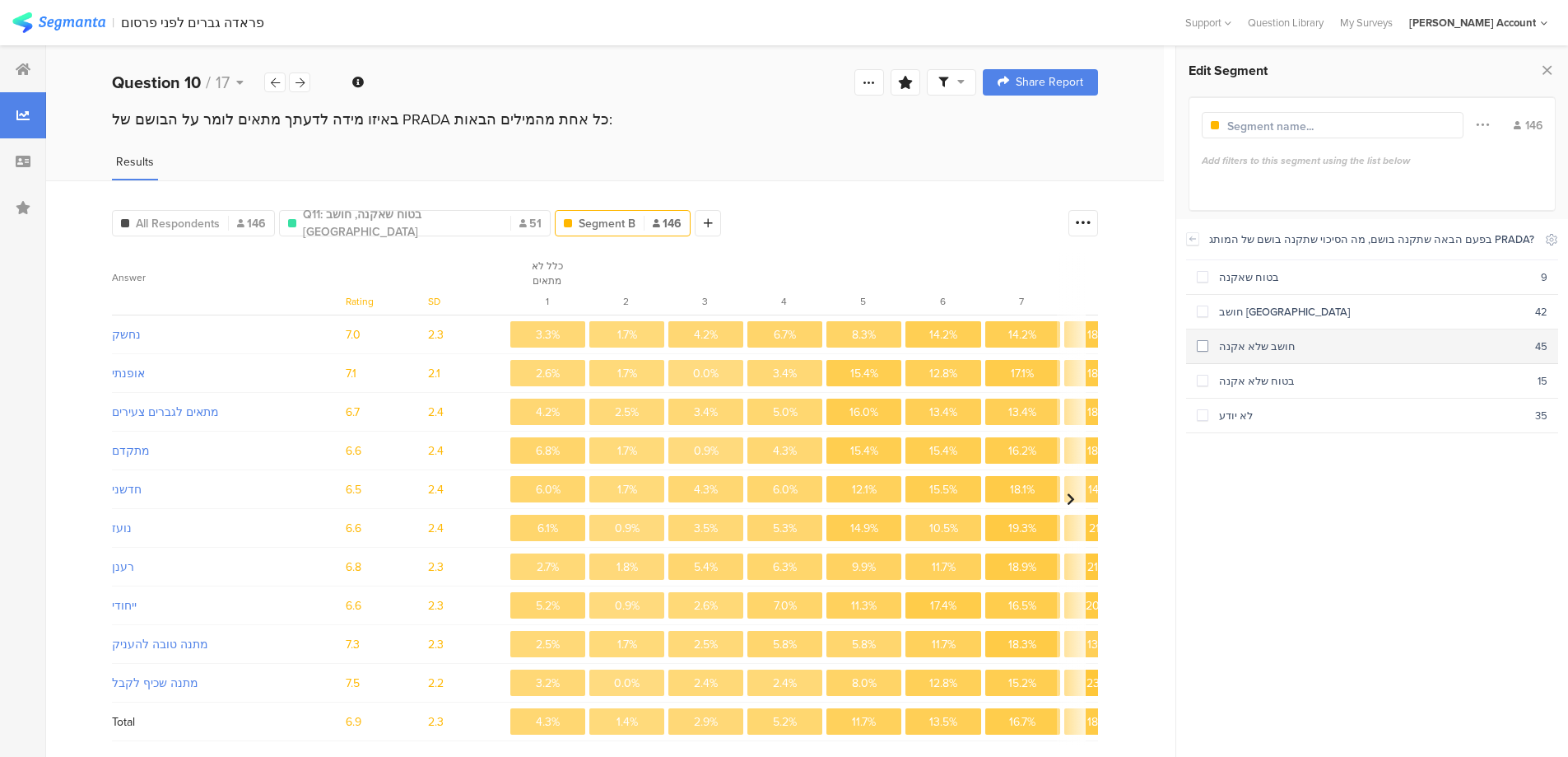
click at [1298, 345] on div "חושב שלא אקנה" at bounding box center [1371, 346] width 326 height 16
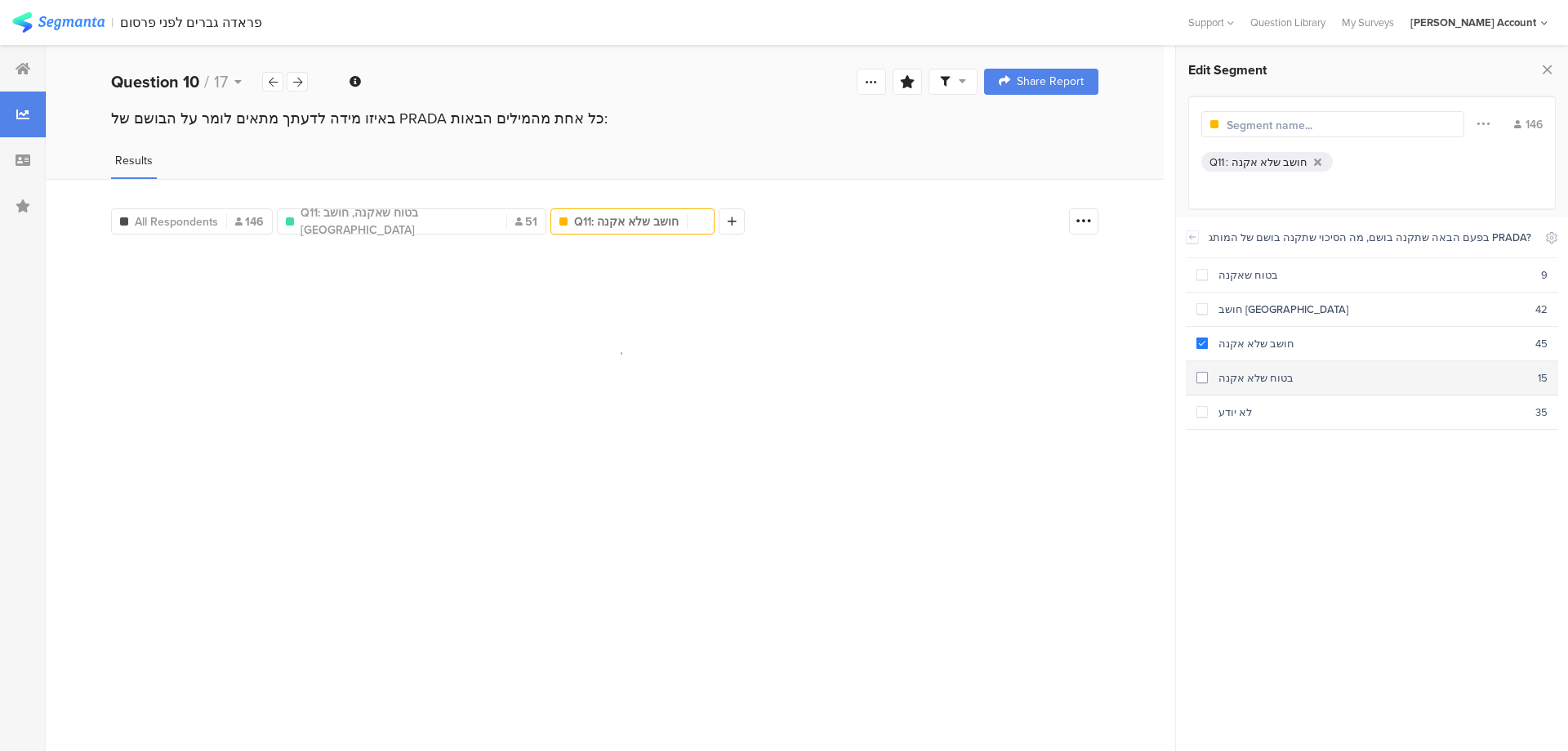
click at [1279, 379] on div "בטוח שלא אקנה" at bounding box center [1372, 378] width 330 height 16
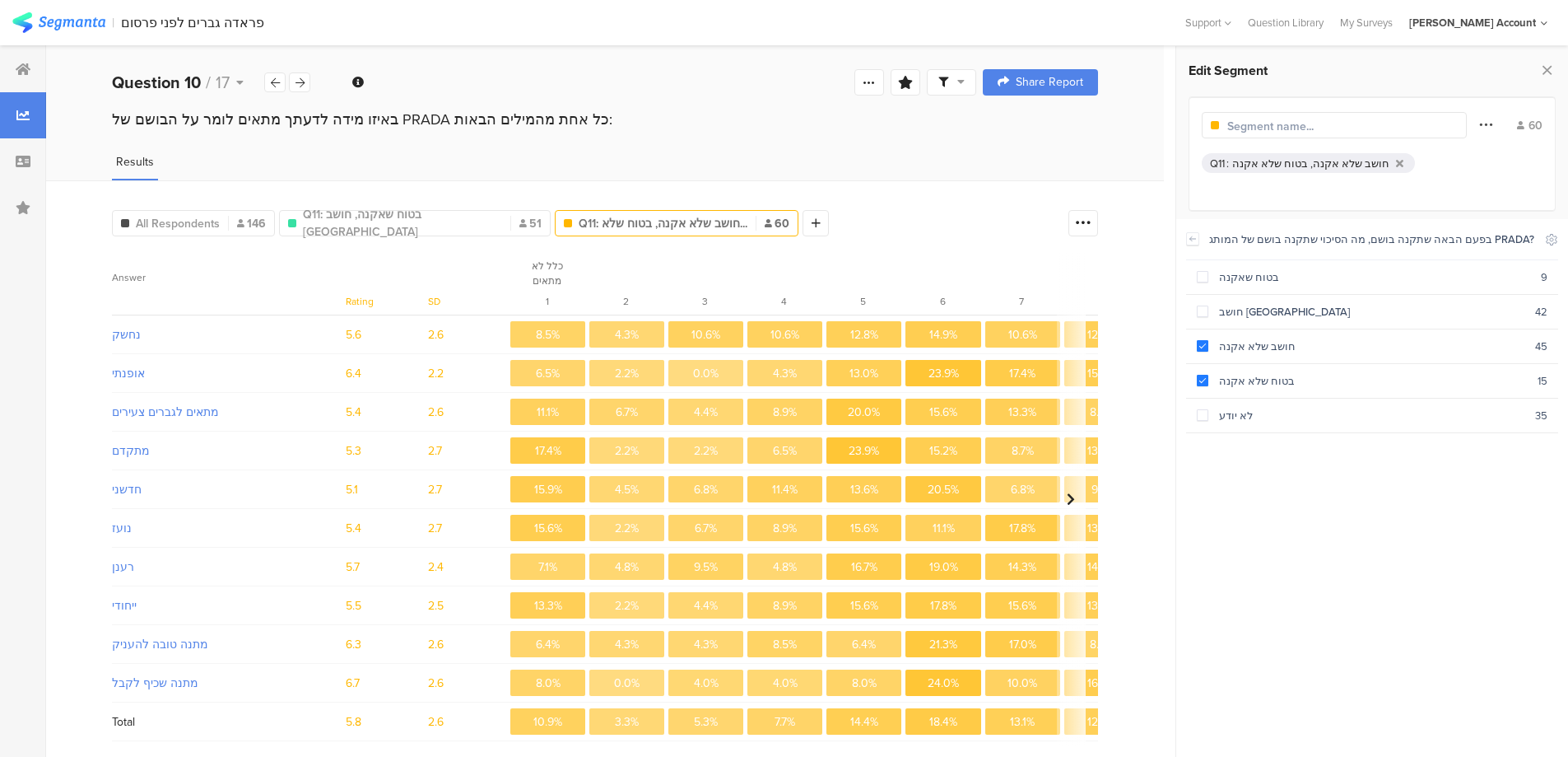
click at [1488, 123] on icon at bounding box center [1485, 124] width 13 height 21
click at [1342, 247] on div at bounding box center [1346, 251] width 13 height 13
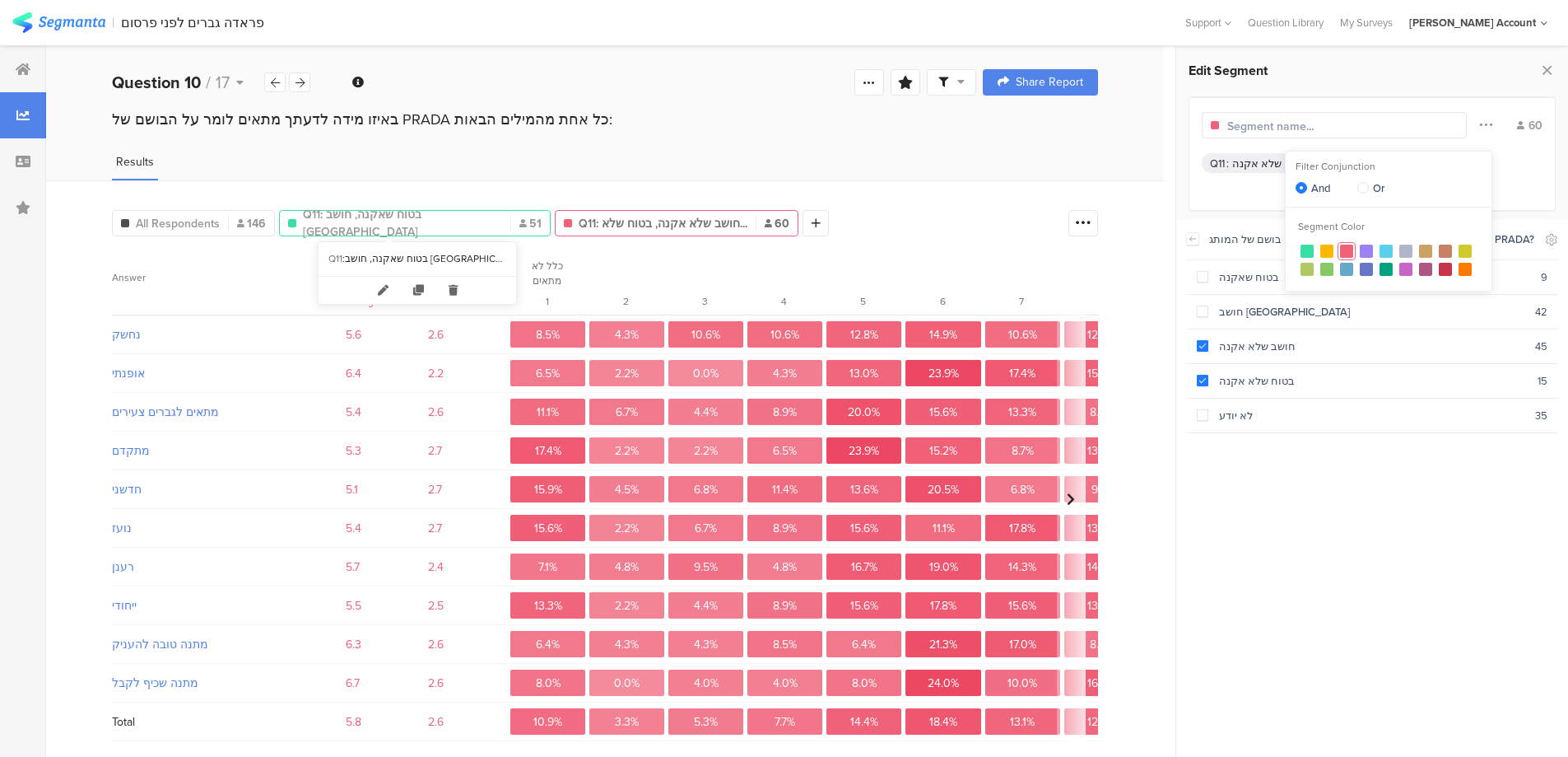
click at [370, 223] on span "Q11: בטוח שאקנה, חושב שאקנה" at bounding box center [402, 223] width 200 height 35
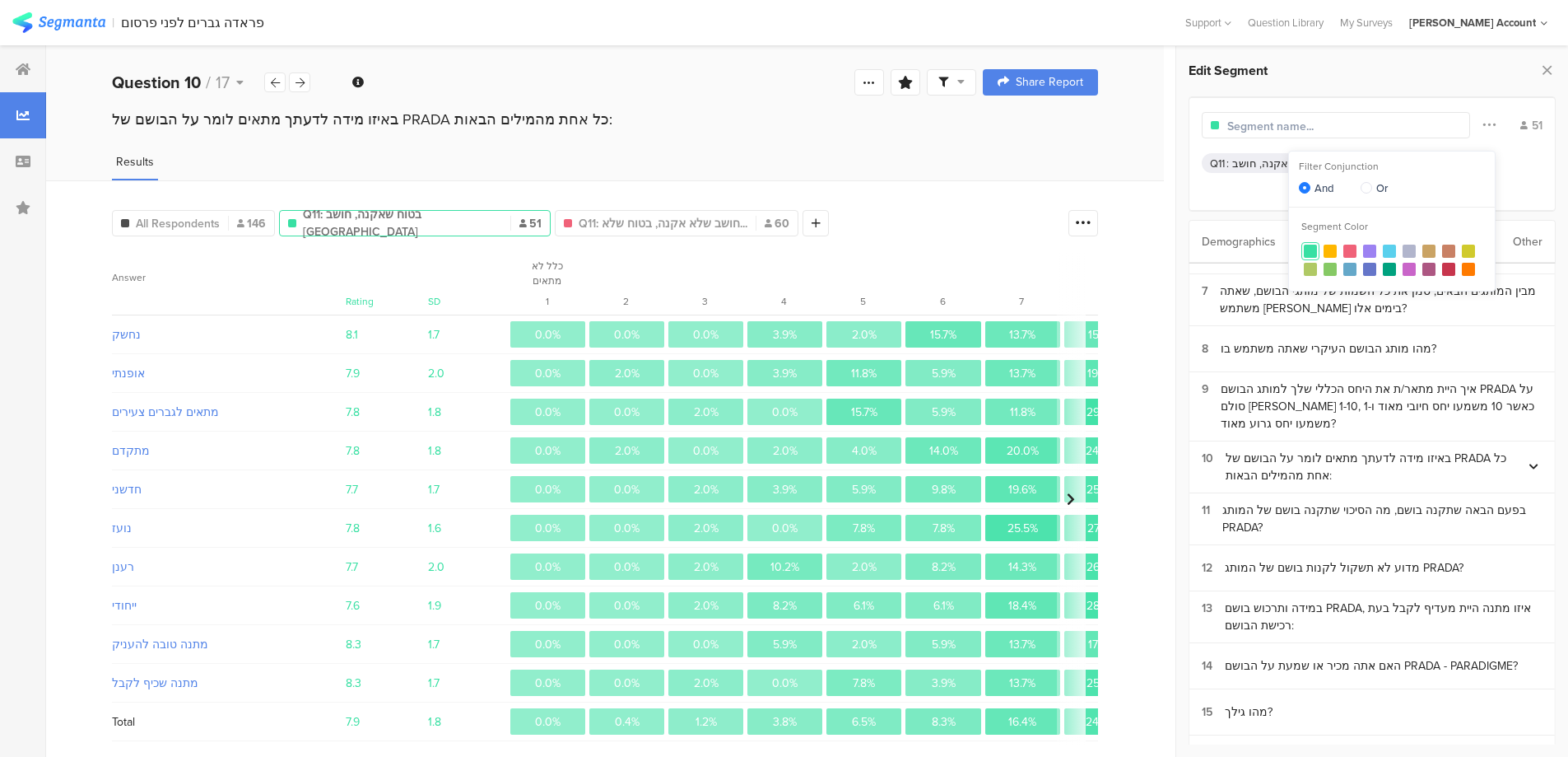
scroll to position [26, 0]
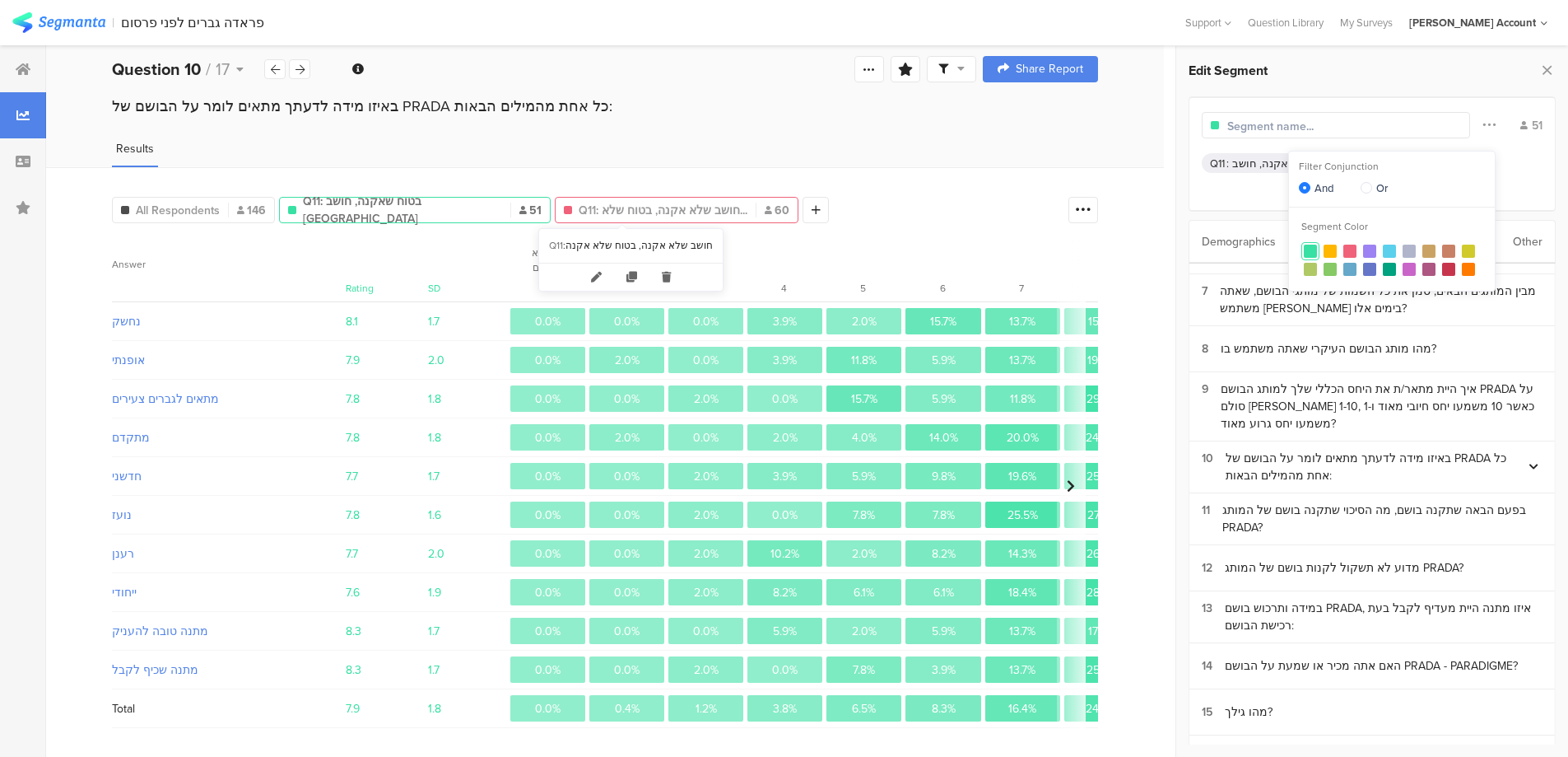
click at [621, 201] on span "Q11: חושב שלא אקנה, בטוח שלא..." at bounding box center [662, 209] width 169 height 17
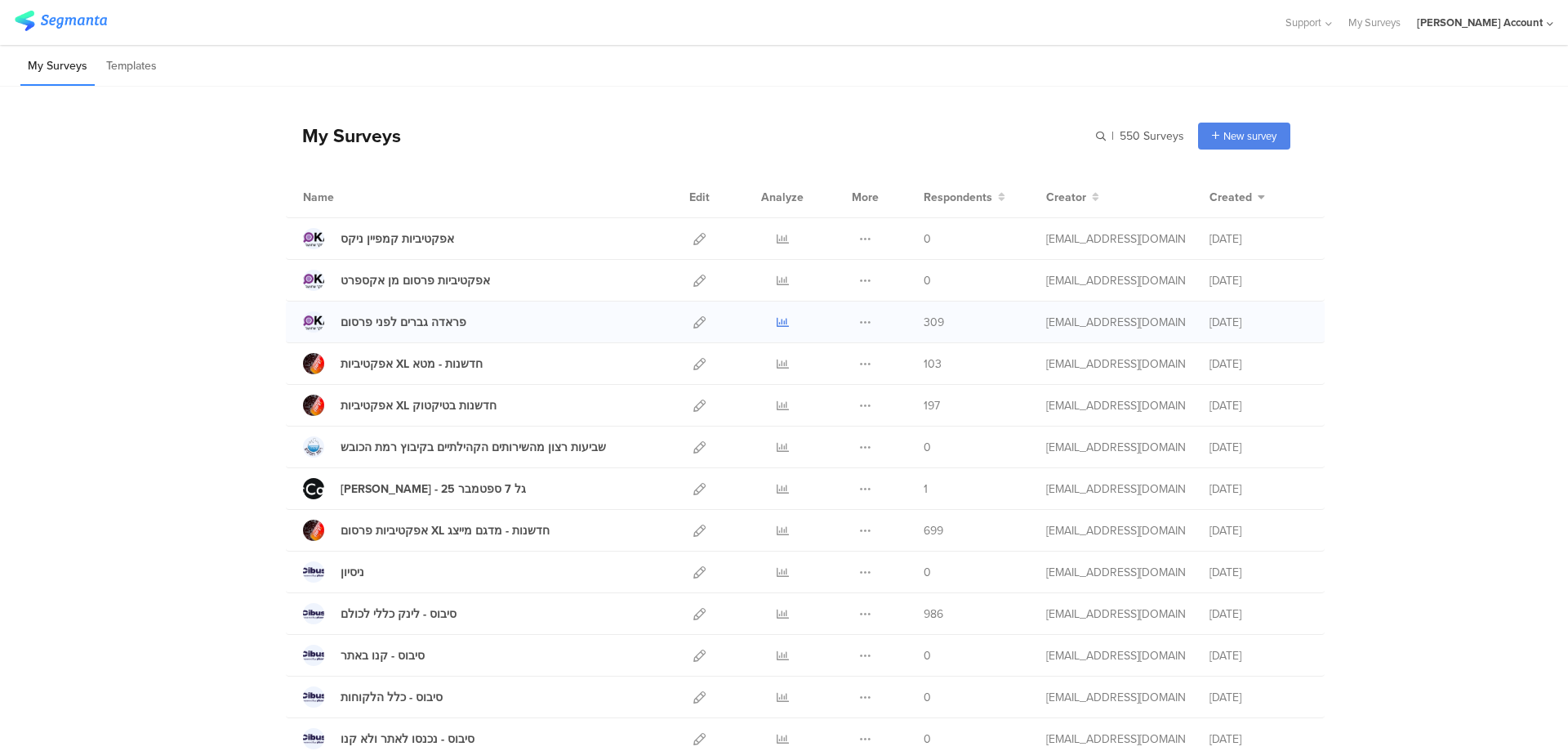
click at [776, 320] on icon at bounding box center [782, 322] width 12 height 12
click at [776, 321] on icon at bounding box center [782, 322] width 12 height 12
click at [779, 323] on icon at bounding box center [782, 322] width 12 height 12
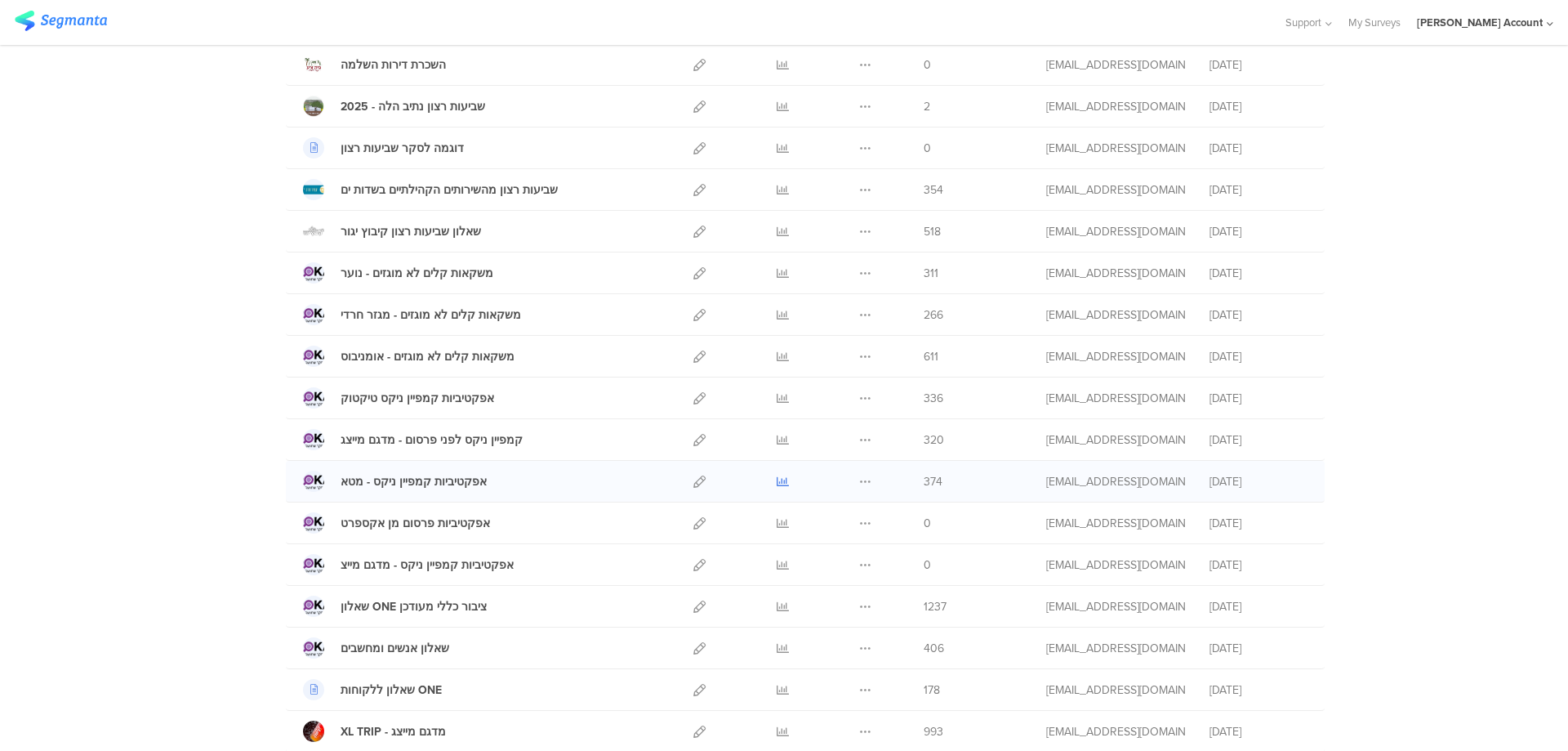
click at [776, 481] on icon at bounding box center [782, 482] width 12 height 12
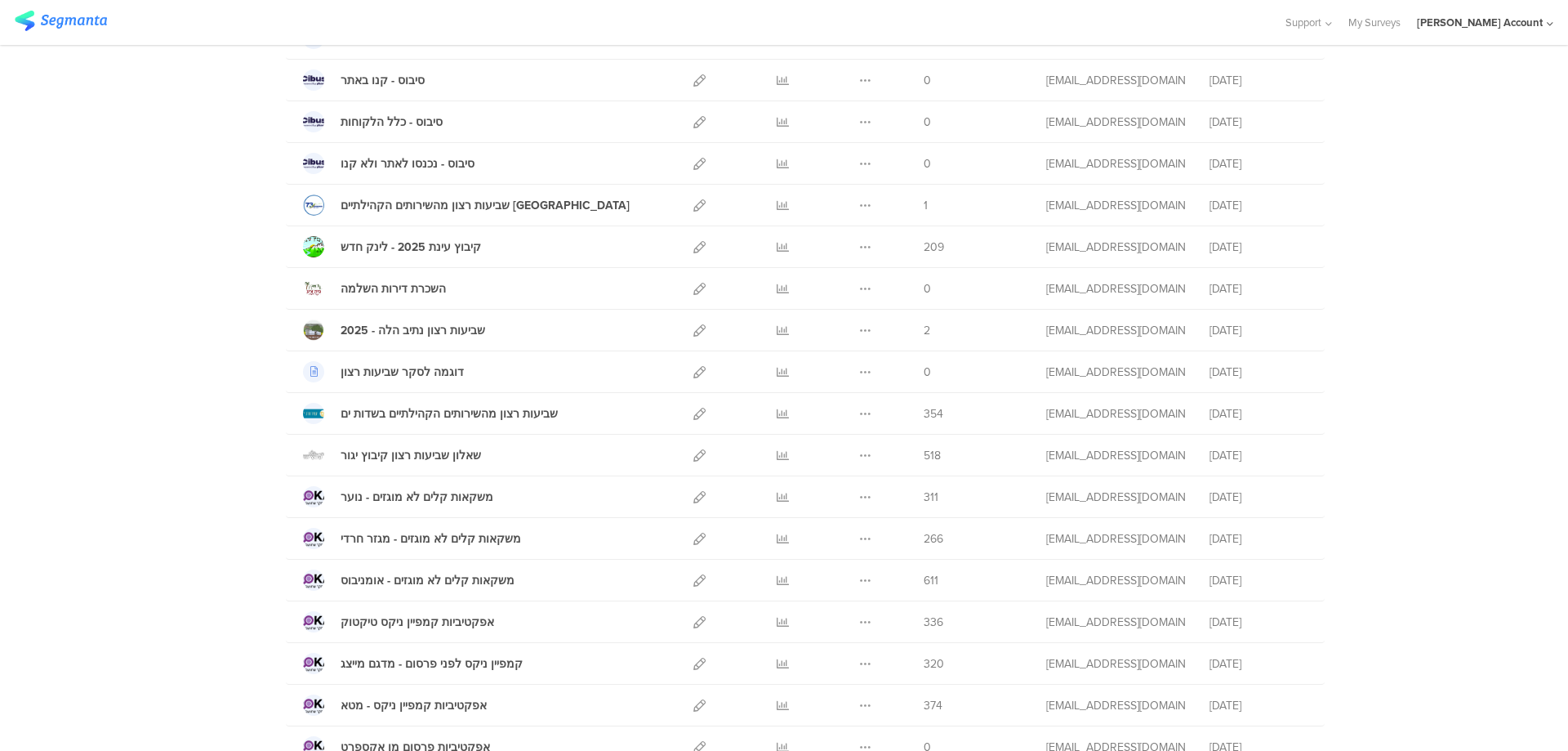
scroll to position [872, 0]
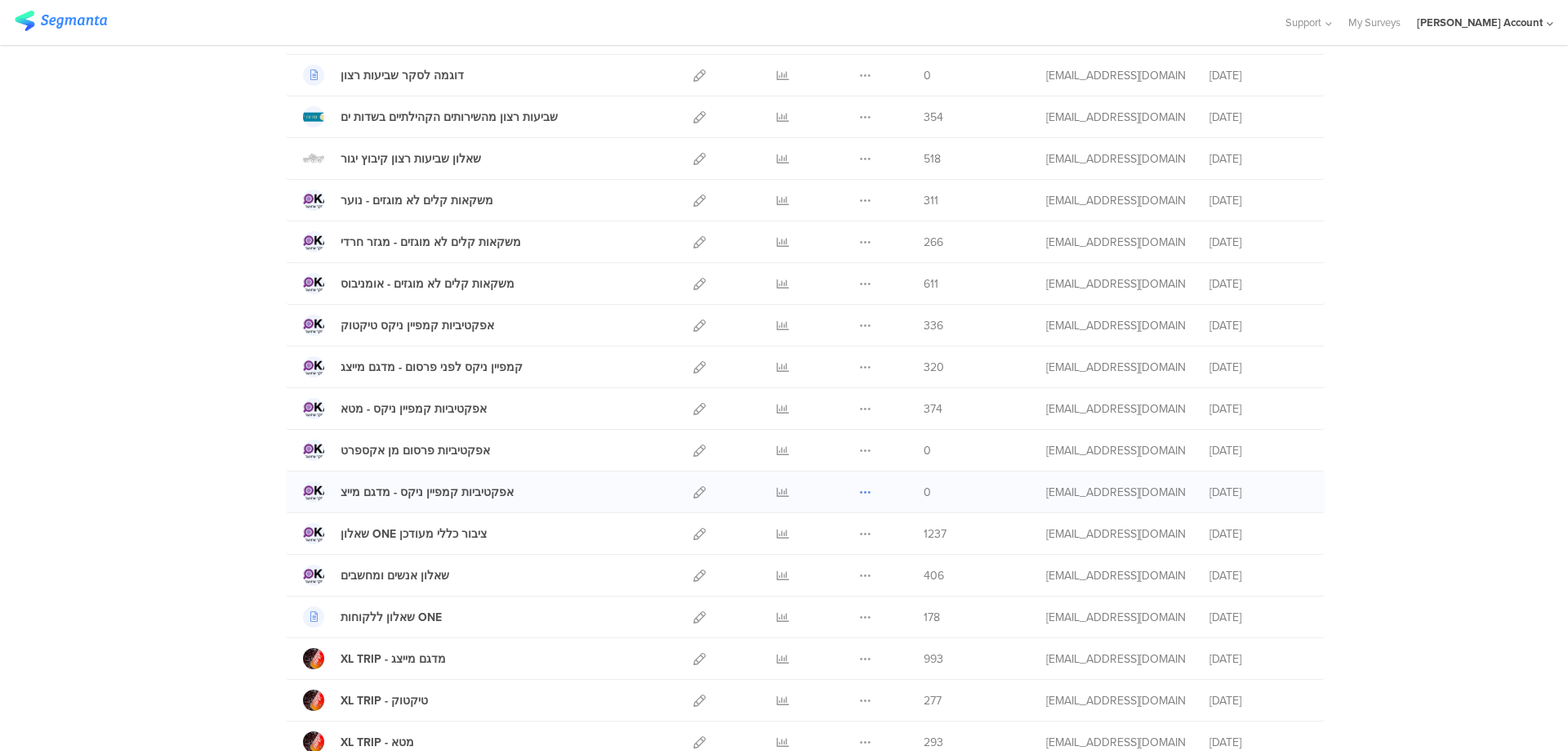
click at [861, 492] on icon at bounding box center [865, 492] width 12 height 12
click at [829, 587] on button "Delete" at bounding box center [832, 592] width 90 height 29
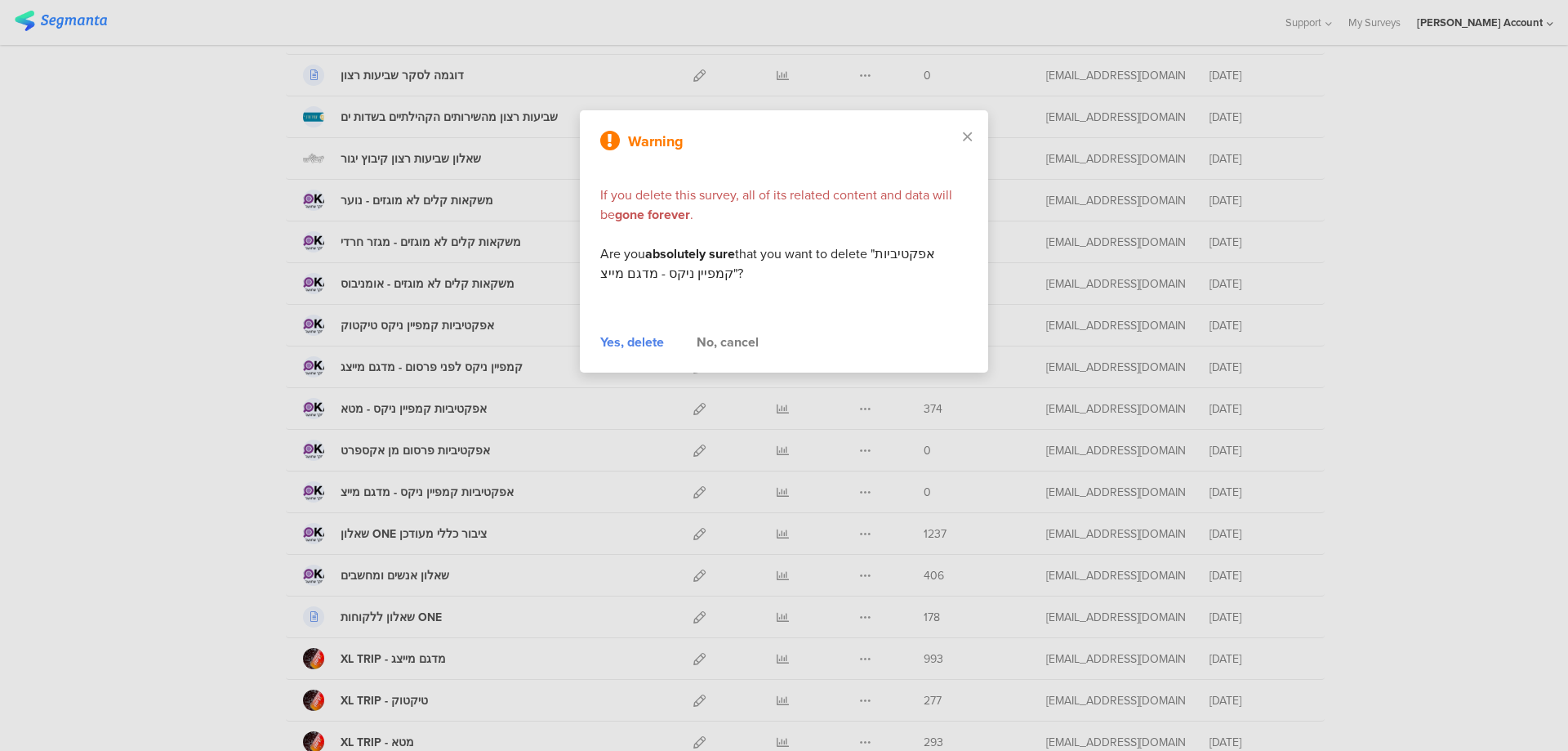
click at [648, 344] on div "Yes, delete" at bounding box center [632, 342] width 63 height 19
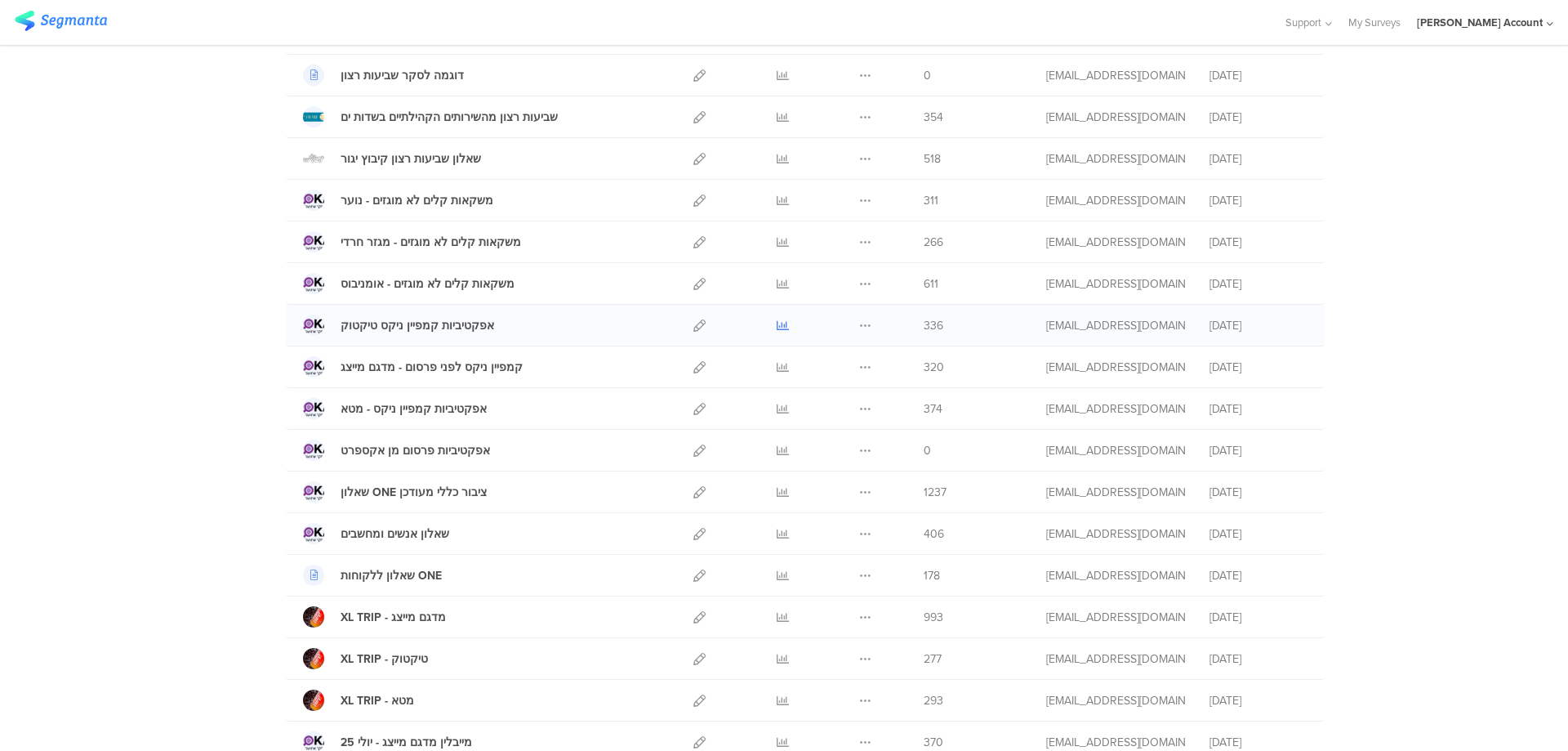
click at [776, 322] on icon at bounding box center [782, 326] width 12 height 12
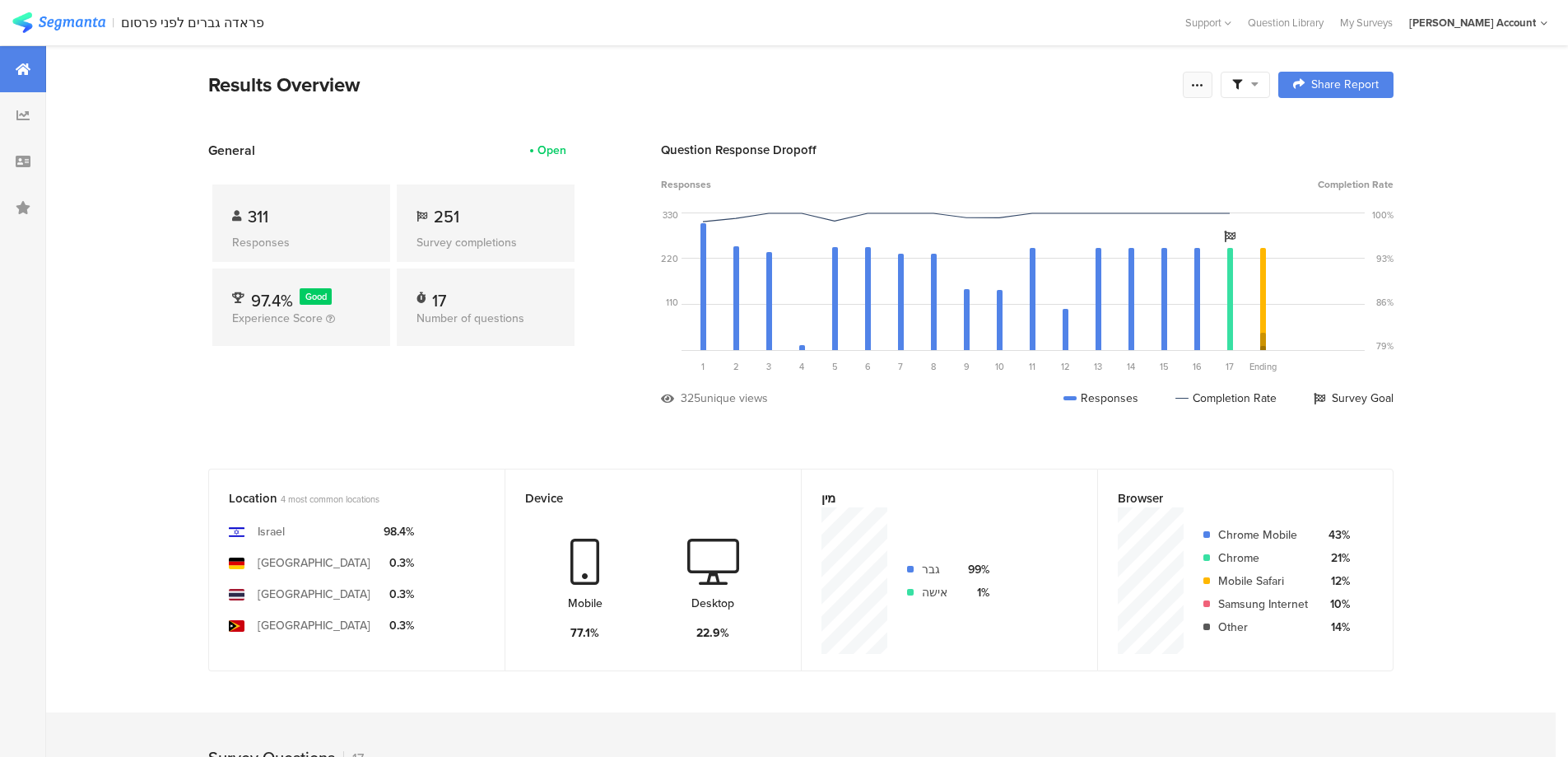
click at [1203, 82] on icon at bounding box center [1197, 84] width 13 height 13
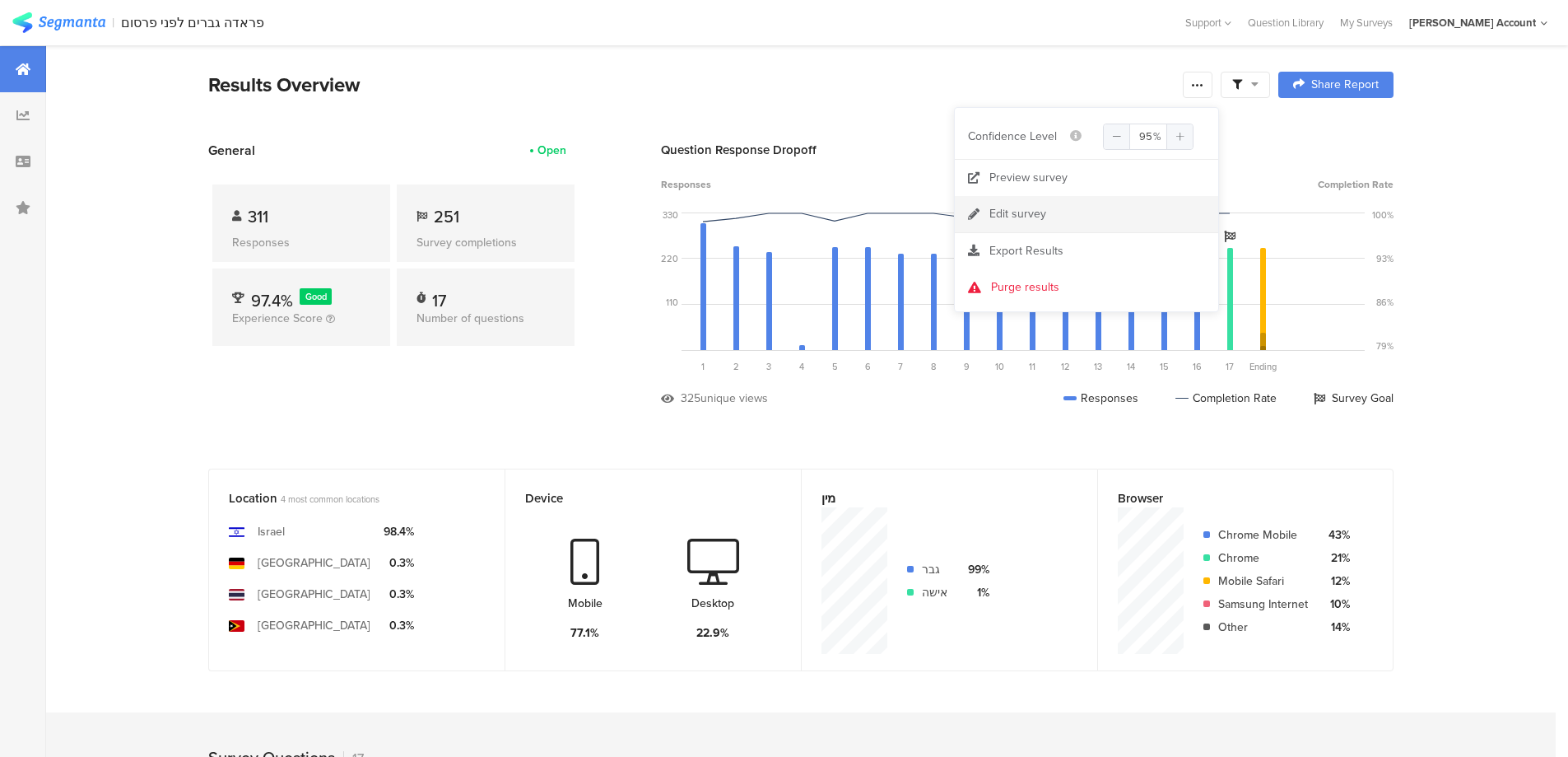
click at [1032, 219] on div "Edit survey" at bounding box center [1017, 214] width 57 height 17
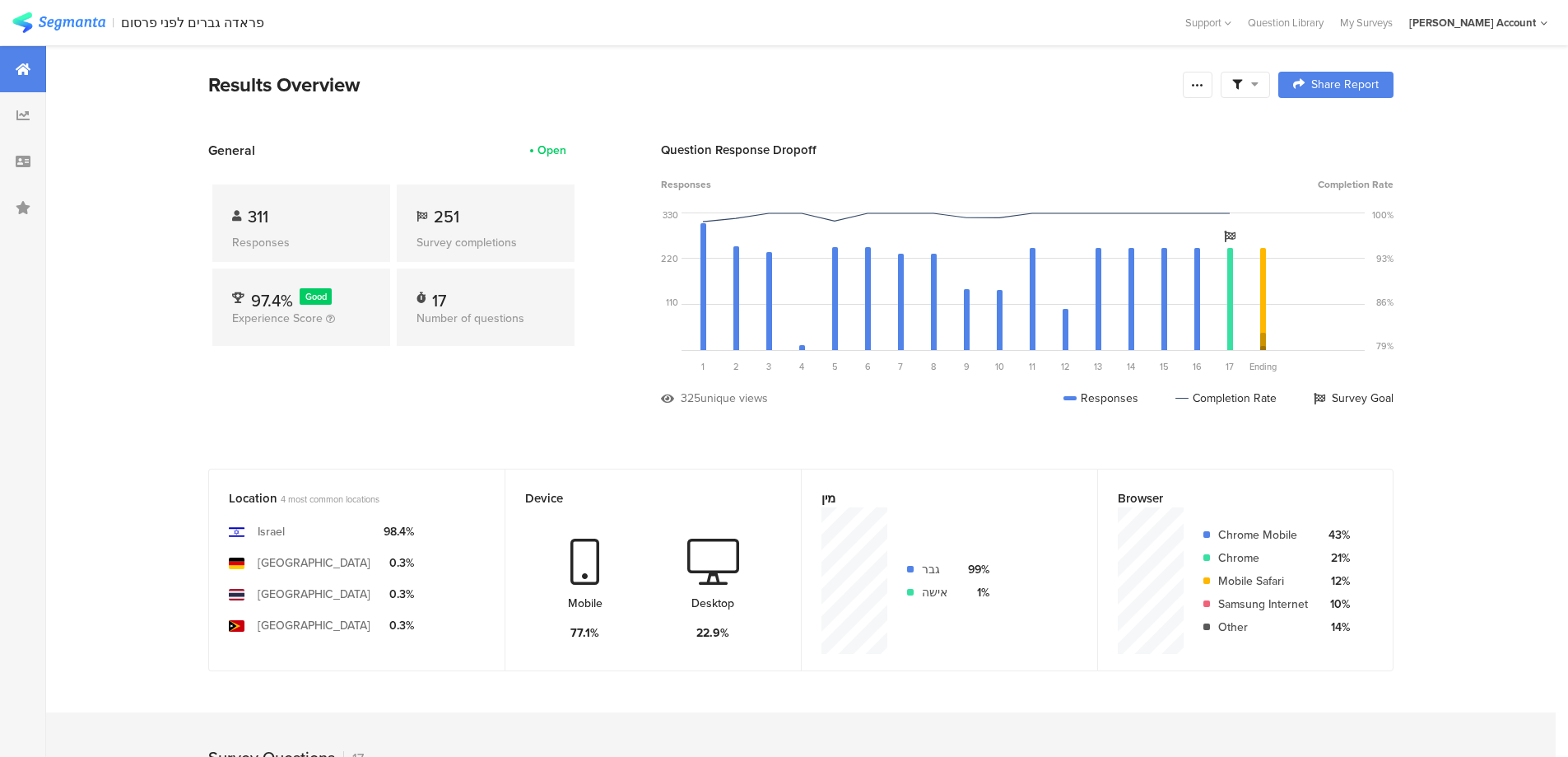
click at [1242, 88] on icon at bounding box center [1236, 84] width 10 height 10
click at [1336, 130] on span at bounding box center [1329, 130] width 25 height 13
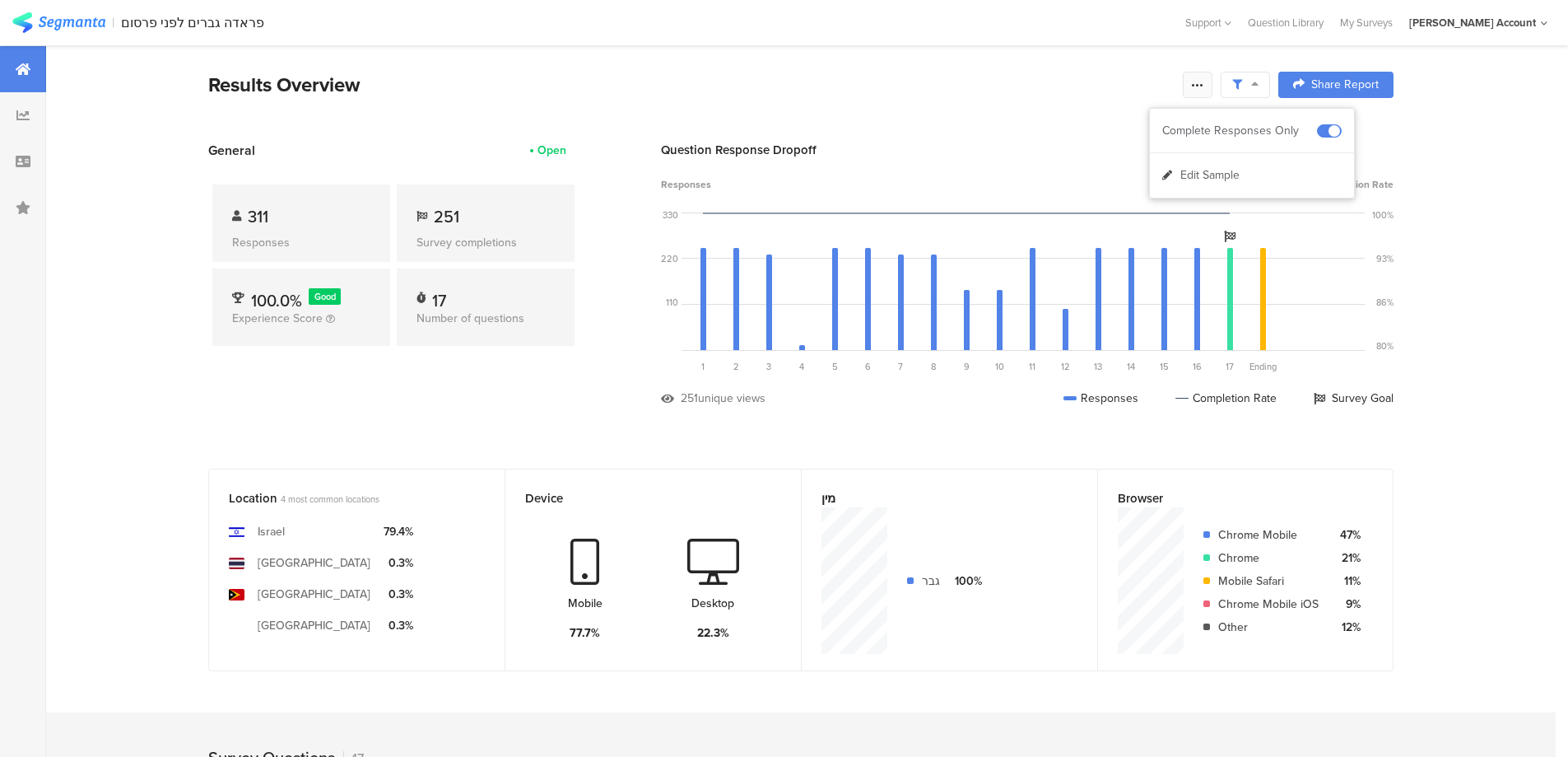
click at [1203, 85] on icon at bounding box center [1197, 84] width 13 height 13
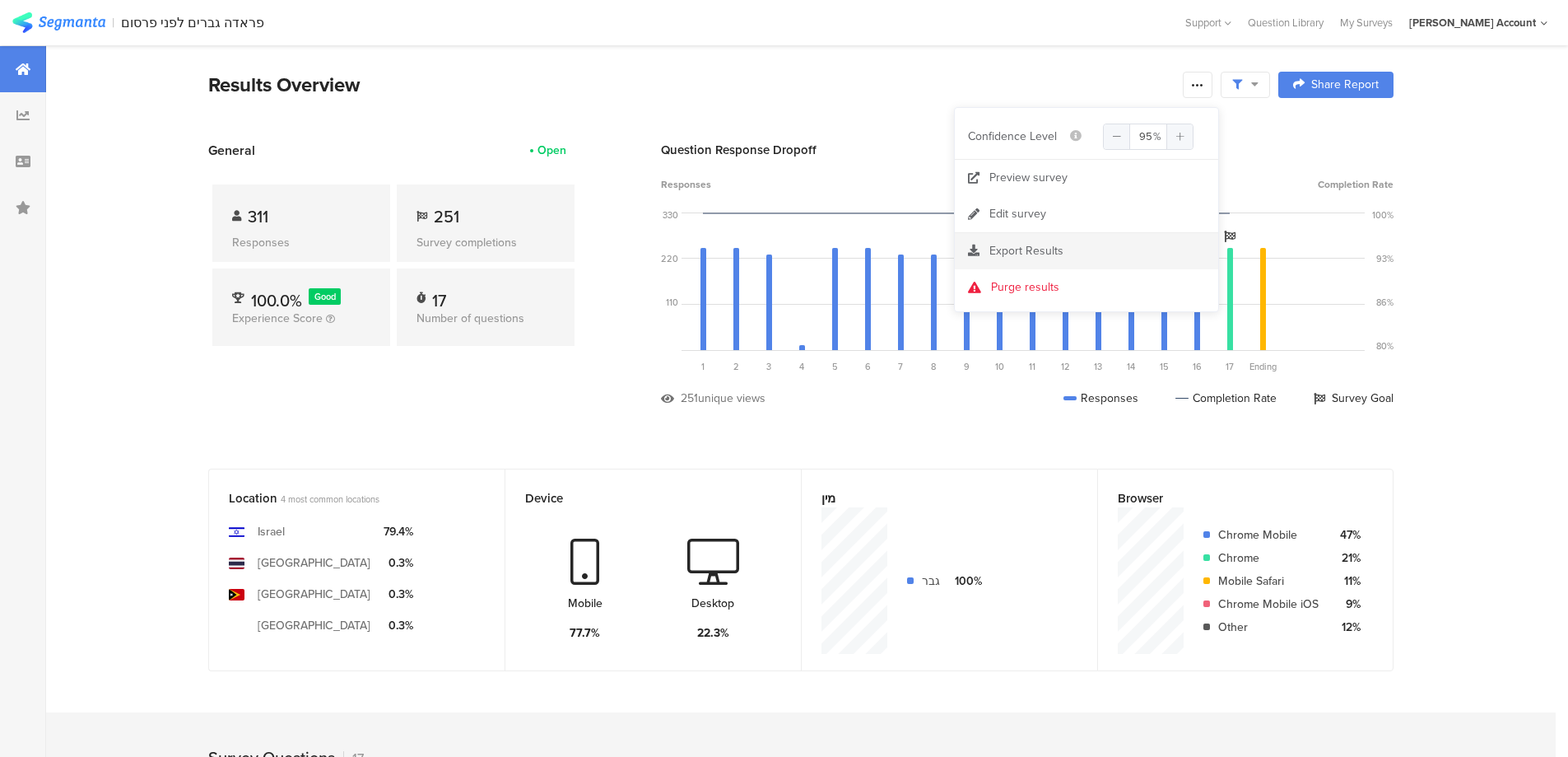
click at [1055, 243] on span "Export Results" at bounding box center [1026, 250] width 74 height 17
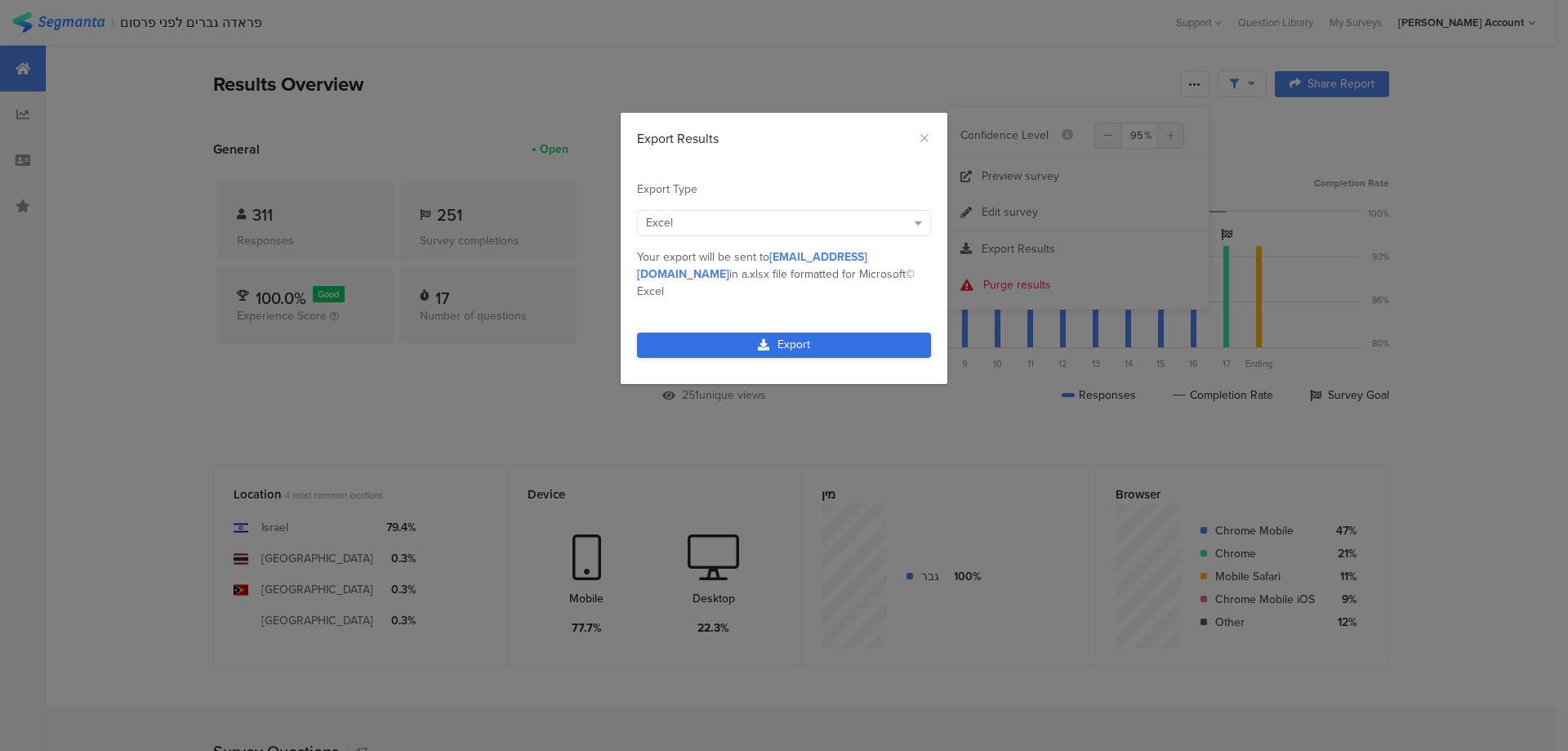
click at [876, 333] on link "Export" at bounding box center [784, 345] width 294 height 26
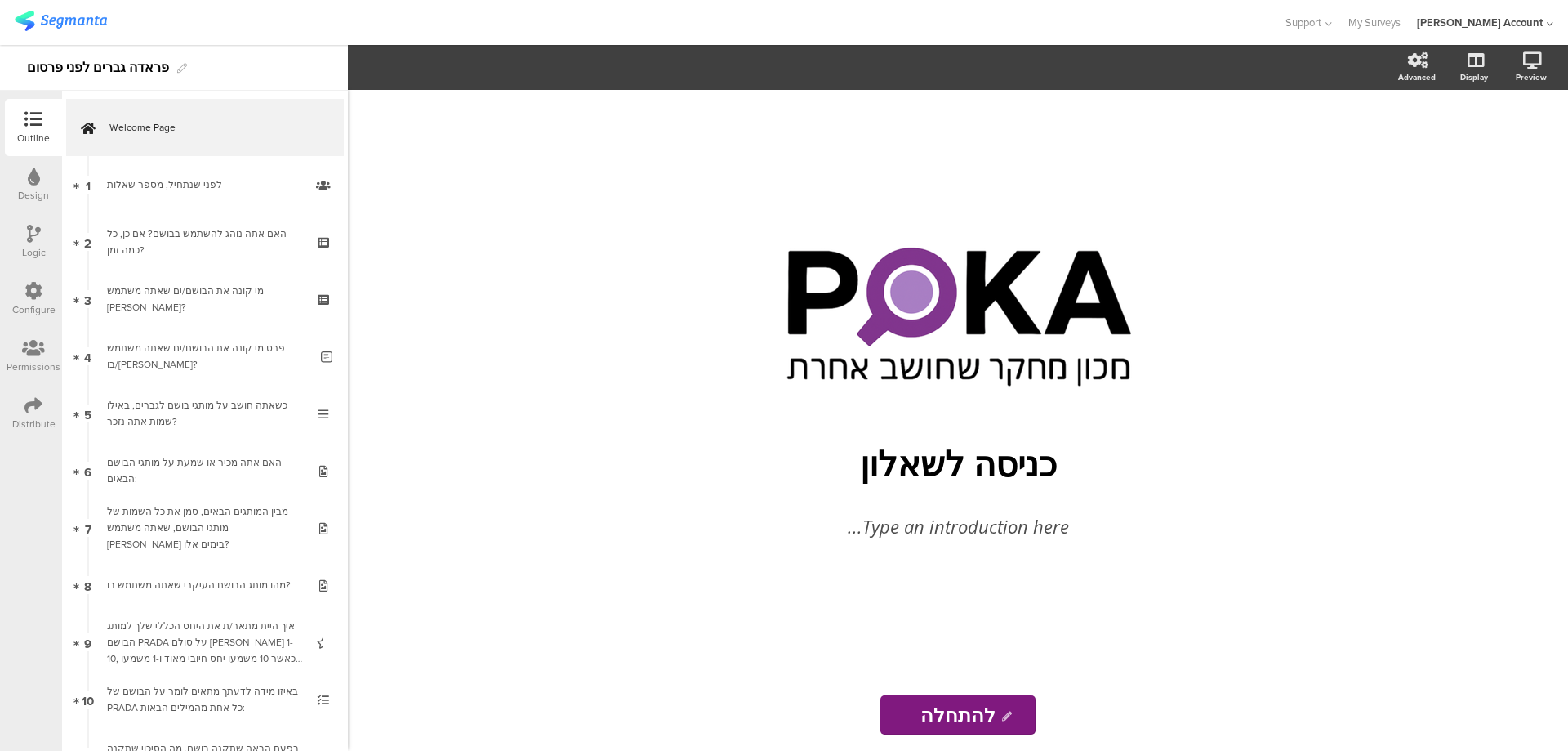
click at [28, 402] on icon at bounding box center [33, 405] width 18 height 18
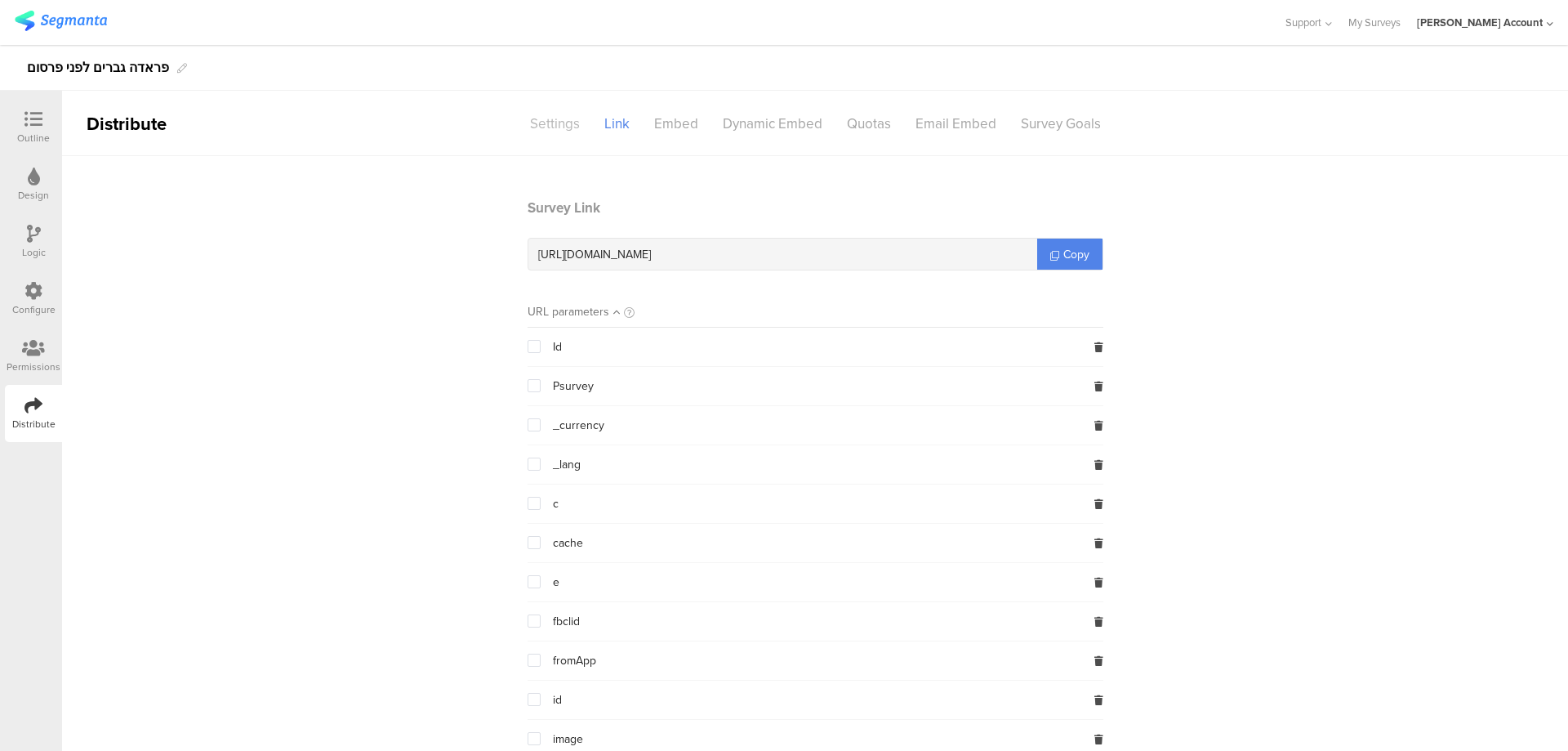
click at [553, 127] on div "Settings" at bounding box center [554, 123] width 74 height 28
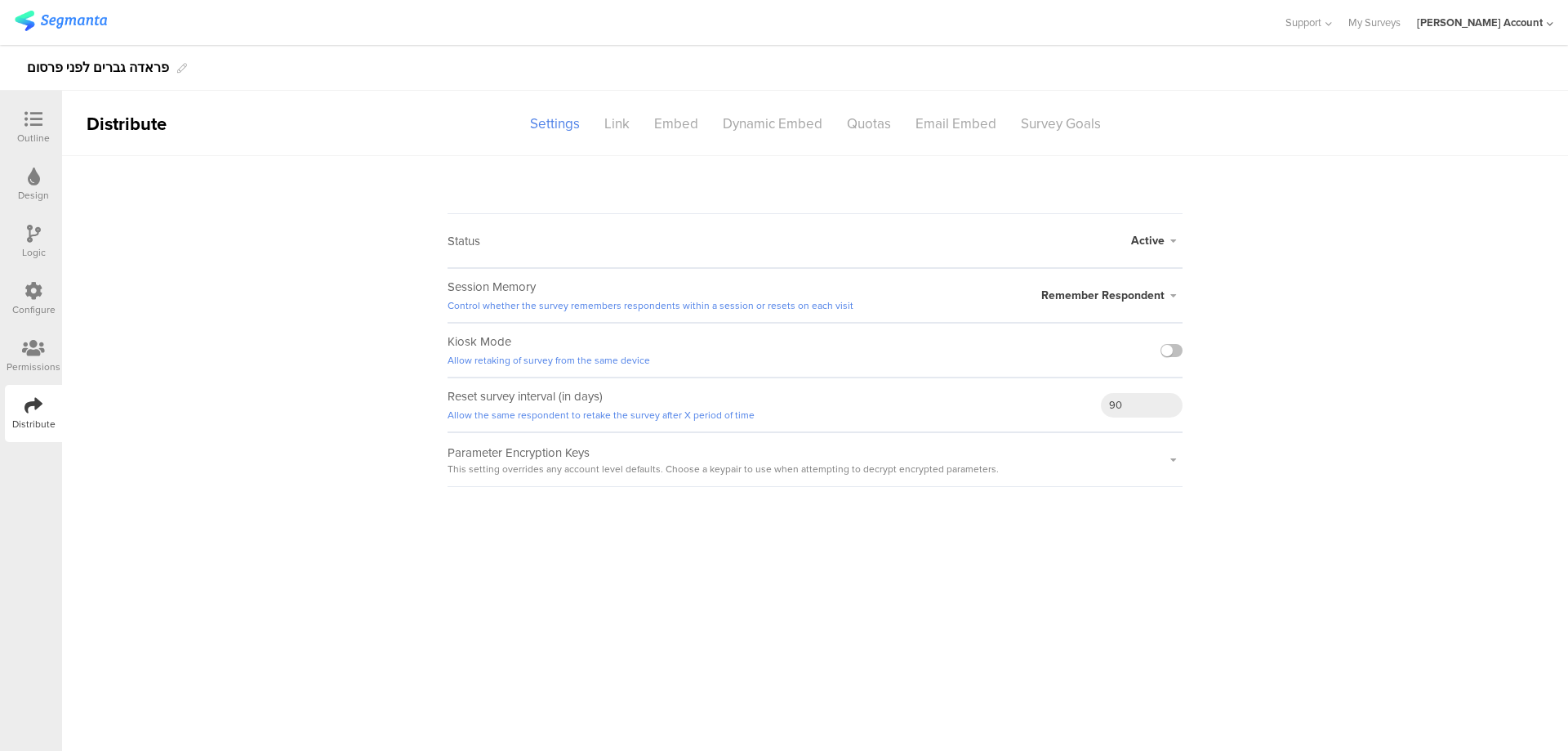
click at [1154, 238] on span "Active" at bounding box center [1147, 240] width 33 height 17
click at [1050, 304] on li "Closed" at bounding box center [1088, 306] width 187 height 33
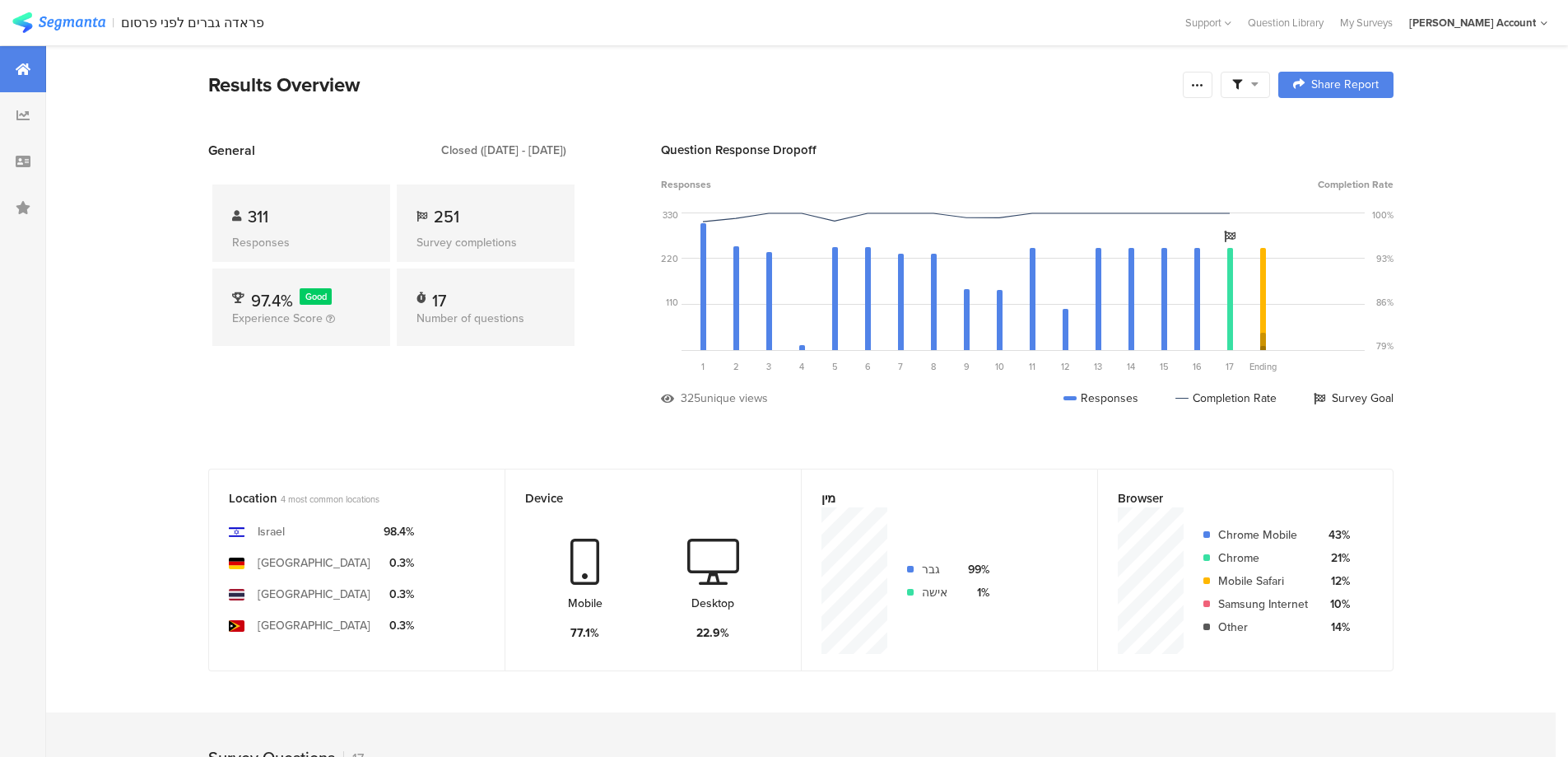
click at [1257, 81] on icon at bounding box center [1254, 83] width 7 height 12
click at [1337, 130] on span at bounding box center [1329, 130] width 25 height 13
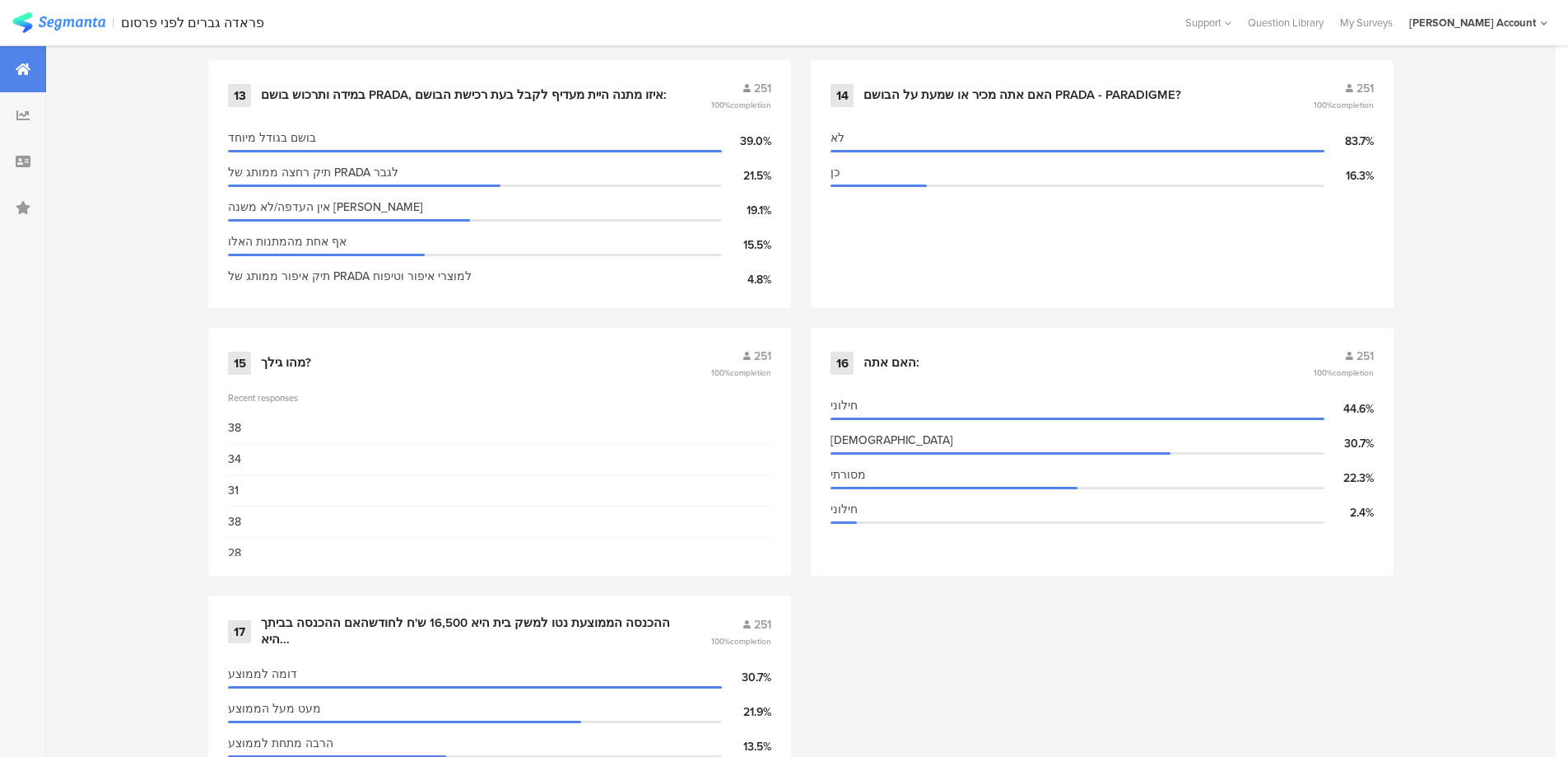
scroll to position [2306, 0]
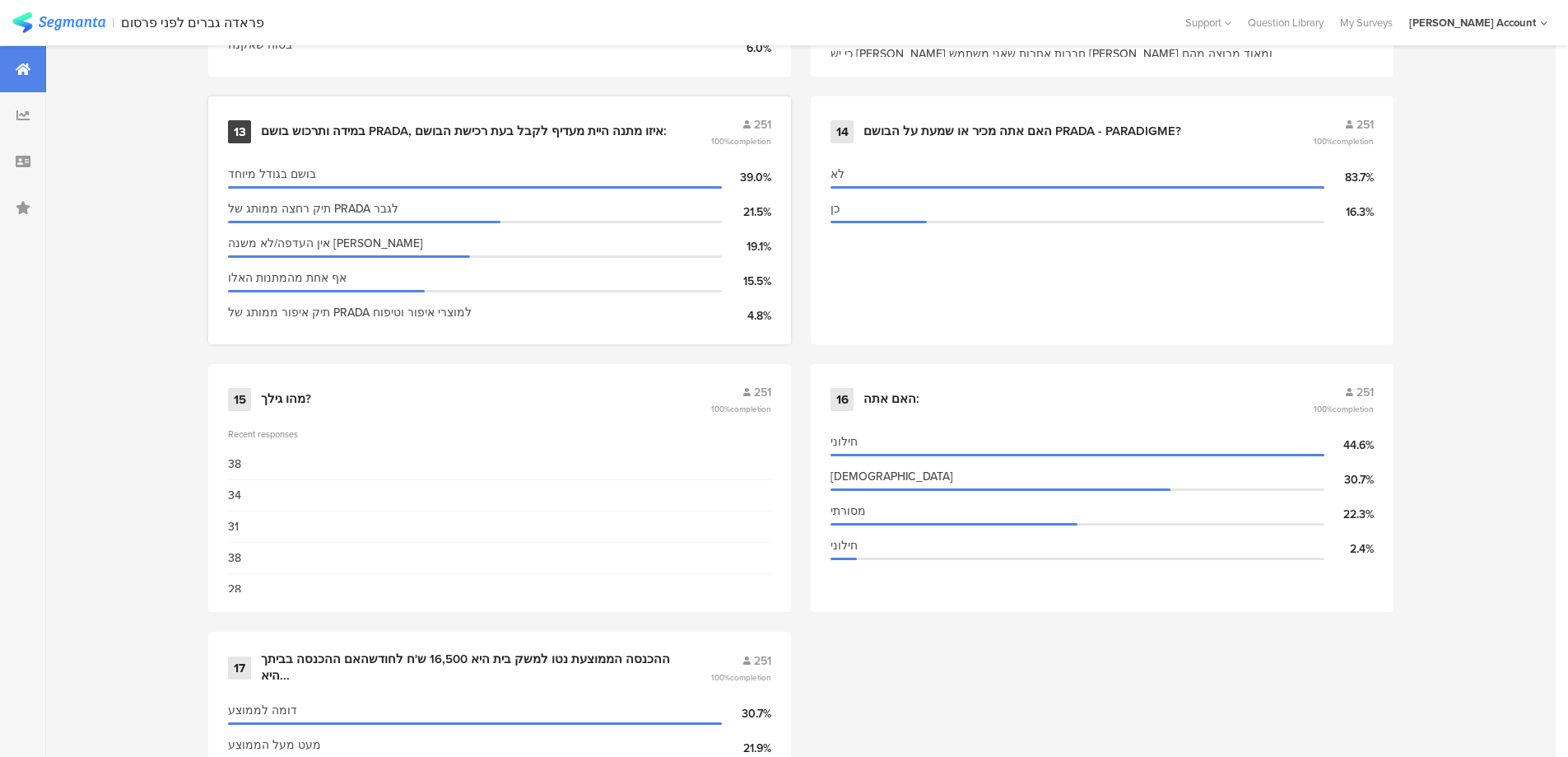
click at [593, 123] on div "במידה ותרכוש בושם PRADA, איזו מתנה היית מעדיף לקבל בעת רכישת הבושם:" at bounding box center [463, 131] width 405 height 17
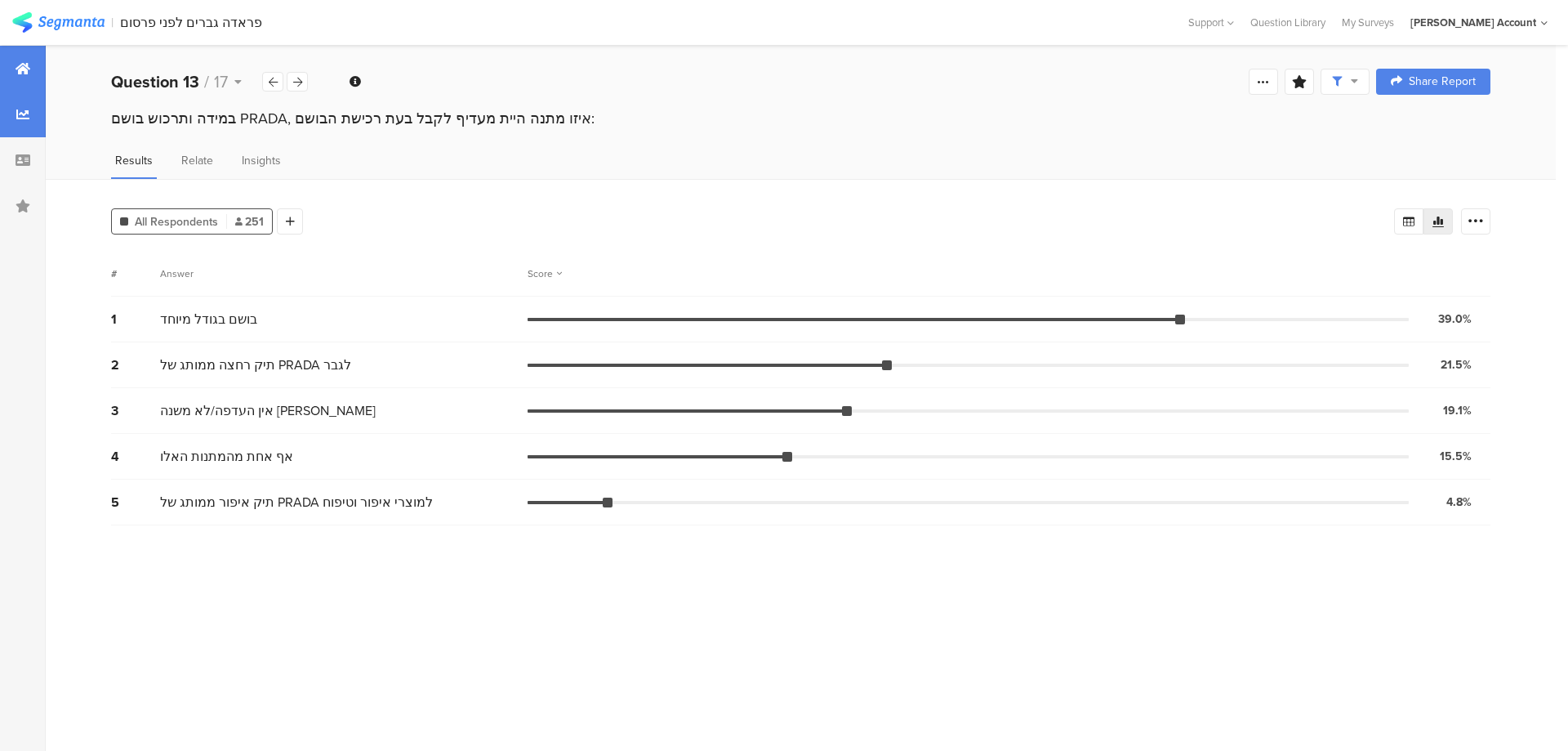
click at [24, 61] on div at bounding box center [23, 69] width 46 height 46
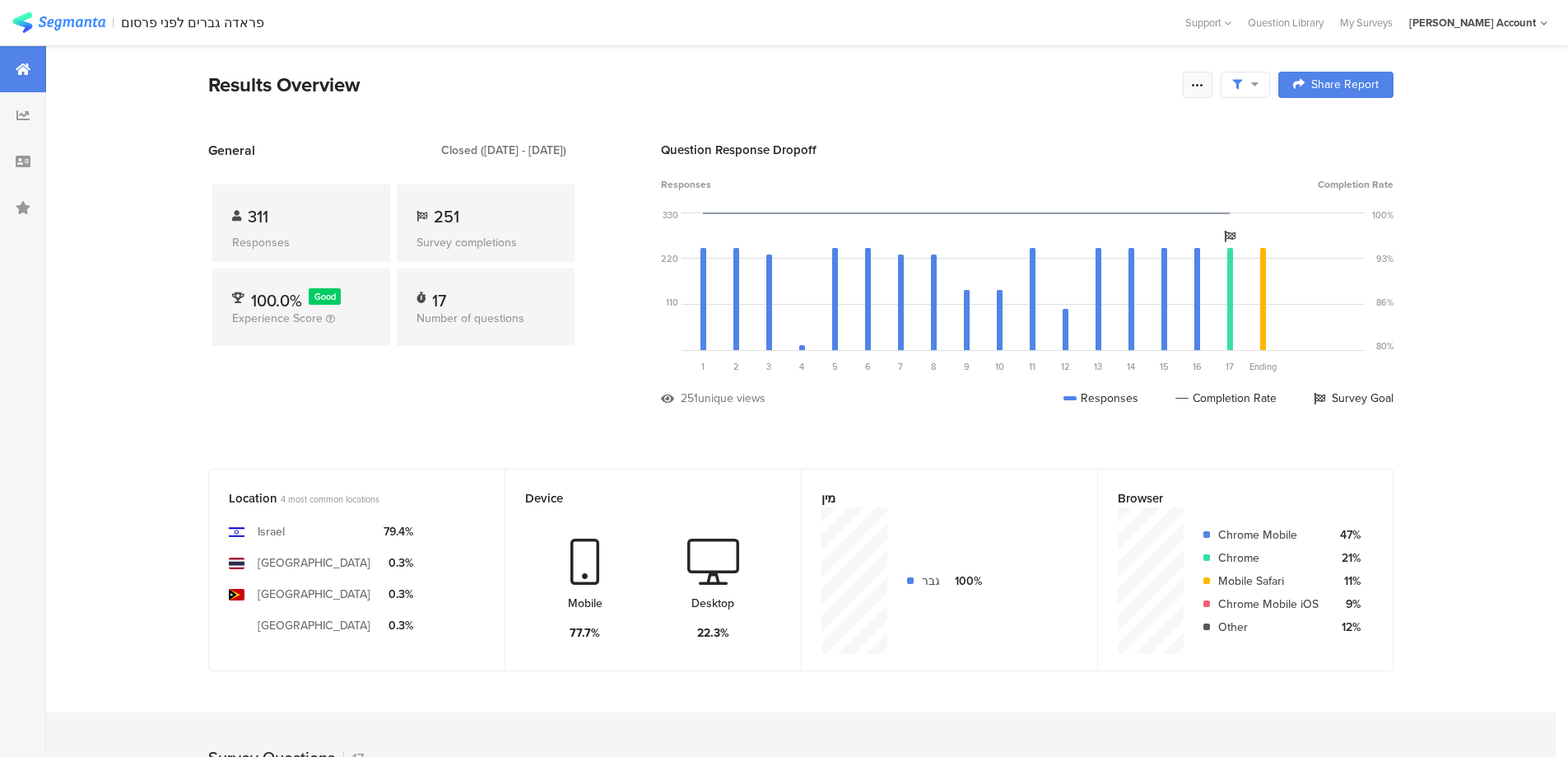
click at [1199, 85] on icon at bounding box center [1197, 84] width 13 height 13
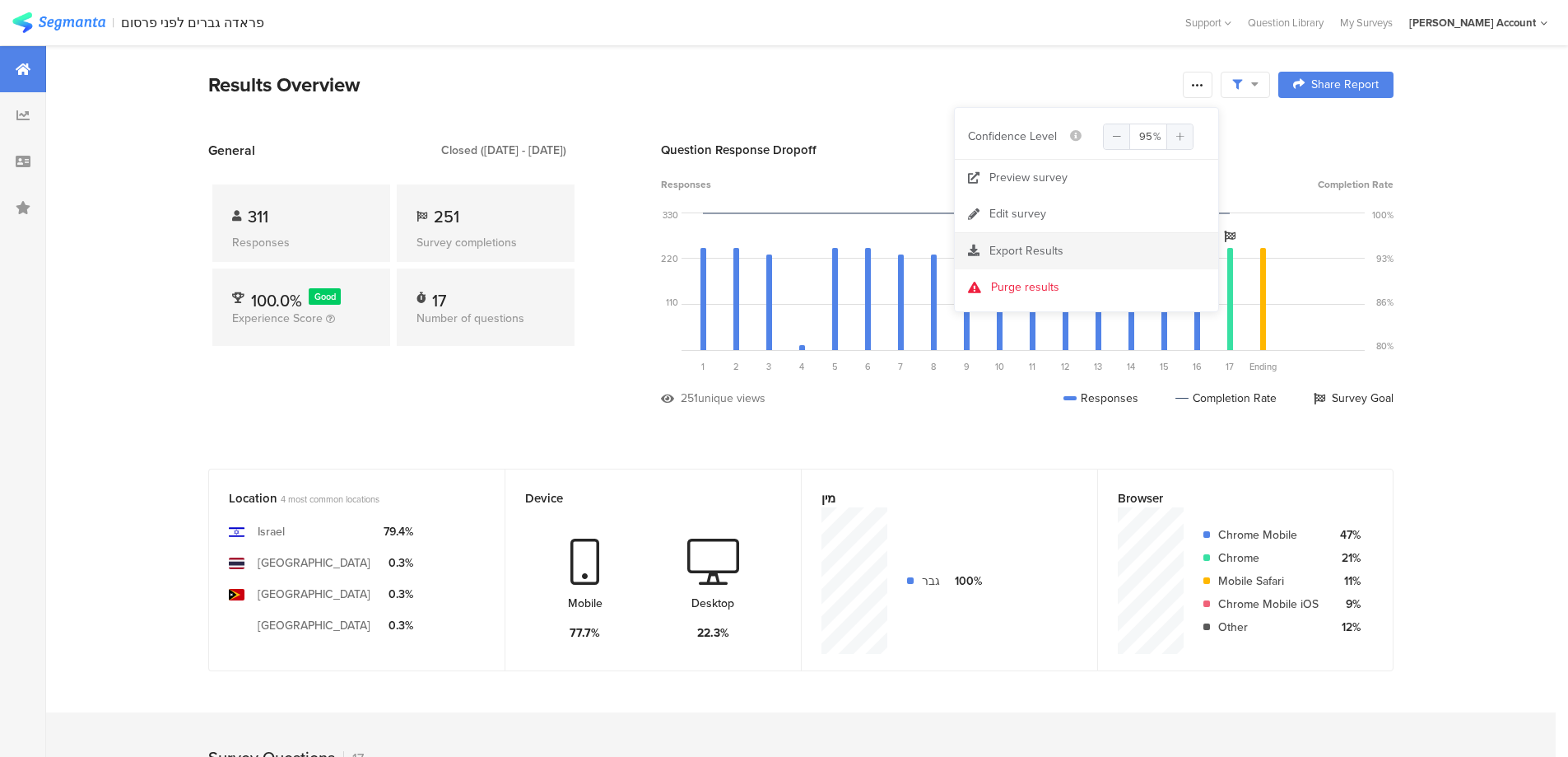
click at [1082, 247] on div "Export Results" at bounding box center [1086, 251] width 263 height 17
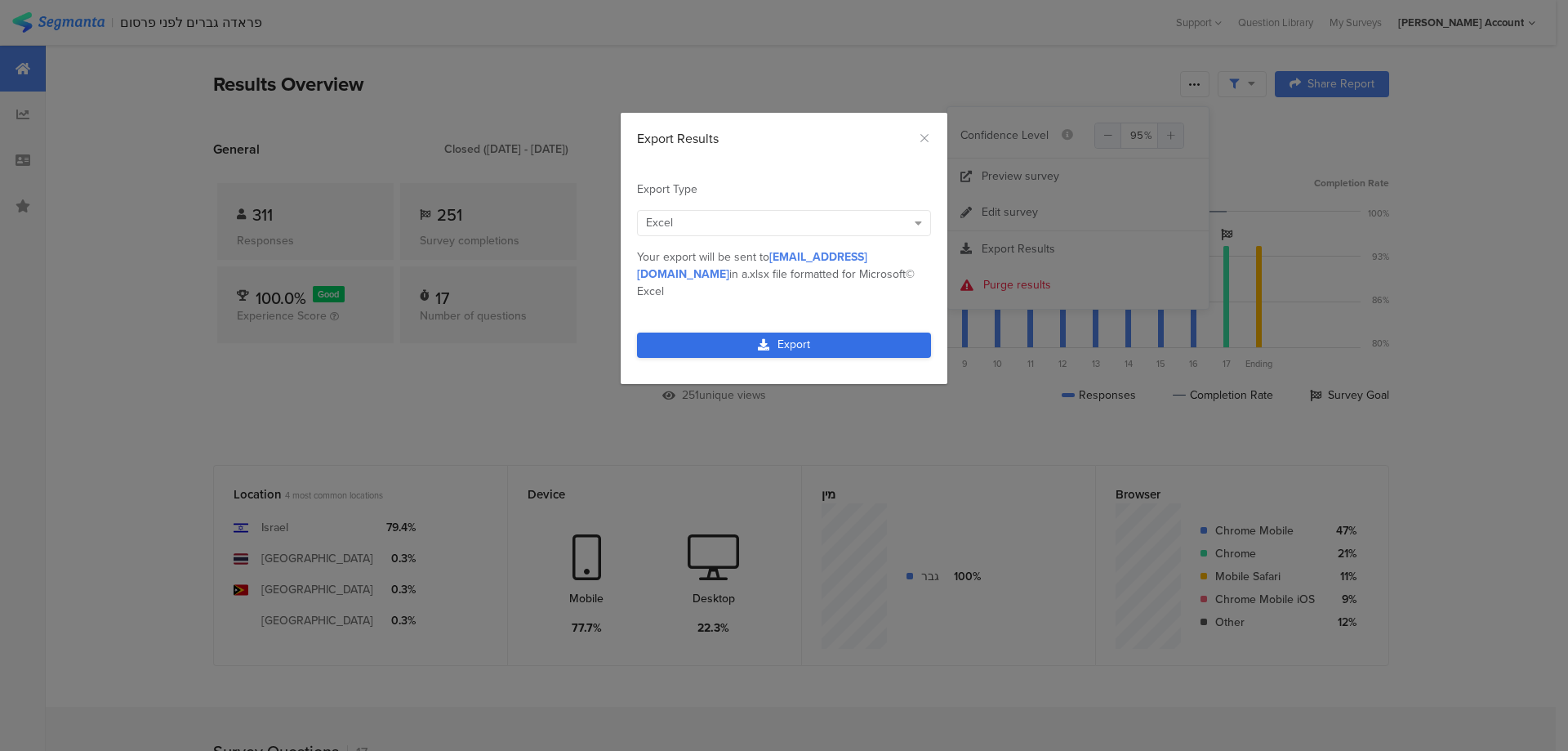
click at [826, 333] on link "Export" at bounding box center [784, 345] width 294 height 26
